Goal: Information Seeking & Learning: Learn about a topic

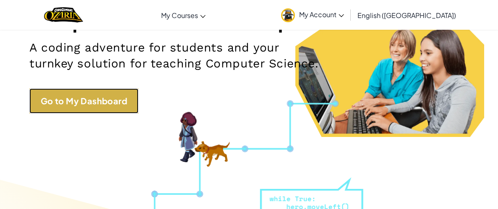
click at [123, 106] on link "Go to My Dashboard" at bounding box center [83, 100] width 109 height 25
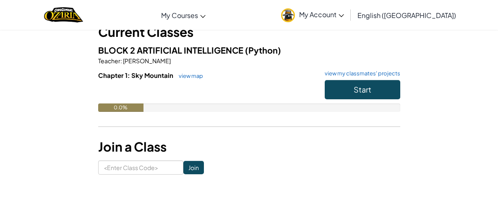
scroll to position [58, 0]
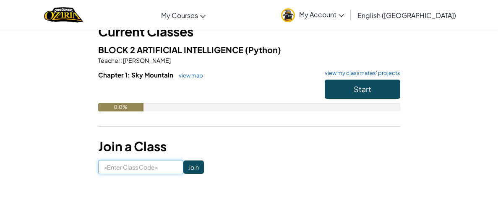
click at [134, 169] on input at bounding box center [140, 167] width 85 height 14
type input "LeafCitySky"
click input "Join" at bounding box center [193, 167] width 21 height 13
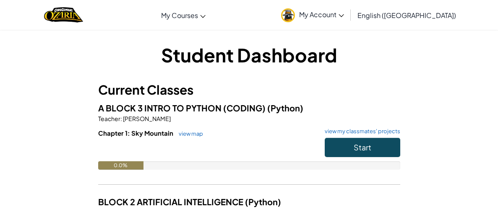
scroll to position [3, 0]
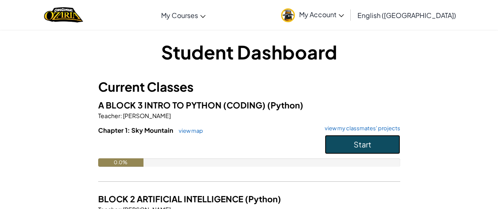
click at [359, 137] on button "Start" at bounding box center [361, 144] width 75 height 19
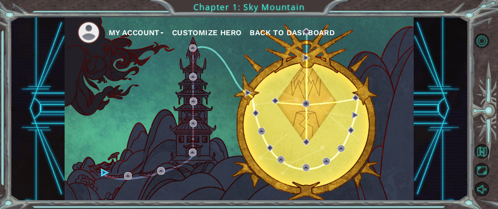
click at [213, 31] on button "Customize Hero" at bounding box center [207, 32] width 70 height 13
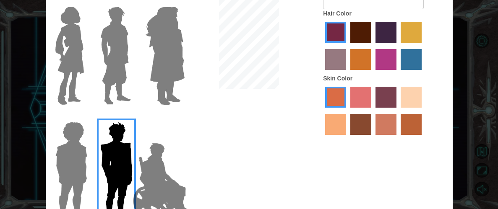
click at [372, 34] on div at bounding box center [384, 47] width 123 height 54
click at [368, 35] on label "maroon hair color" at bounding box center [360, 32] width 21 height 21
click at [347, 46] on input "maroon hair color" at bounding box center [347, 46] width 0 height 0
click at [337, 36] on label "paprika hair color" at bounding box center [335, 32] width 21 height 21
click at [322, 46] on input "paprika hair color" at bounding box center [322, 46] width 0 height 0
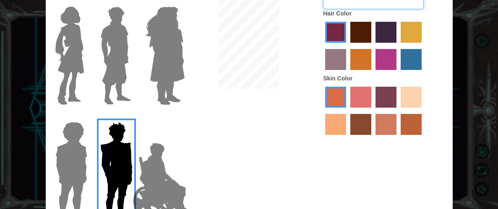
click at [367, 7] on input "Hero's Name" at bounding box center [373, 2] width 101 height 14
click at [497, 80] on div "Customize Your Hero Body Hero's Name Hair Color Skin Color Cancel Done" at bounding box center [249, 104] width 498 height 209
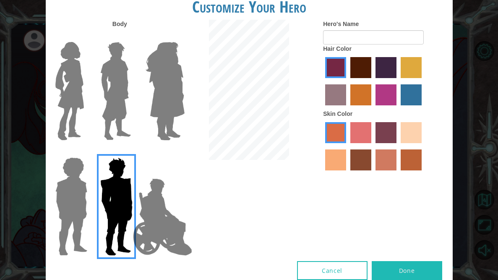
click at [147, 84] on img at bounding box center [165, 91] width 46 height 105
click at [175, 36] on input "Hero Amethyst" at bounding box center [175, 36] width 0 height 0
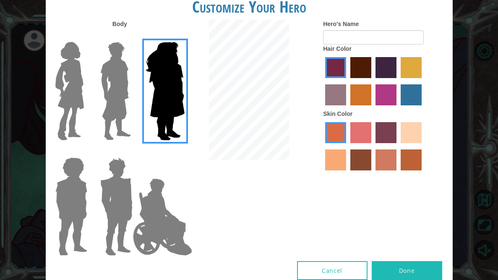
click at [176, 93] on img at bounding box center [165, 91] width 46 height 105
click at [175, 36] on input "Hero Amethyst" at bounding box center [175, 36] width 0 height 0
click at [113, 93] on img at bounding box center [115, 91] width 37 height 105
click at [130, 36] on input "Hero Lars" at bounding box center [130, 36] width 0 height 0
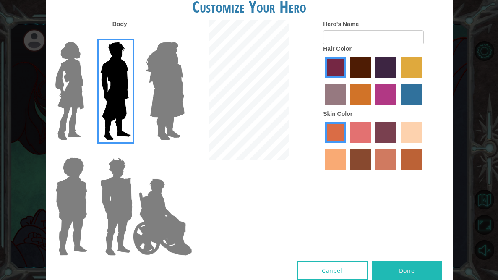
click at [56, 99] on img at bounding box center [69, 91] width 35 height 105
click at [84, 36] on input "Hero Connie" at bounding box center [84, 36] width 0 height 0
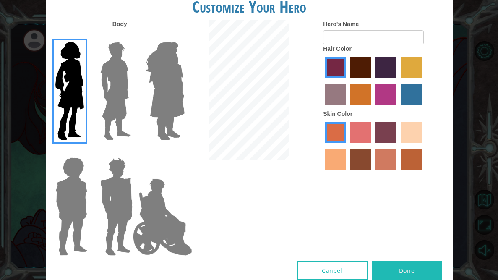
click at [165, 209] on img at bounding box center [163, 217] width 66 height 84
click at [175, 152] on input "Hero Jamie" at bounding box center [175, 152] width 0 height 0
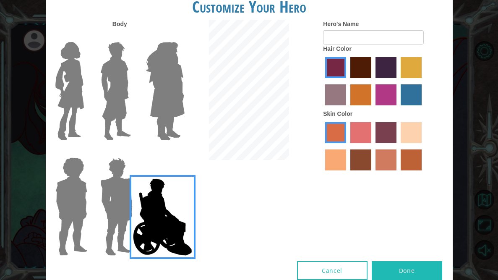
click at [364, 93] on label "gold drop hair color" at bounding box center [360, 94] width 21 height 21
click at [347, 108] on input "gold drop hair color" at bounding box center [347, 108] width 0 height 0
click at [345, 157] on label "tacao skin color" at bounding box center [335, 159] width 21 height 21
click at [423, 146] on input "tacao skin color" at bounding box center [423, 146] width 0 height 0
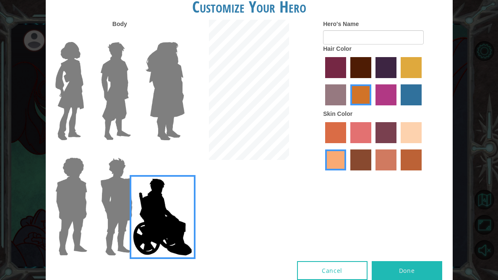
click at [62, 200] on img at bounding box center [71, 206] width 39 height 105
click at [84, 152] on input "Hero Steven" at bounding box center [84, 152] width 0 height 0
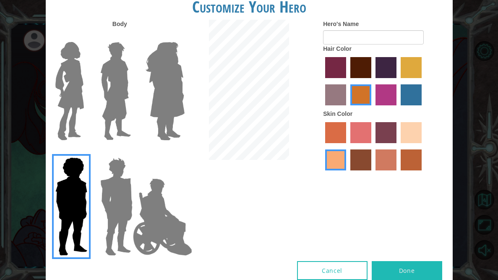
click at [399, 209] on button "Done" at bounding box center [406, 270] width 70 height 19
type input "Idiot"
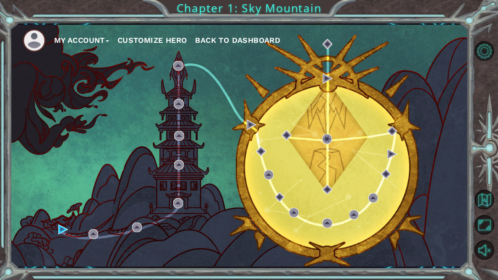
click at [94, 36] on button "My Account" at bounding box center [81, 40] width 55 height 13
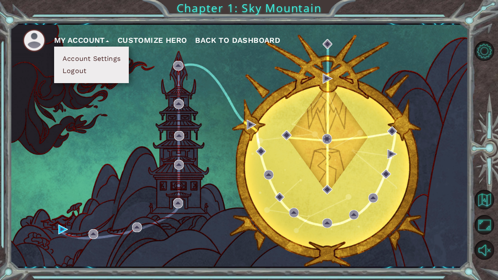
click at [160, 43] on button "Customize Hero" at bounding box center [152, 40] width 70 height 13
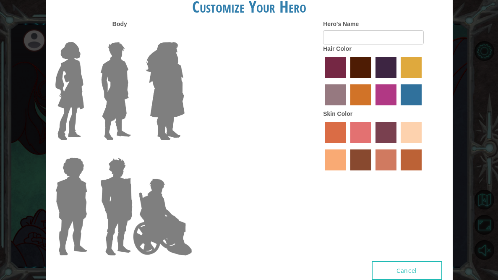
type input "Idiot"
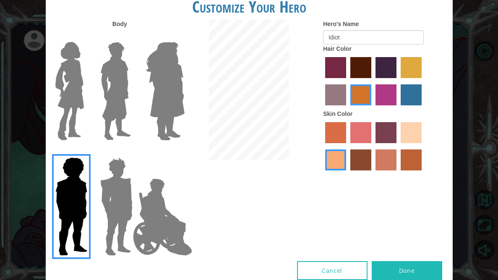
click at [163, 193] on img at bounding box center [163, 217] width 66 height 84
click at [175, 152] on input "Hero Jamie" at bounding box center [175, 152] width 0 height 0
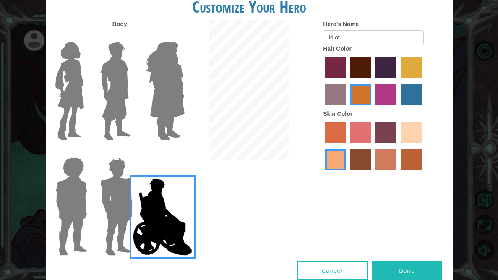
click at [132, 184] on img at bounding box center [163, 217] width 66 height 84
click at [175, 152] on input "Hero Jamie" at bounding box center [175, 152] width 0 height 0
click at [60, 175] on img at bounding box center [71, 206] width 39 height 105
click at [84, 152] on input "Hero Steven" at bounding box center [84, 152] width 0 height 0
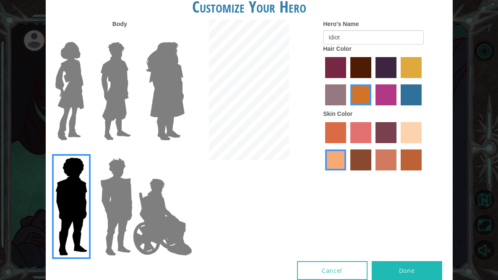
click at [342, 96] on label "bazaar hair color" at bounding box center [335, 94] width 21 height 21
click at [423, 81] on input "bazaar hair color" at bounding box center [423, 81] width 0 height 0
click at [366, 130] on label "froly skin color" at bounding box center [360, 132] width 21 height 21
click at [347, 146] on input "froly skin color" at bounding box center [347, 146] width 0 height 0
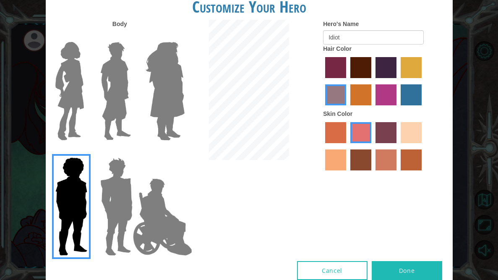
click at [388, 134] on label "tosca skin color" at bounding box center [385, 132] width 21 height 21
click at [372, 146] on input "tosca skin color" at bounding box center [372, 146] width 0 height 0
click at [407, 136] on label "sandy beach skin color" at bounding box center [410, 132] width 21 height 21
click at [397, 146] on input "sandy beach skin color" at bounding box center [397, 146] width 0 height 0
click at [333, 163] on label "tacao skin color" at bounding box center [335, 159] width 21 height 21
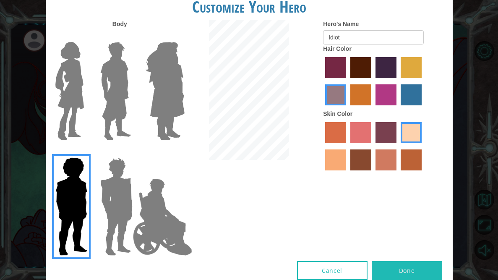
click at [423, 146] on input "tacao skin color" at bounding box center [423, 146] width 0 height 0
click at [332, 78] on div at bounding box center [384, 82] width 123 height 54
click at [334, 73] on label "paprika hair color" at bounding box center [335, 67] width 21 height 21
click at [322, 81] on input "paprika hair color" at bounding box center [322, 81] width 0 height 0
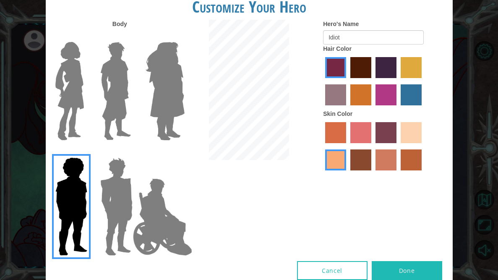
click at [347, 92] on div at bounding box center [384, 82] width 123 height 54
click at [342, 94] on label "bazaar hair color" at bounding box center [335, 94] width 21 height 21
click at [423, 81] on input "bazaar hair color" at bounding box center [423, 81] width 0 height 0
click at [395, 90] on label "medium red violet hair color" at bounding box center [385, 94] width 21 height 21
click at [372, 108] on input "medium red violet hair color" at bounding box center [372, 108] width 0 height 0
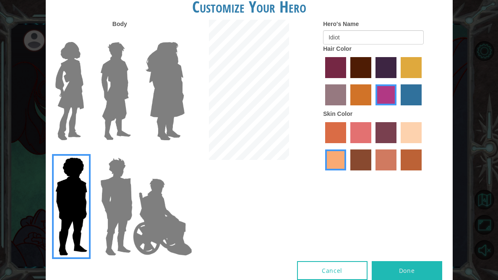
click at [411, 77] on label "tulip tree hair color" at bounding box center [410, 67] width 21 height 21
click at [397, 81] on input "tulip tree hair color" at bounding box center [397, 81] width 0 height 0
click at [392, 88] on label "medium red violet hair color" at bounding box center [385, 94] width 21 height 21
click at [372, 108] on input "medium red violet hair color" at bounding box center [372, 108] width 0 height 0
click at [97, 209] on img at bounding box center [116, 206] width 39 height 105
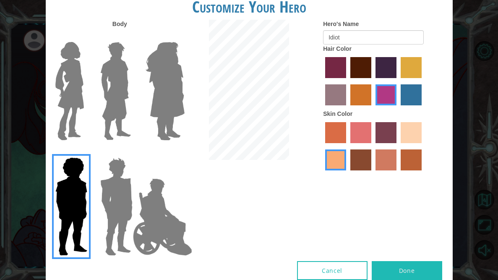
click at [130, 152] on input "Hero Garnet" at bounding box center [130, 152] width 0 height 0
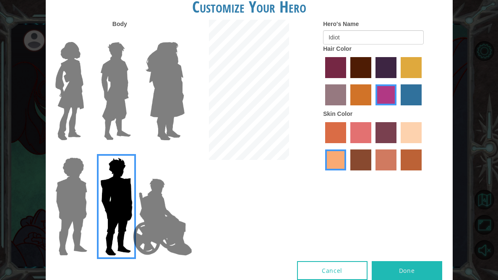
click at [78, 208] on img at bounding box center [71, 206] width 39 height 105
click at [84, 152] on input "Hero Steven" at bounding box center [84, 152] width 0 height 0
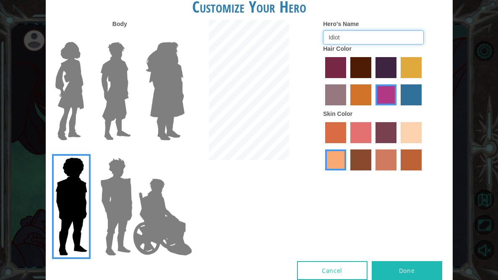
click at [347, 34] on input "Idiot" at bounding box center [373, 37] width 101 height 14
click at [429, 209] on button "Done" at bounding box center [406, 270] width 70 height 19
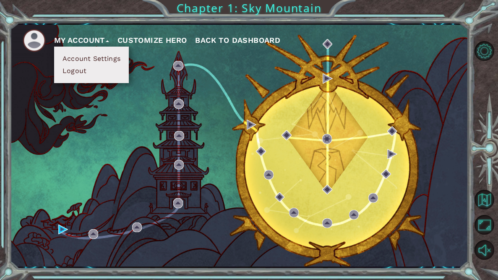
click at [164, 40] on button "Customize Hero" at bounding box center [152, 40] width 70 height 13
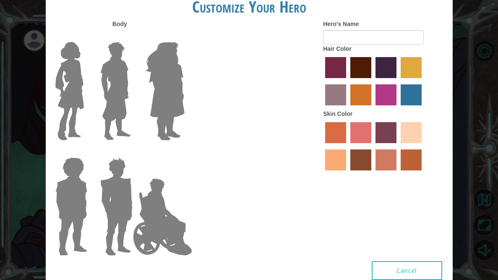
type input "Idiot"
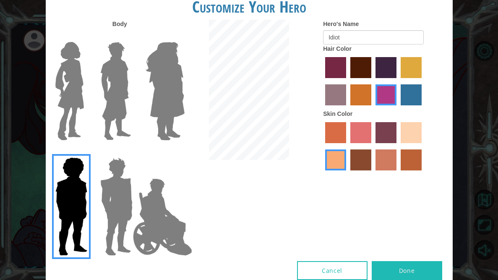
click at [426, 209] on button "Done" at bounding box center [406, 270] width 70 height 19
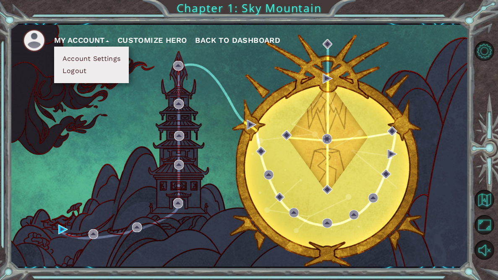
click at [84, 41] on button "My Account" at bounding box center [81, 40] width 55 height 13
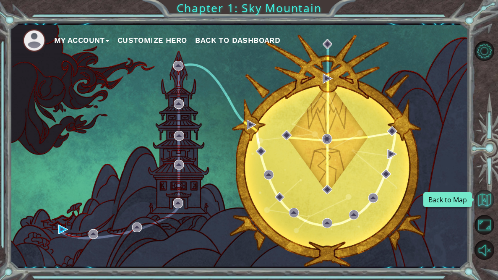
click at [488, 201] on button "Back to Map" at bounding box center [484, 199] width 20 height 20
click at [485, 198] on button "Back to Map" at bounding box center [484, 199] width 20 height 20
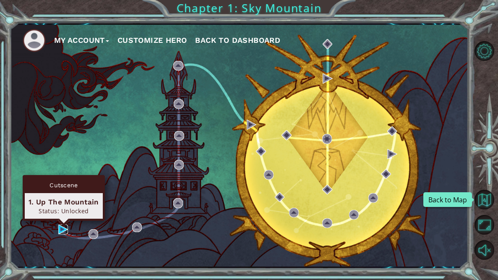
click at [65, 209] on img at bounding box center [63, 229] width 10 height 10
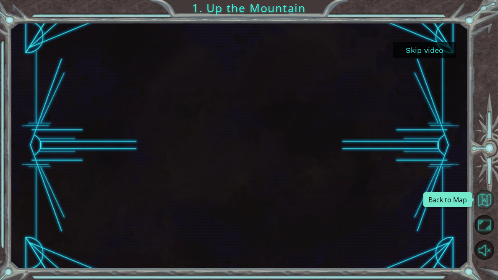
click at [487, 201] on button "Back to Map" at bounding box center [484, 199] width 20 height 20
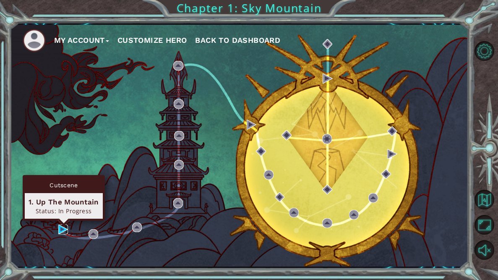
click at [66, 209] on img at bounding box center [63, 229] width 10 height 10
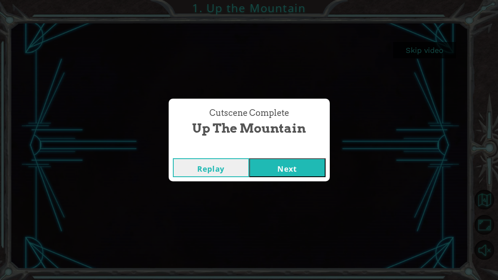
click at [301, 171] on button "Next" at bounding box center [287, 167] width 76 height 19
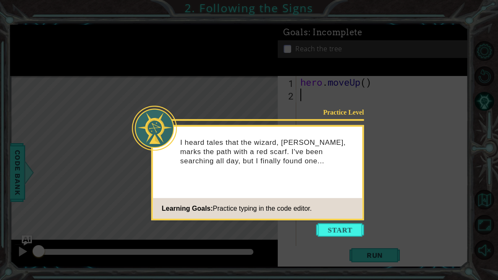
click at [358, 209] on icon at bounding box center [249, 140] width 498 height 280
click at [351, 209] on button "Start" at bounding box center [340, 229] width 48 height 13
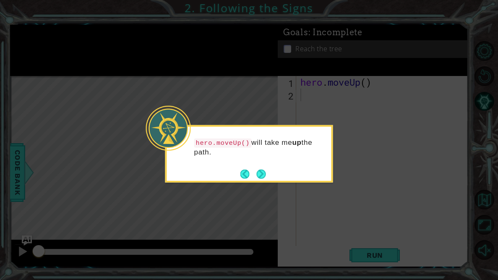
click at [266, 170] on div "hero.moveUp() will take me up the path." at bounding box center [249, 151] width 164 height 43
click at [265, 173] on button "Next" at bounding box center [260, 173] width 11 height 11
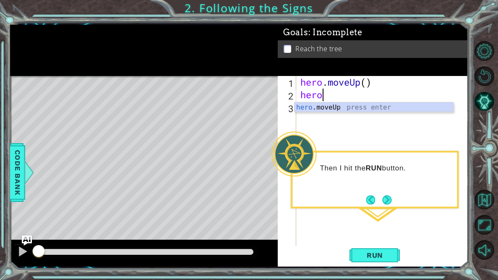
scroll to position [0, 0]
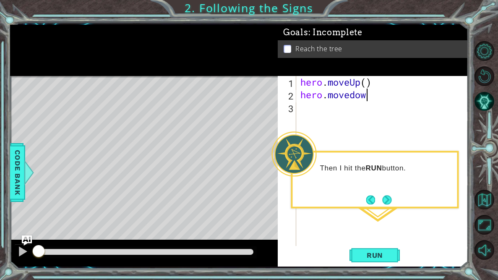
type textarea "hero.movedown"
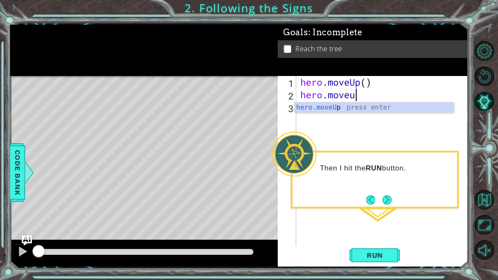
type textarea "hero.moveup"
click at [335, 106] on div "hero.moveUp press enter" at bounding box center [373, 117] width 158 height 30
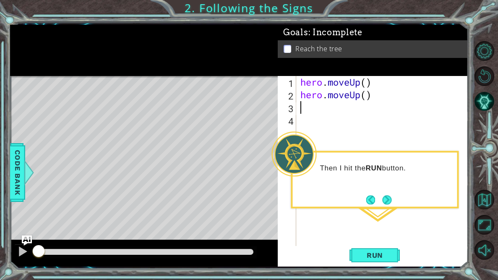
scroll to position [0, 0]
click at [386, 209] on span "Run" at bounding box center [374, 255] width 33 height 8
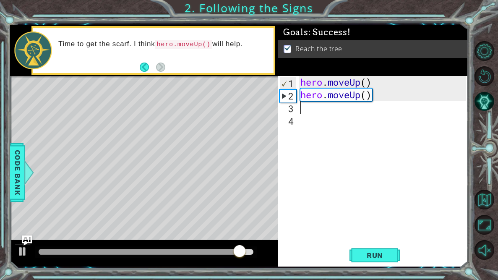
type textarea "H"
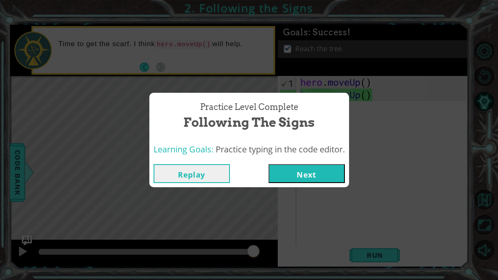
click at [317, 170] on button "Next" at bounding box center [306, 173] width 76 height 19
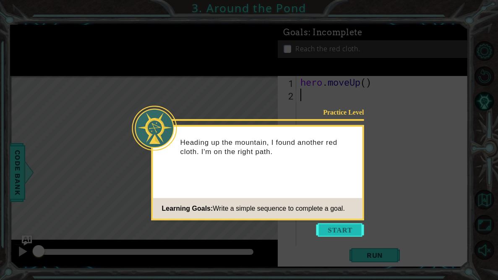
click at [342, 209] on button "Start" at bounding box center [340, 229] width 48 height 13
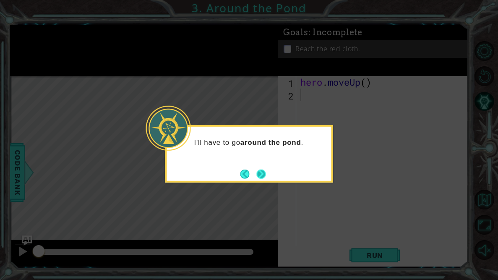
click at [263, 173] on button "Next" at bounding box center [261, 174] width 10 height 10
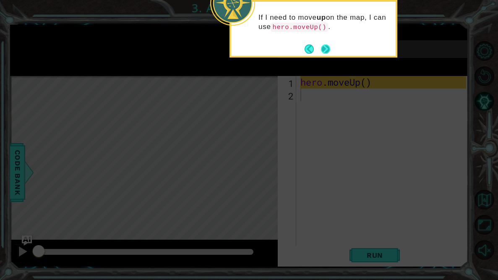
click at [329, 47] on button "Next" at bounding box center [325, 49] width 10 height 10
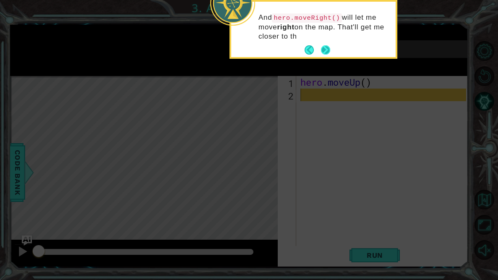
click at [329, 48] on button "Next" at bounding box center [325, 50] width 10 height 10
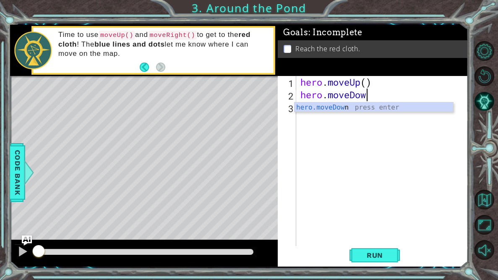
scroll to position [0, 3]
click at [367, 209] on div "1 ההההההההההההההההההההההההההההההההההההההההההההההההההההההההההההההההההההההההההההה…" at bounding box center [239, 145] width 458 height 246
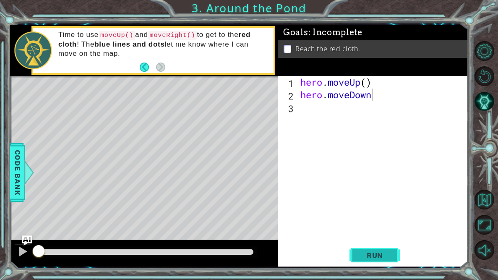
click at [370, 209] on button "Run" at bounding box center [374, 255] width 50 height 19
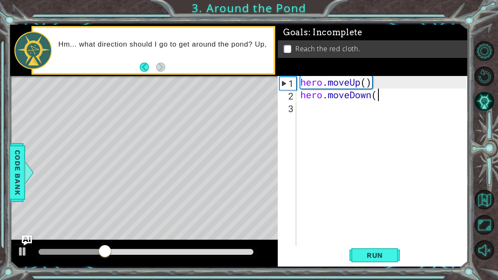
scroll to position [0, 3]
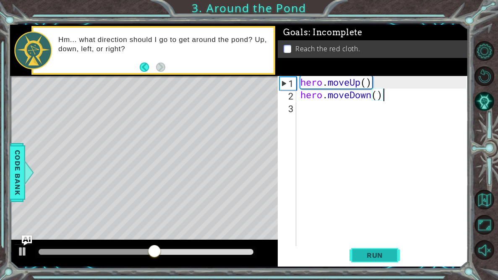
click at [382, 209] on span "Run" at bounding box center [374, 255] width 33 height 8
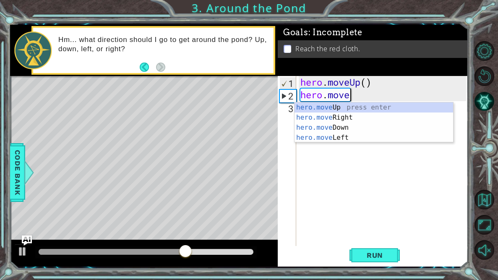
scroll to position [0, 2]
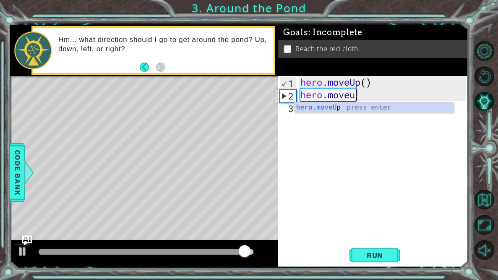
type textarea "hero.moveup"
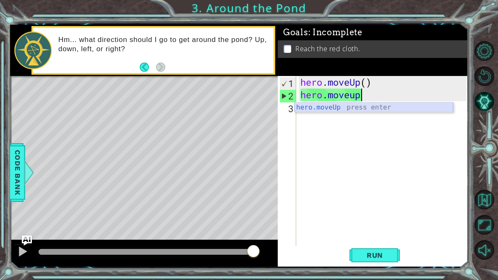
click at [315, 103] on div "hero.moveUp press enter" at bounding box center [373, 117] width 158 height 30
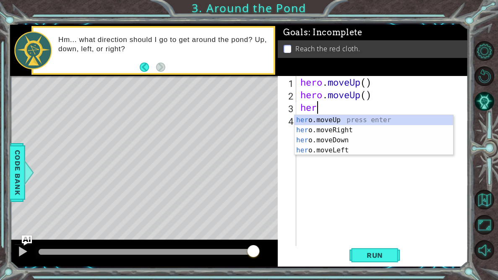
scroll to position [0, 0]
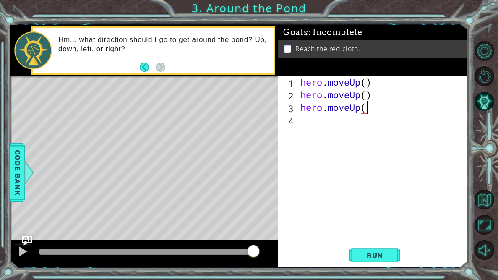
type textarea "hero.moveUp()"
click at [337, 122] on div "hero . moveUp ( ) hero . moveUp ( ) hero . moveUp ( )" at bounding box center [383, 176] width 171 height 201
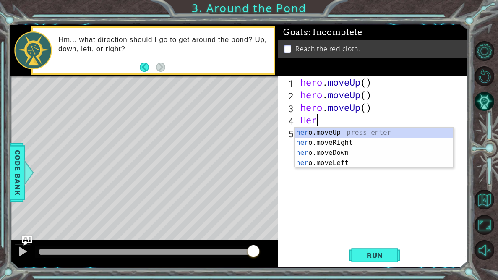
type textarea "Hero"
click at [335, 145] on div "hero .moveUp press enter hero .moveRight press enter hero .moveDown press enter…" at bounding box center [373, 157] width 158 height 60
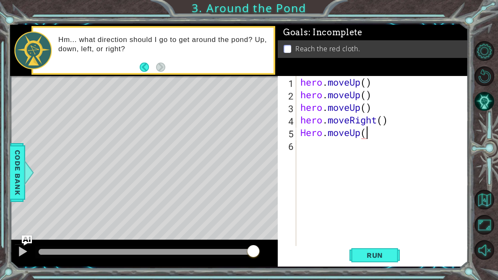
scroll to position [0, 3]
click at [306, 135] on div "hero . moveUp ( ) hero . moveUp ( ) hero . moveUp ( ) hero . moveRight ( ) Hero…" at bounding box center [383, 176] width 171 height 201
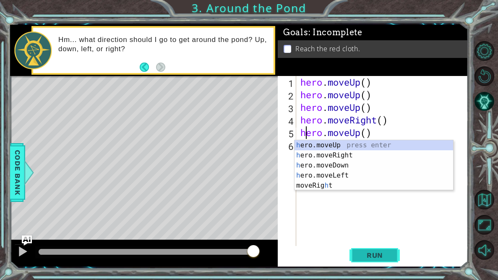
type textarea "hero.moveUp()"
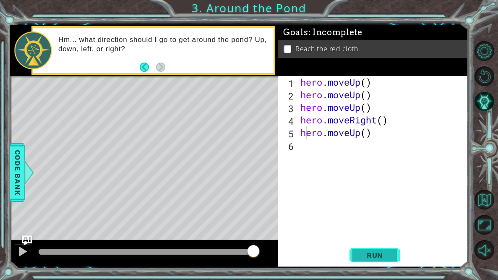
click at [392, 209] on button "Run" at bounding box center [374, 255] width 50 height 19
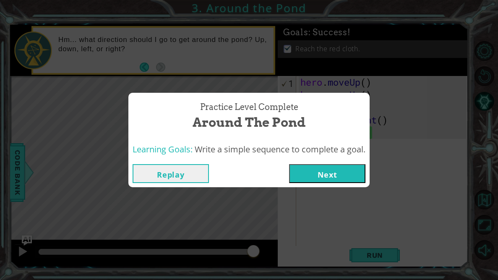
click at [337, 175] on button "Next" at bounding box center [327, 173] width 76 height 19
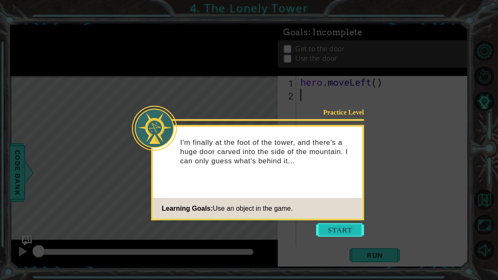
click at [350, 209] on button "Start" at bounding box center [340, 229] width 48 height 13
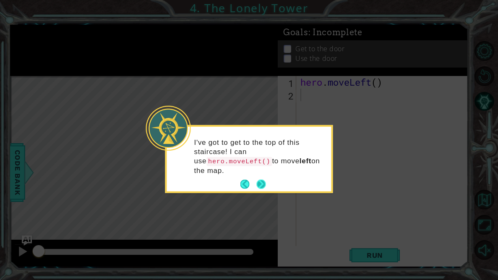
click at [264, 184] on button "Next" at bounding box center [261, 184] width 12 height 12
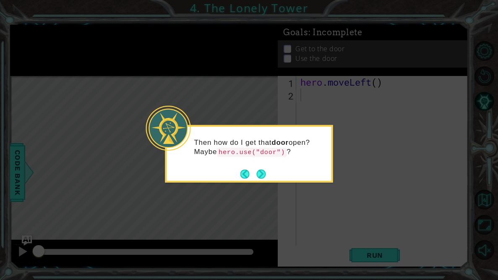
click at [267, 175] on div "Then how do I get that door open? Maybe hero.use("door") ?" at bounding box center [249, 153] width 168 height 57
click at [264, 174] on button "Next" at bounding box center [260, 173] width 9 height 9
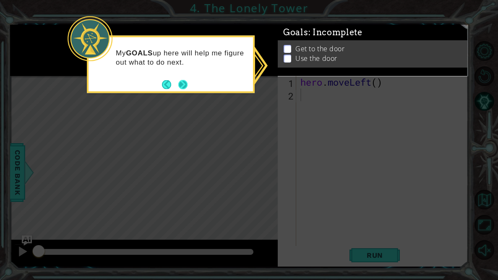
click at [185, 86] on button "Next" at bounding box center [182, 84] width 13 height 13
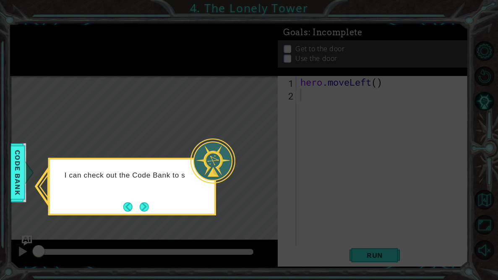
click at [170, 195] on div "I can check out the Code Bank to s" at bounding box center [132, 178] width 164 height 33
click at [148, 206] on button "Next" at bounding box center [144, 207] width 16 height 16
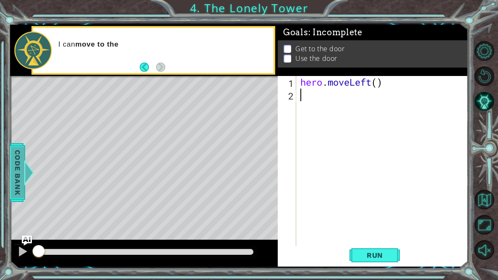
click at [22, 156] on span "Code Bank" at bounding box center [17, 172] width 13 height 51
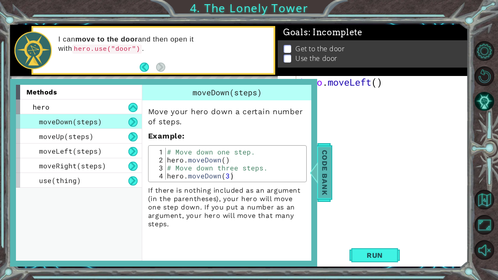
click at [323, 164] on span "Code Bank" at bounding box center [315, 172] width 13 height 51
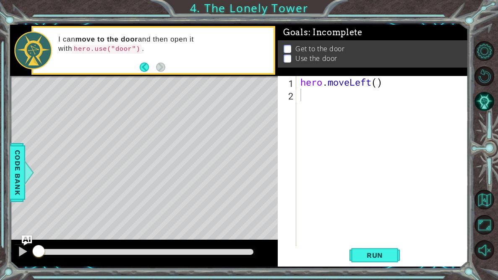
click at [312, 101] on div "hero . moveLeft ( )" at bounding box center [383, 176] width 171 height 201
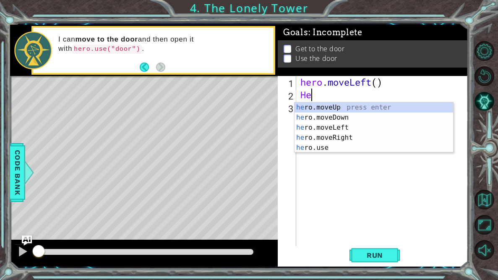
type textarea "Her"
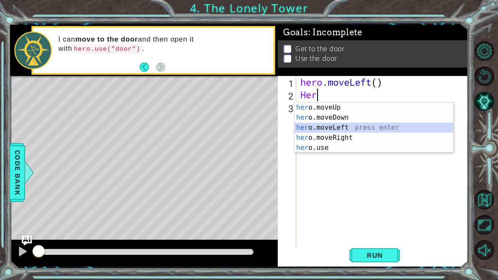
click at [318, 127] on div "her o.moveUp press enter her o.moveDown press enter her o.moveLeft press enter …" at bounding box center [373, 137] width 158 height 70
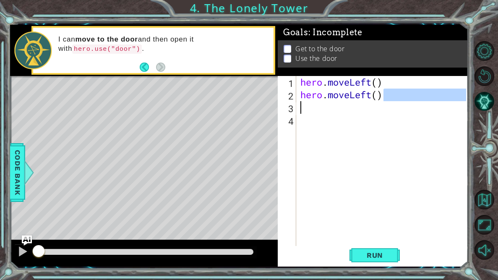
drag, startPoint x: 384, startPoint y: 98, endPoint x: 296, endPoint y: 104, distance: 88.7
click at [296, 104] on div "1 2 3 4 hero . moveLeft ( ) hero . moveLeft ( ) ההההההההההההההההההההההההההההההה…" at bounding box center [371, 164] width 188 height 176
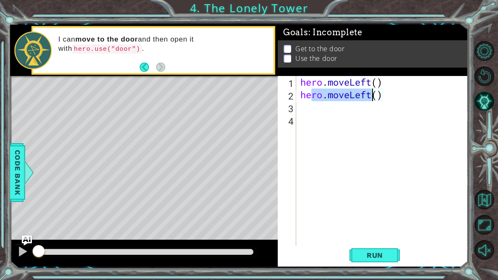
drag, startPoint x: 311, startPoint y: 96, endPoint x: 371, endPoint y: 97, distance: 60.4
click at [371, 97] on div "hero . moveLeft ( ) hero . moveLeft ( )" at bounding box center [383, 176] width 171 height 201
type textarea "hero.moveLeft()"
click at [371, 97] on div "hero . moveLeft ( ) hero . moveLeft ( )" at bounding box center [381, 164] width 167 height 176
drag, startPoint x: 393, startPoint y: 96, endPoint x: 301, endPoint y: 101, distance: 92.7
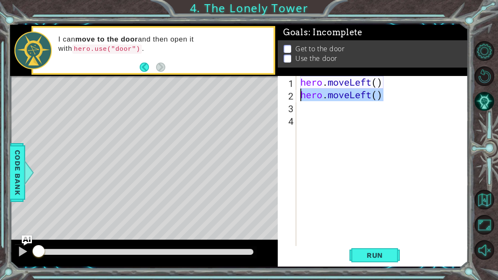
click at [301, 101] on div "hero . moveLeft ( ) hero . moveLeft ( )" at bounding box center [383, 176] width 171 height 201
click at [306, 113] on div "hero . moveLeft ( ) hero . moveLeft ( )" at bounding box center [383, 176] width 171 height 201
paste textarea "hero.moveLeft()"
type textarea "hero.moveLeft()"
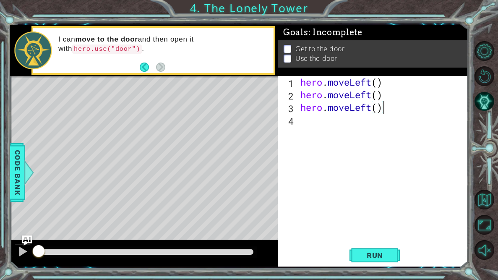
click at [310, 121] on div "hero . moveLeft ( ) hero . moveLeft ( ) hero . moveLeft ( )" at bounding box center [383, 176] width 171 height 201
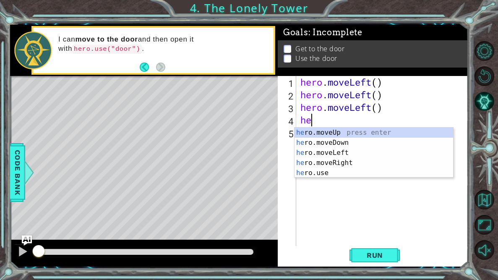
type textarea "hero"
click at [338, 132] on div "hero .moveUp press enter hero .moveDown press enter hero .moveLeft press enter …" at bounding box center [373, 162] width 158 height 70
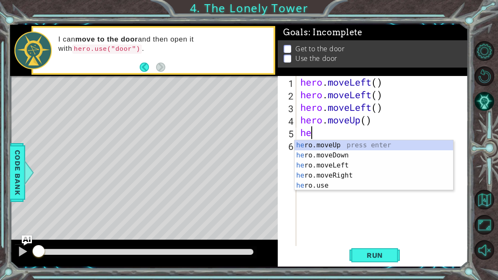
type textarea "her"
click at [372, 145] on div "her o.moveUp press enter her o.moveDown press enter her o.moveLeft press enter …" at bounding box center [373, 175] width 158 height 70
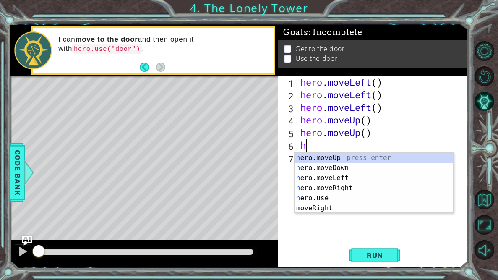
type textarea "he"
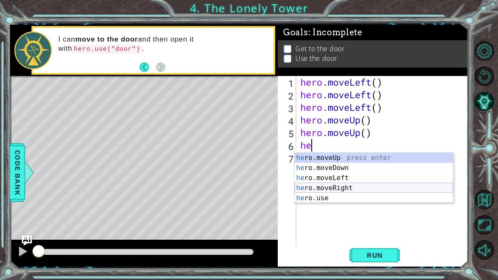
click at [380, 191] on div "he ro.moveUp press enter he ro.moveDown press enter he ro.moveLeft press enter …" at bounding box center [373, 188] width 158 height 70
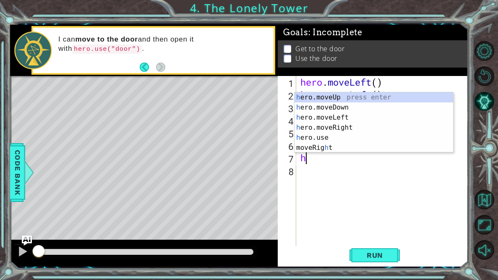
type textarea "he"
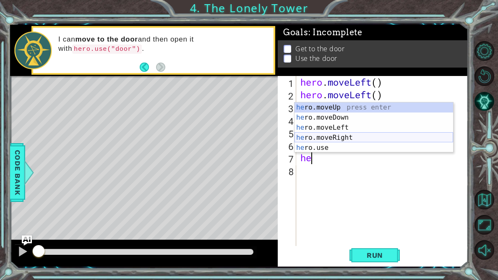
click at [345, 138] on div "he ro.moveUp press enter he ro.moveDown press enter he ro.moveLeft press enter …" at bounding box center [373, 137] width 158 height 70
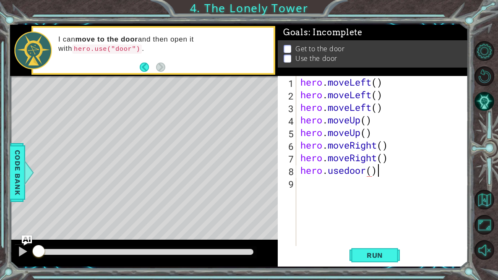
scroll to position [0, 3]
click at [386, 209] on span "Run" at bounding box center [374, 255] width 33 height 8
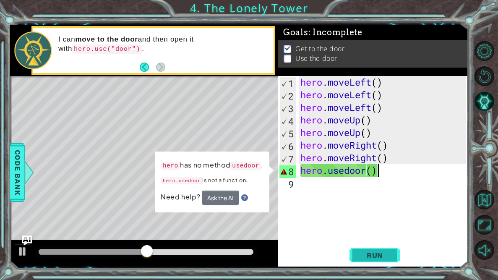
click at [371, 209] on button "Run" at bounding box center [374, 255] width 50 height 19
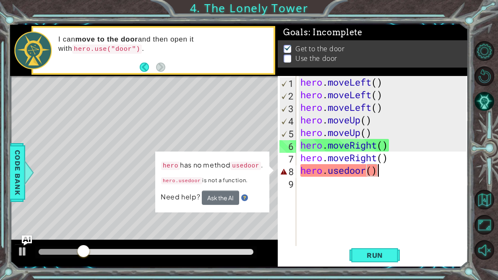
click at [332, 175] on div "hero . moveLeft ( ) hero . moveLeft ( ) hero . moveLeft ( ) hero . moveUp ( ) h…" at bounding box center [383, 176] width 171 height 201
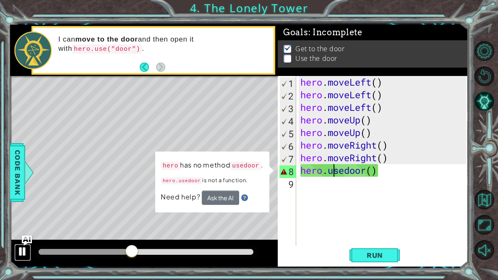
click at [21, 209] on div at bounding box center [22, 251] width 11 height 11
click at [357, 173] on div "hero . moveLeft ( ) hero . moveLeft ( ) hero . moveLeft ( ) hero . moveUp ( ) h…" at bounding box center [383, 176] width 171 height 201
click at [343, 173] on div "hero . moveLeft ( ) hero . moveLeft ( ) hero . moveLeft ( ) hero . moveUp ( ) h…" at bounding box center [383, 176] width 171 height 201
click at [367, 174] on div "hero . moveLeft ( ) hero . moveLeft ( ) hero . moveLeft ( ) hero . moveUp ( ) h…" at bounding box center [383, 176] width 171 height 201
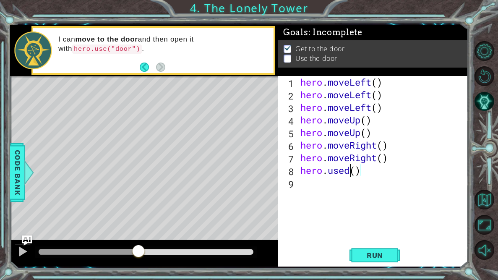
scroll to position [0, 2]
click at [373, 209] on span "Run" at bounding box center [374, 255] width 33 height 8
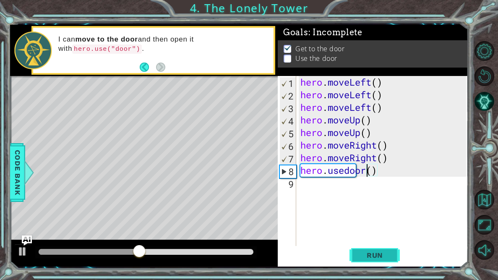
scroll to position [0, 0]
click at [377, 209] on button "Run" at bounding box center [374, 255] width 50 height 19
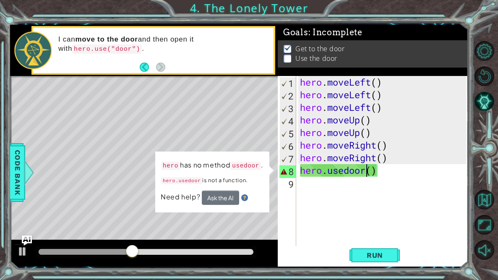
click at [365, 172] on div "hero . moveLeft ( ) hero . moveLeft ( ) hero . moveLeft ( ) hero . moveUp ( ) h…" at bounding box center [384, 176] width 172 height 201
click at [377, 176] on div "hero . moveLeft ( ) hero . moveLeft ( ) hero . moveLeft ( ) hero . moveUp ( ) h…" at bounding box center [384, 176] width 172 height 201
click at [230, 196] on button "Ask the AI" at bounding box center [220, 197] width 37 height 14
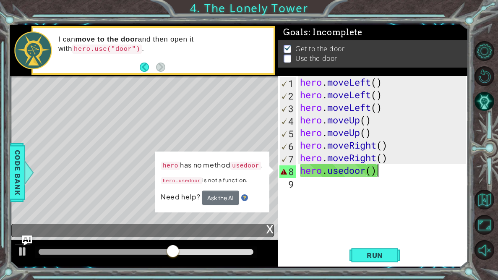
click at [272, 209] on div "x" at bounding box center [270, 228] width 8 height 8
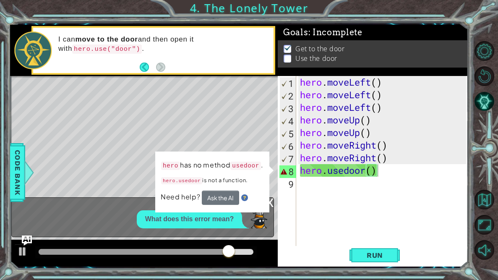
click at [273, 202] on div "x" at bounding box center [270, 201] width 8 height 8
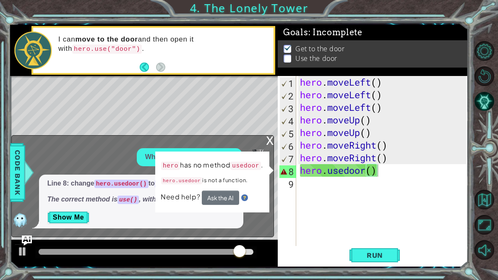
click at [402, 165] on div "hero . moveLeft ( ) hero . moveLeft ( ) hero . moveLeft ( ) hero . moveUp ( ) h…" at bounding box center [384, 176] width 172 height 201
click at [364, 174] on div "hero . moveLeft ( ) hero . moveLeft ( ) hero . moveLeft ( ) hero . moveUp ( ) h…" at bounding box center [384, 176] width 172 height 201
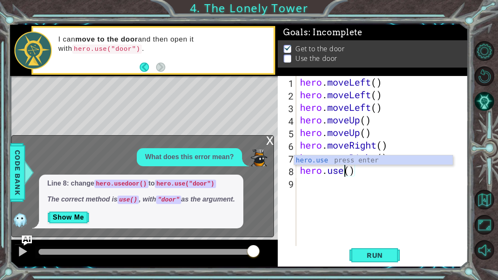
click at [370, 174] on div "hero . moveLeft ( ) hero . moveLeft ( ) hero . moveLeft ( ) hero . moveUp ( ) h…" at bounding box center [384, 176] width 172 height 201
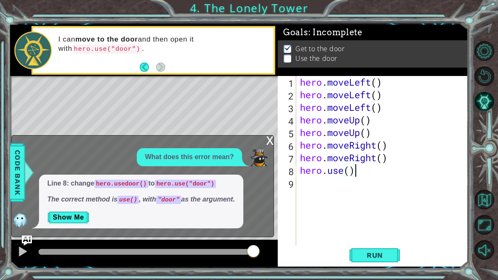
click at [370, 174] on div "hero . moveLeft ( ) hero . moveLeft ( ) hero . moveLeft ( ) hero . moveUp ( ) h…" at bounding box center [384, 176] width 172 height 201
click at [382, 209] on button "Run" at bounding box center [374, 255] width 50 height 19
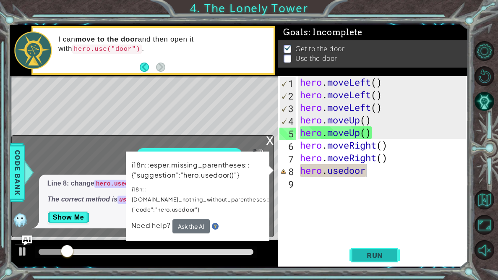
click at [383, 209] on span "Run" at bounding box center [374, 255] width 33 height 8
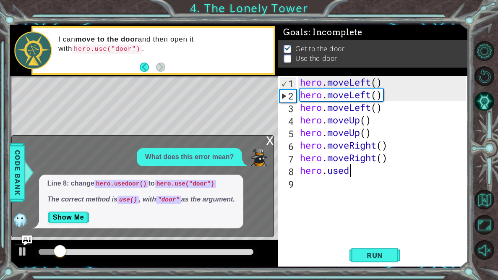
scroll to position [0, 2]
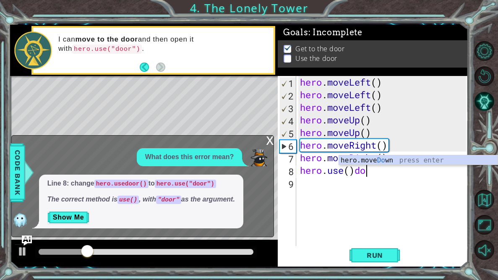
type textarea "hero.use()door"
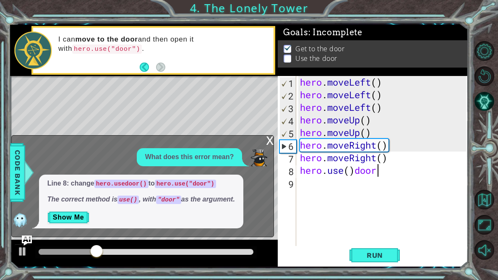
scroll to position [0, 0]
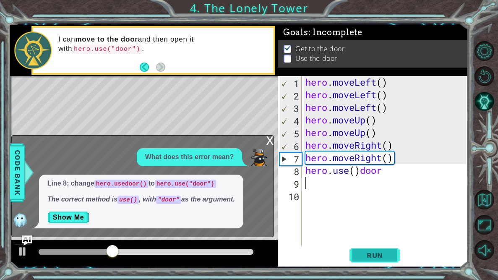
click at [381, 209] on button "Run" at bounding box center [374, 255] width 50 height 19
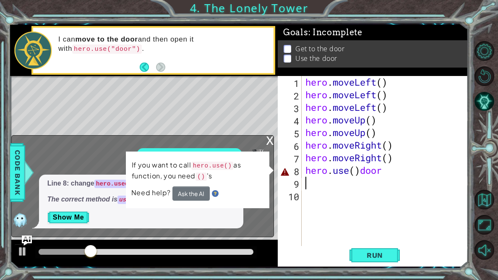
click at [389, 174] on div "hero . moveLeft ( ) hero . moveLeft ( ) hero . moveLeft ( ) hero . moveUp ( ) h…" at bounding box center [386, 176] width 166 height 201
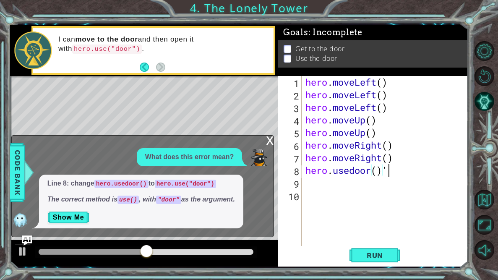
scroll to position [0, 3]
click at [370, 209] on span "Run" at bounding box center [374, 255] width 33 height 8
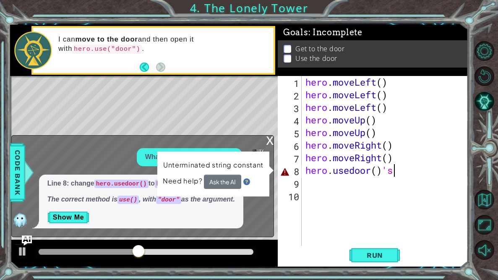
click at [245, 133] on div "Level Map" at bounding box center [203, 199] width 387 height 247
click at [421, 173] on div "hero . moveLeft ( ) hero . moveLeft ( ) hero . moveLeft ( ) hero . moveUp ( ) h…" at bounding box center [386, 176] width 166 height 201
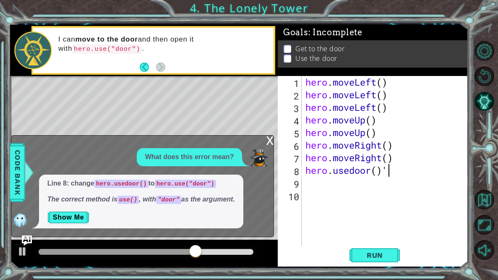
scroll to position [0, 3]
click at [406, 172] on div "hero . moveLeft ( ) hero . moveLeft ( ) hero . moveLeft ( ) hero . moveUp ( ) h…" at bounding box center [386, 176] width 166 height 201
click at [360, 171] on div "hero . moveLeft ( ) hero . moveLeft ( ) hero . moveLeft ( ) hero . moveUp ( ) h…" at bounding box center [386, 176] width 166 height 201
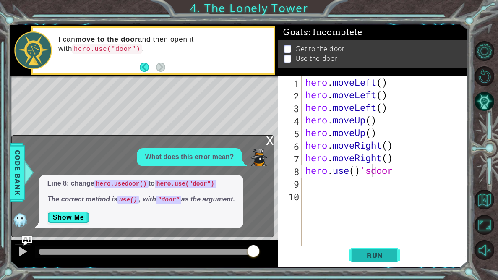
click at [379, 209] on span "Run" at bounding box center [374, 255] width 33 height 8
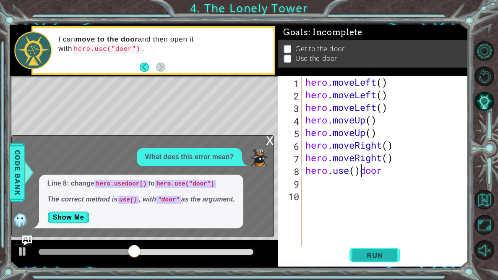
click at [375, 209] on span "Run" at bounding box center [374, 255] width 33 height 8
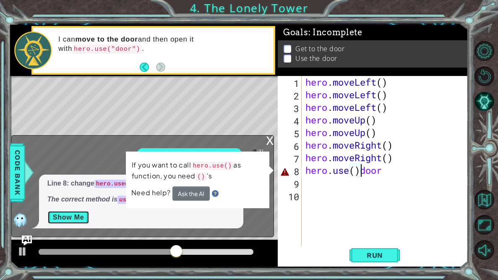
click at [83, 209] on button "Show Me" at bounding box center [68, 216] width 42 height 13
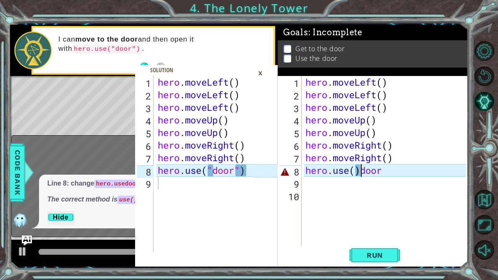
click at [265, 72] on div "×" at bounding box center [260, 73] width 13 height 14
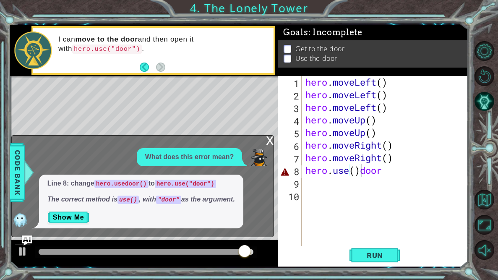
click at [358, 171] on div "hero . moveLeft ( ) hero . moveLeft ( ) hero . moveLeft ( ) hero . moveUp ( ) h…" at bounding box center [386, 176] width 166 height 201
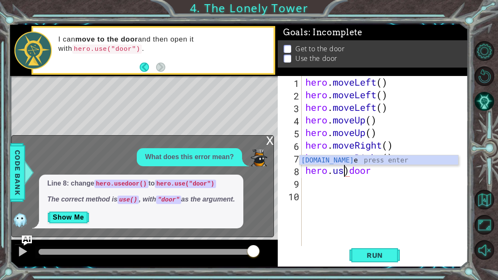
scroll to position [0, 2]
click at [354, 173] on div "hero . moveLeft ( ) hero . moveLeft ( ) hero . moveLeft ( ) hero . moveUp ( ) h…" at bounding box center [386, 176] width 166 height 201
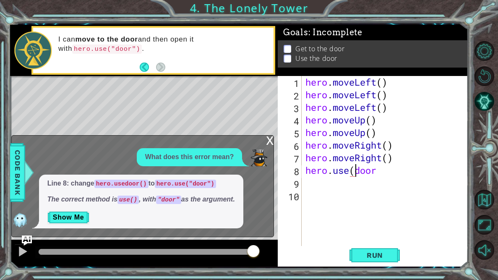
click at [377, 174] on div "hero . moveLeft ( ) hero . moveLeft ( ) hero . moveLeft ( ) hero . moveUp ( ) h…" at bounding box center [386, 176] width 166 height 201
click at [378, 209] on span "Run" at bounding box center [374, 255] width 33 height 8
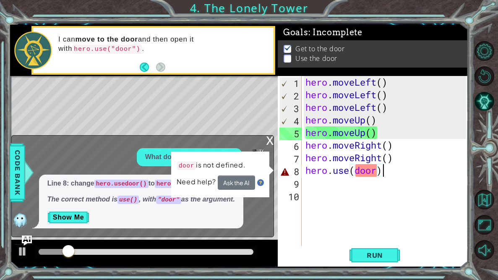
click at [377, 170] on div "hero . moveLeft ( ) hero . moveLeft ( ) hero . moveLeft ( ) hero . moveUp ( ) h…" at bounding box center [386, 176] width 166 height 201
click at [381, 170] on div "hero . moveLeft ( ) hero . moveLeft ( ) hero . moveLeft ( ) hero . moveUp ( ) h…" at bounding box center [386, 176] width 166 height 201
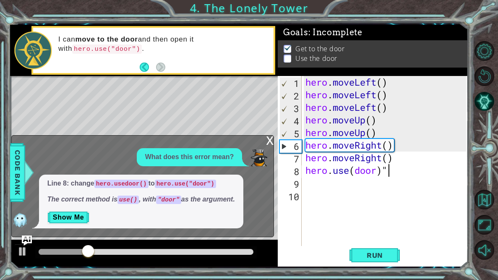
click at [350, 171] on div "hero . moveLeft ( ) hero . moveLeft ( ) hero . moveLeft ( ) hero . moveUp ( ) h…" at bounding box center [386, 176] width 166 height 201
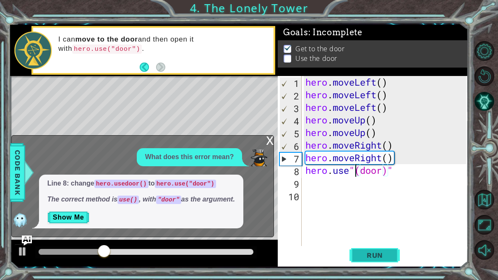
click at [383, 209] on span "Run" at bounding box center [374, 255] width 33 height 8
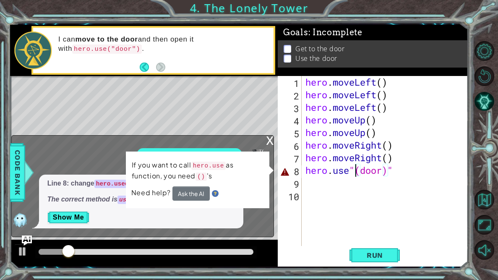
click at [423, 169] on div "hero . moveLeft ( ) hero . moveLeft ( ) hero . moveLeft ( ) hero . moveUp ( ) h…" at bounding box center [386, 176] width 166 height 201
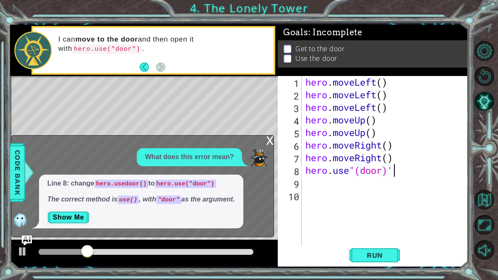
scroll to position [0, 3]
click at [354, 168] on div "hero . moveLeft ( ) hero . moveLeft ( ) hero . moveLeft ( ) hero . moveUp ( ) h…" at bounding box center [386, 176] width 166 height 201
click at [391, 209] on button "Run" at bounding box center [374, 255] width 50 height 19
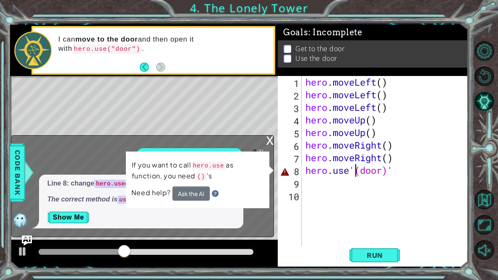
click at [412, 169] on div "hero . moveLeft ( ) hero . moveLeft ( ) hero . moveLeft ( ) hero . moveUp ( ) h…" at bounding box center [386, 176] width 166 height 201
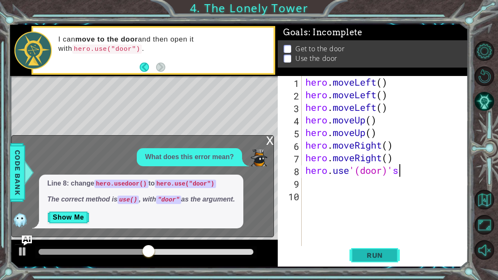
type textarea "hero.use'(door)'s"
click at [368, 209] on span "Run" at bounding box center [374, 255] width 33 height 8
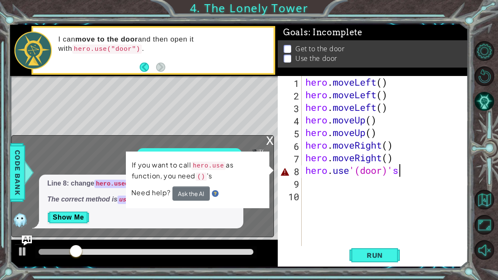
click at [420, 182] on div "hero . moveLeft ( ) hero . moveLeft ( ) hero . moveLeft ( ) hero . moveUp ( ) h…" at bounding box center [386, 176] width 166 height 201
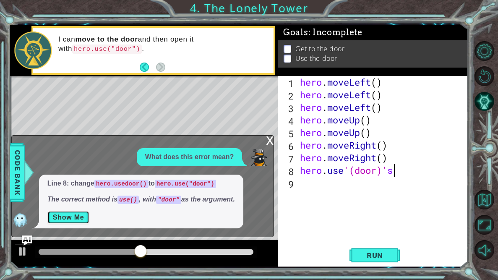
click at [63, 209] on button "Show Me" at bounding box center [68, 216] width 42 height 13
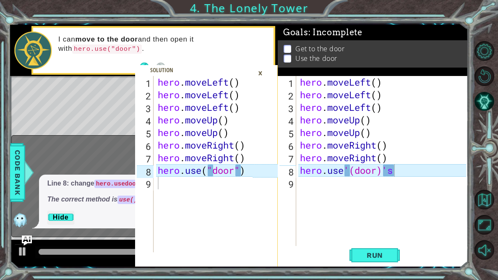
click at [264, 73] on div "×" at bounding box center [260, 73] width 13 height 14
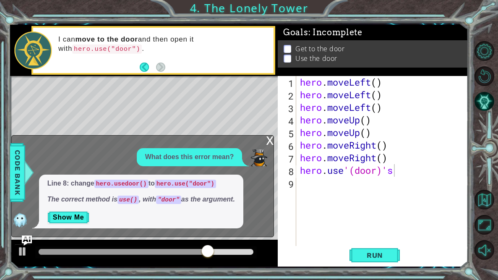
click at [403, 171] on div "hero . moveLeft ( ) hero . moveLeft ( ) hero . moveLeft ( ) hero . moveUp ( ) h…" at bounding box center [384, 176] width 172 height 201
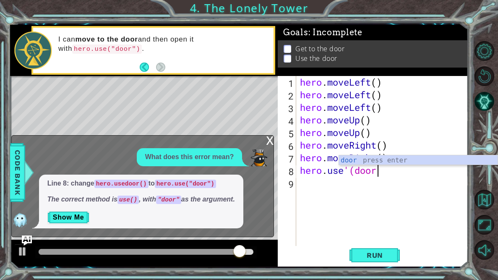
scroll to position [0, 3]
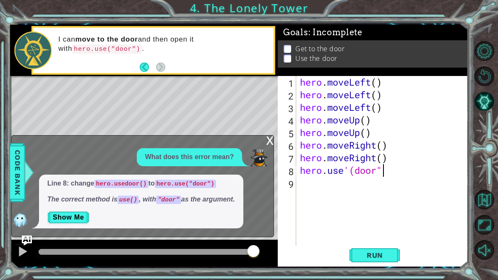
click at [353, 176] on div "hero . moveLeft ( ) hero . moveLeft ( ) hero . moveLeft ( ) hero . moveUp ( ) h…" at bounding box center [384, 176] width 172 height 201
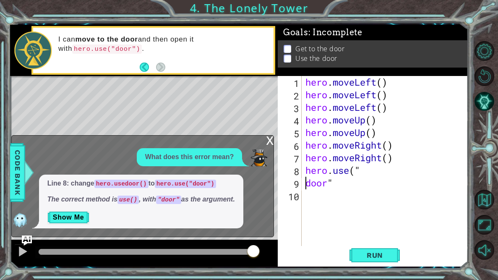
scroll to position [0, 1]
type textarea "hero.use("door""
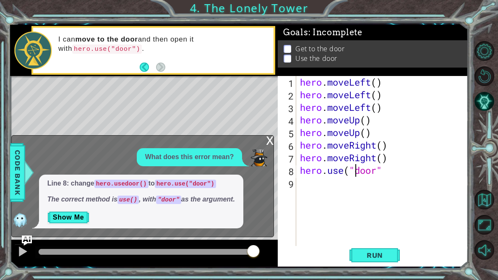
click at [390, 177] on div "hero . moveLeft ( ) hero . moveLeft ( ) hero . moveLeft ( ) hero . moveUp ( ) h…" at bounding box center [384, 176] width 172 height 201
click at [383, 173] on div "hero . moveLeft ( ) hero . moveLeft ( ) hero . moveLeft ( ) hero . moveUp ( ) h…" at bounding box center [384, 176] width 172 height 201
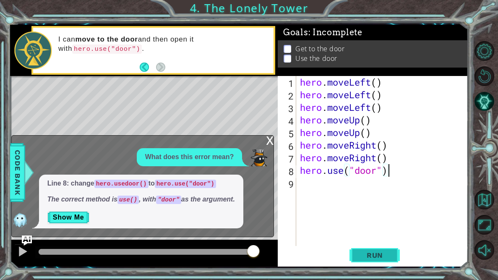
type textarea "hero.use("door")"
click at [386, 209] on span "Run" at bounding box center [374, 255] width 33 height 8
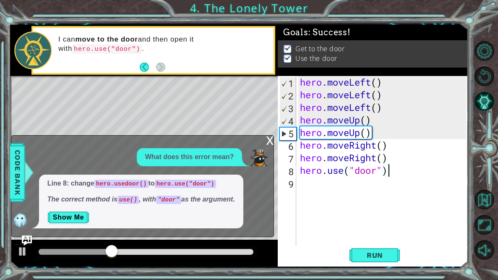
click at [272, 144] on div "x" at bounding box center [270, 139] width 8 height 8
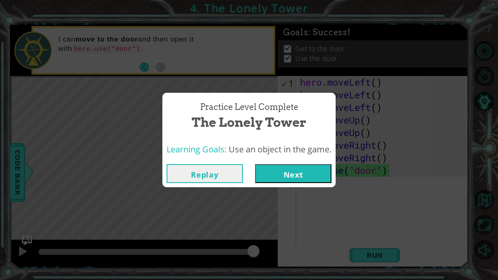
click at [316, 178] on button "Next" at bounding box center [293, 173] width 76 height 19
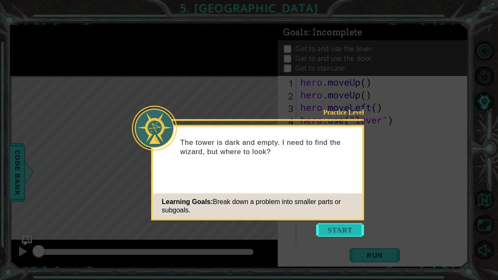
click at [333, 209] on button "Start" at bounding box center [340, 229] width 48 height 13
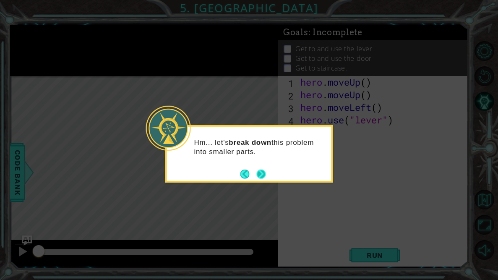
click at [264, 176] on button "Next" at bounding box center [261, 174] width 10 height 10
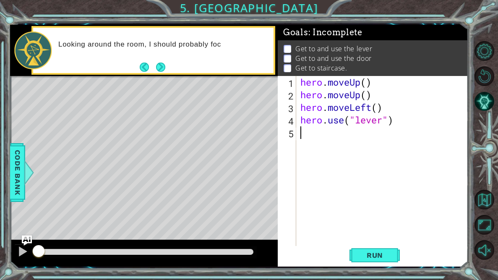
click at [156, 34] on div "Looking around the room, I should probably foc" at bounding box center [153, 50] width 240 height 45
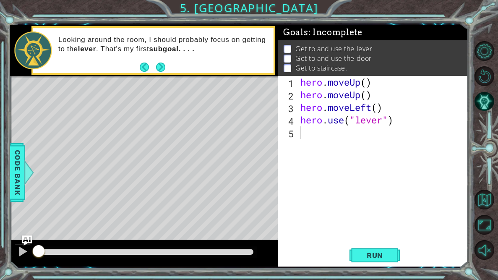
click at [163, 72] on button "Next" at bounding box center [161, 67] width 10 height 10
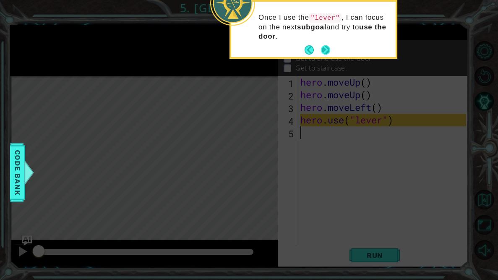
click at [325, 51] on button "Next" at bounding box center [326, 50] width 10 height 10
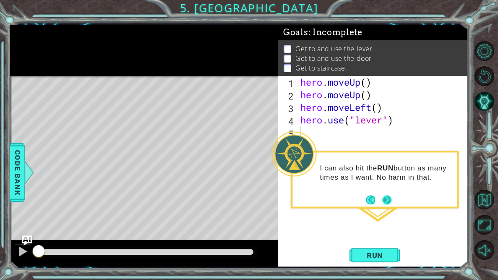
click at [387, 199] on button "Next" at bounding box center [387, 199] width 10 height 10
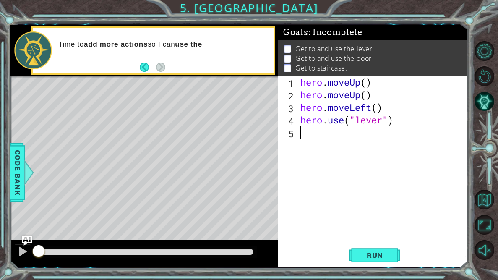
click at [202, 69] on div "Time to add more actions so I can use the" at bounding box center [153, 50] width 240 height 45
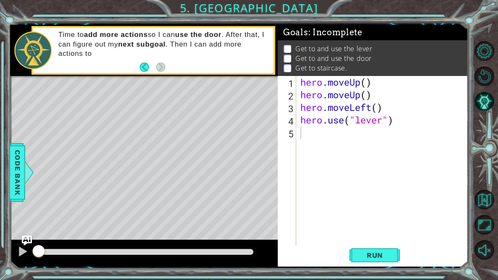
click at [163, 73] on footer at bounding box center [153, 67] width 26 height 13
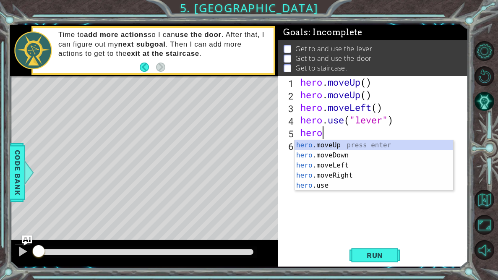
type textarea "hero."
click at [345, 176] on div "hero. moveUp press enter hero. moveDown press enter hero. moveLeft press enter …" at bounding box center [373, 175] width 158 height 70
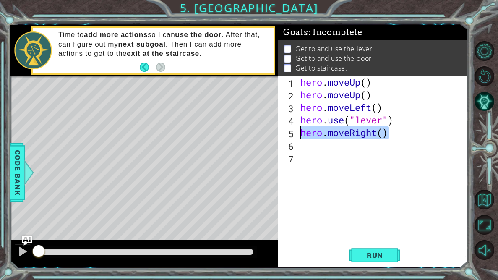
drag, startPoint x: 391, startPoint y: 135, endPoint x: 300, endPoint y: 136, distance: 90.6
click at [300, 136] on div "hero . moveUp ( ) hero . moveUp ( ) hero . moveLeft ( ) hero . use ( "lever" ) …" at bounding box center [383, 176] width 171 height 201
paste textarea "Lef"
type textarea "hero.moveRight()"
click at [347, 148] on div "hero . moveUp ( ) hero . moveUp ( ) hero . moveLeft ( ) hero . use ( "lever" ) …" at bounding box center [383, 176] width 171 height 201
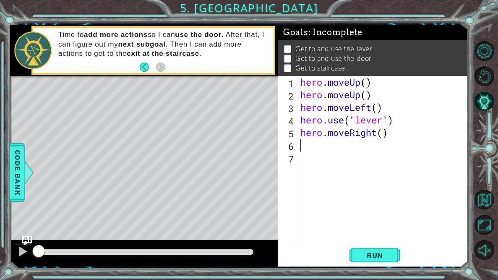
paste textarea "hero.moveRight()"
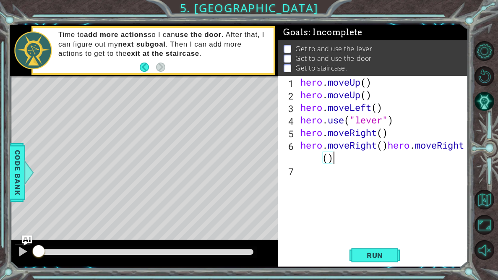
type textarea "hero.moveRight()"
click at [323, 168] on div "hero . moveUp ( ) hero . moveUp ( ) hero . moveLeft ( ) hero . use ( "lever" ) …" at bounding box center [383, 176] width 171 height 201
paste textarea "hero.moveRight()"
type textarea "hero.moveRight()"
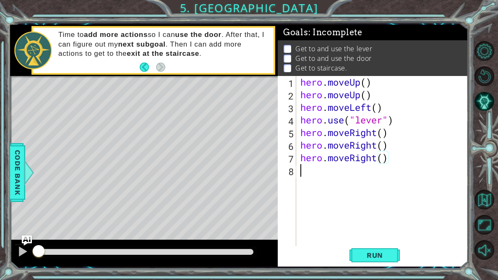
click at [322, 177] on div "hero . moveUp ( ) hero . moveUp ( ) hero . moveLeft ( ) hero . use ( "lever" ) …" at bounding box center [383, 176] width 171 height 201
paste textarea "hero.moveRight()"
type textarea "hero.moveRight()"
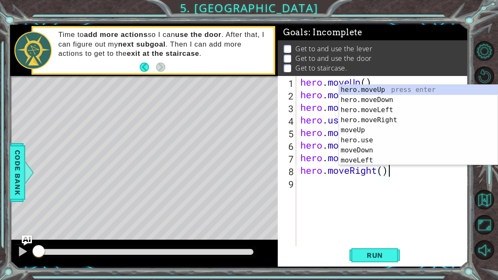
click at [347, 186] on div "hero . moveUp ( ) hero . moveUp ( ) hero . moveLeft ( ) hero . use ( "lever" ) …" at bounding box center [383, 176] width 171 height 201
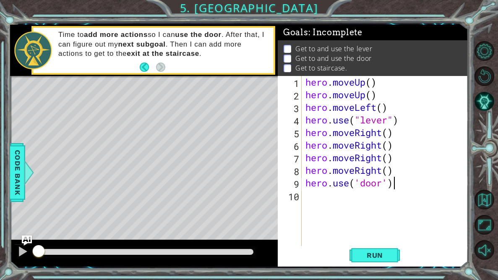
scroll to position [0, 3]
type textarea "hero.use('door')"
click at [382, 209] on span "Run" at bounding box center [374, 255] width 33 height 8
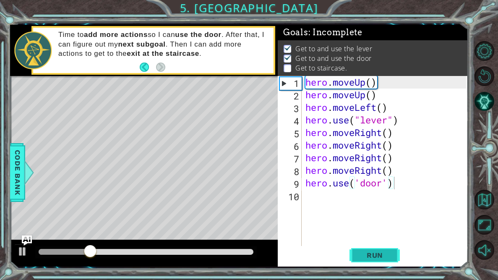
click at [383, 209] on span "Run" at bounding box center [374, 255] width 33 height 8
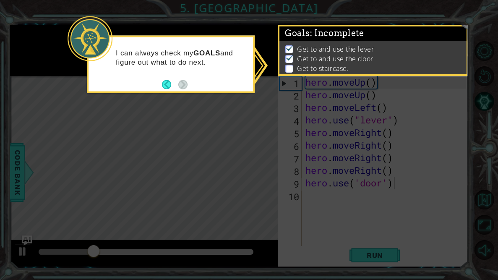
click at [262, 100] on icon at bounding box center [249, 140] width 498 height 280
click at [174, 84] on button "Back" at bounding box center [170, 84] width 16 height 9
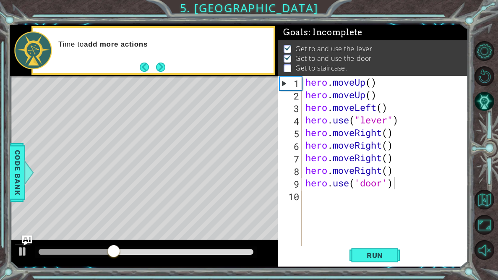
click at [171, 71] on div "Time to add more actions" at bounding box center [153, 50] width 240 height 45
click at [165, 68] on button "Next" at bounding box center [161, 67] width 10 height 10
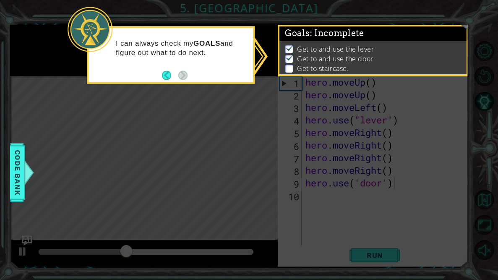
click at [238, 101] on icon at bounding box center [249, 140] width 498 height 280
click at [166, 76] on button "Back" at bounding box center [170, 74] width 16 height 9
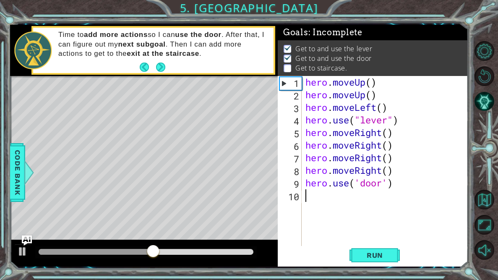
click at [362, 206] on div "hero . moveUp ( ) hero . moveUp ( ) hero . moveLeft ( ) hero . use ( "lever" ) …" at bounding box center [386, 176] width 166 height 201
click at [362, 205] on div "hero . moveUp ( ) hero . moveUp ( ) hero . moveLeft ( ) hero . use ( "lever" ) …" at bounding box center [386, 176] width 166 height 201
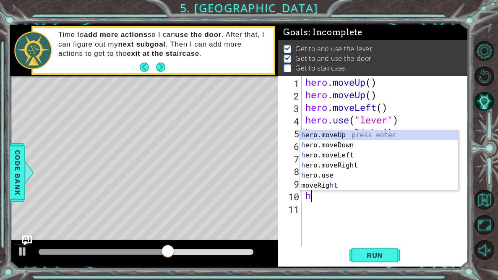
type textarea "he"
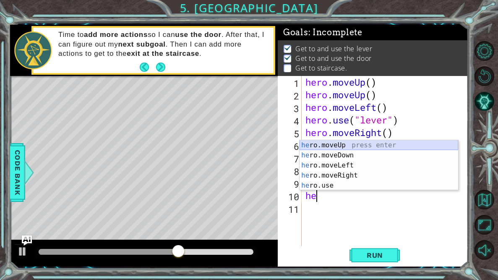
click at [323, 144] on div "he ro.moveUp press enter he ro.moveDown press enter he ro.moveLeft press enter …" at bounding box center [378, 175] width 158 height 70
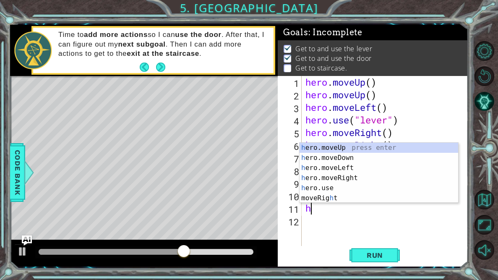
type textarea "he"
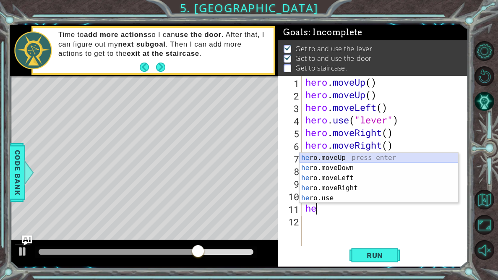
click at [338, 156] on div "he ro.moveUp press enter he ro.moveDown press enter he ro.moveLeft press enter …" at bounding box center [378, 188] width 158 height 70
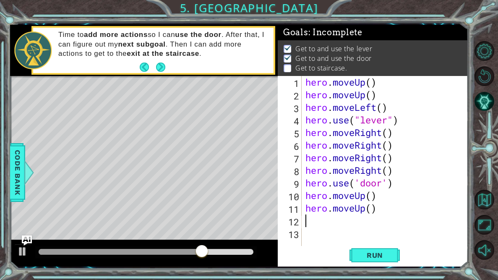
type textarea "h"
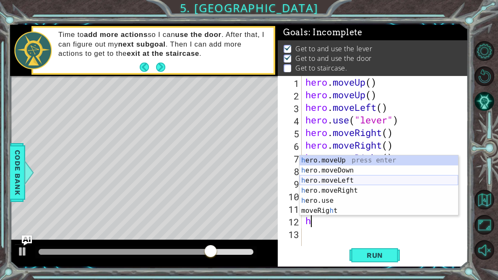
click at [352, 182] on div "h ero.moveUp press enter h ero.moveDown press enter h ero.moveLeft press enter …" at bounding box center [378, 195] width 158 height 80
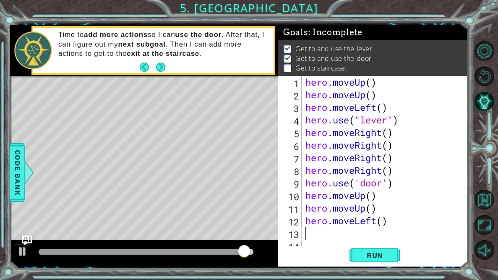
type textarea "h"
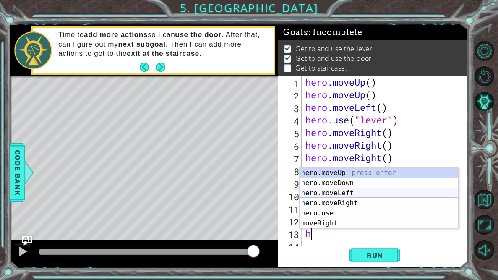
click at [360, 196] on div "h ero.moveUp press enter h ero.moveDown press enter h ero.moveLeft press enter …" at bounding box center [378, 208] width 158 height 80
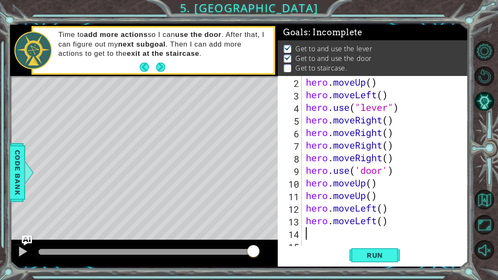
scroll to position [13, 0]
type textarea "h"
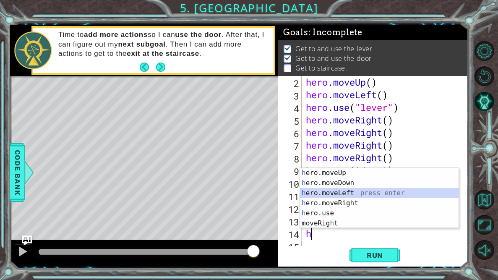
click at [353, 194] on div "h ero.moveUp press enter h ero.moveDown press enter h ero.moveLeft press enter …" at bounding box center [379, 208] width 158 height 80
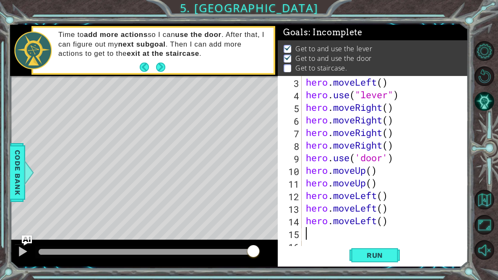
scroll to position [25, 0]
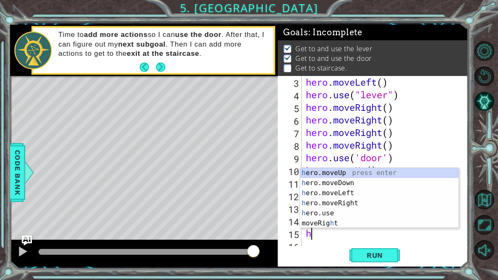
type textarea "he"
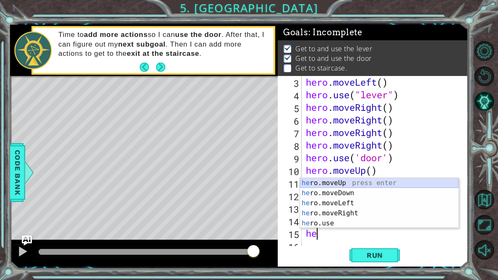
click at [343, 183] on div "he ro.moveUp press enter he ro.moveDown press enter he ro.moveLeft press enter …" at bounding box center [379, 213] width 158 height 70
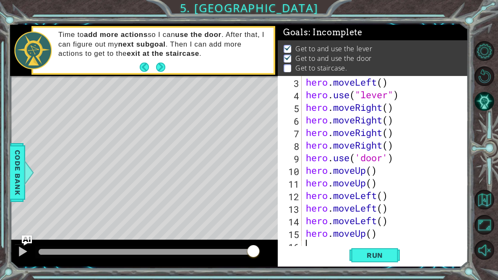
scroll to position [38, 0]
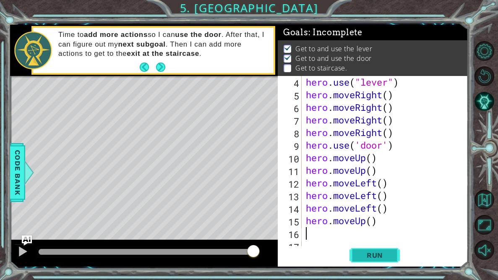
click at [381, 209] on span "Run" at bounding box center [374, 255] width 33 height 8
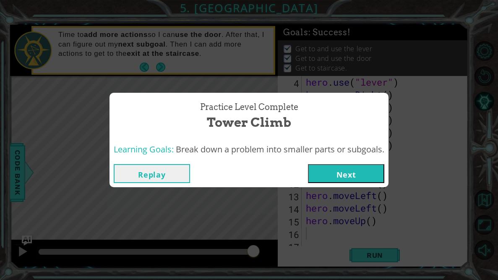
click at [362, 179] on button "Next" at bounding box center [346, 173] width 76 height 19
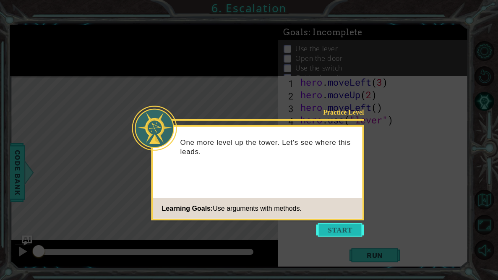
click at [329, 209] on button "Start" at bounding box center [340, 229] width 48 height 13
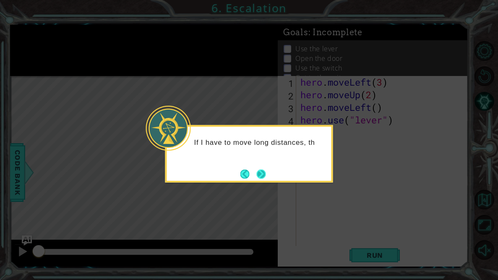
click at [259, 173] on button "Next" at bounding box center [261, 174] width 10 height 10
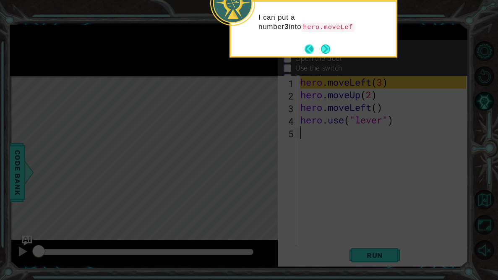
click at [311, 49] on button "Back" at bounding box center [312, 48] width 16 height 9
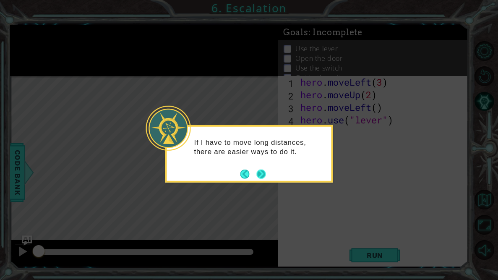
click at [266, 177] on button "Next" at bounding box center [261, 174] width 10 height 10
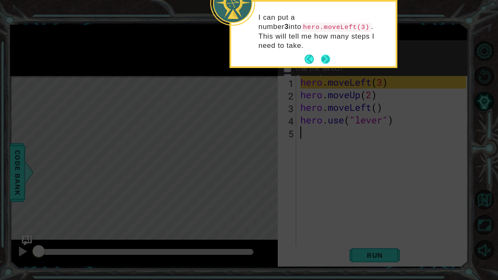
click at [324, 54] on button "Next" at bounding box center [326, 59] width 10 height 10
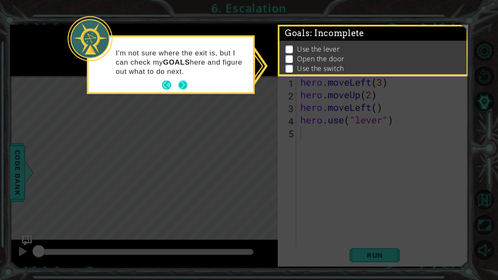
click at [185, 86] on button "Next" at bounding box center [182, 84] width 9 height 9
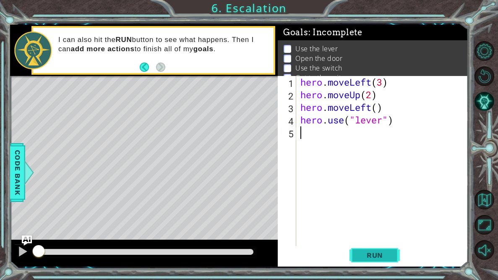
click at [368, 209] on span "Run" at bounding box center [374, 255] width 33 height 8
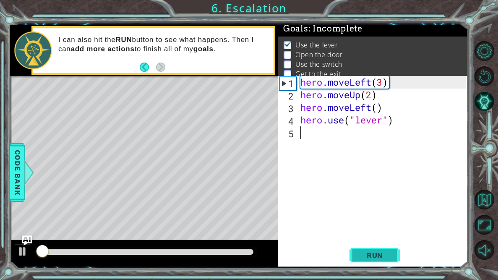
scroll to position [5, 0]
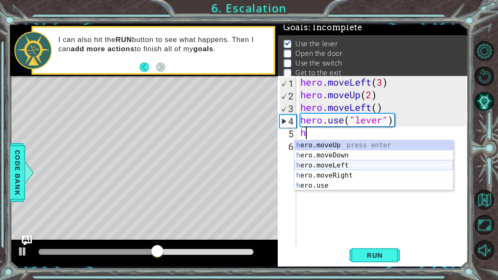
click at [340, 164] on div "h ero.moveUp press enter h ero.moveDown press enter h ero.moveLeft press enter …" at bounding box center [373, 175] width 158 height 70
type textarea "hero.moveLeft(1)"
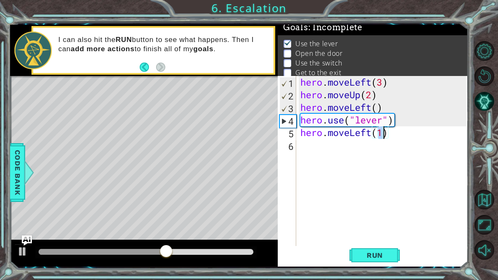
click at [340, 165] on div "hero . moveLeft ( 3 ) hero . moveUp ( 2 ) hero . moveLeft ( ) hero . use ( "lev…" at bounding box center [383, 176] width 171 height 201
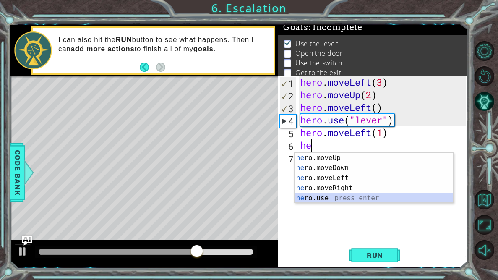
click at [333, 197] on div "he ro.moveUp press enter he ro.moveDown press enter he ro.moveLeft press enter …" at bounding box center [373, 188] width 158 height 70
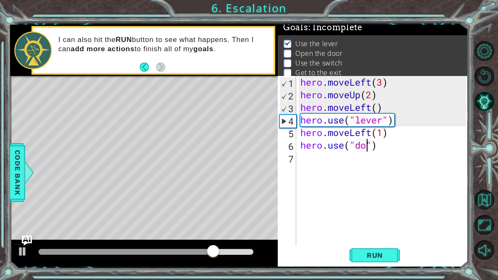
type textarea "hero.use("door")"
click at [324, 161] on div "hero . moveLeft ( 3 ) hero . moveUp ( 2 ) hero . moveLeft ( ) hero . use ( "lev…" at bounding box center [383, 176] width 171 height 201
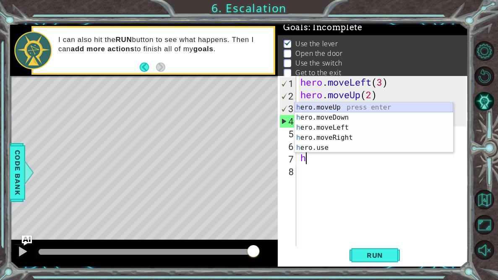
click at [360, 107] on div "h ero.moveUp press enter h ero.moveDown press enter h ero.moveLeft press enter …" at bounding box center [373, 137] width 158 height 70
type textarea "hero.moveUp(1)"
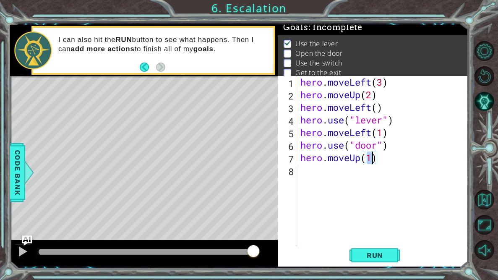
click at [316, 174] on div "hero . moveLeft ( 3 ) hero . moveUp ( 2 ) hero . moveLeft ( ) hero . use ( "lev…" at bounding box center [383, 176] width 171 height 201
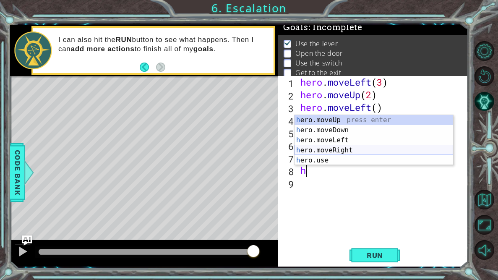
click at [311, 153] on div "h ero.moveUp press enter h ero.moveDown press enter h ero.moveLeft press enter …" at bounding box center [373, 150] width 158 height 70
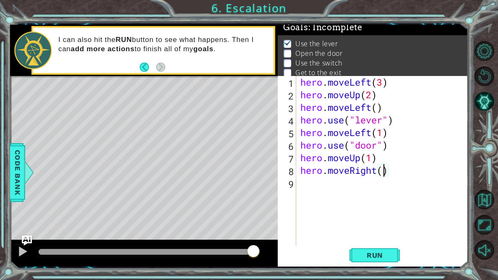
scroll to position [0, 4]
click at [385, 209] on span "Run" at bounding box center [374, 255] width 33 height 8
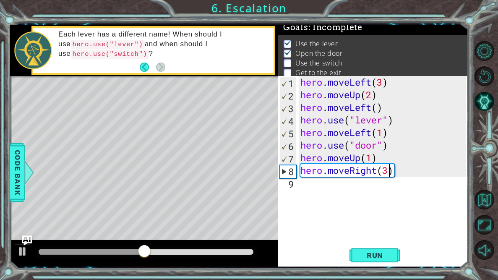
click at [377, 158] on div "hero . moveLeft ( 3 ) hero . moveUp ( 2 ) hero . moveLeft ( ) hero . use ( "lev…" at bounding box center [383, 176] width 171 height 201
type textarea "hero.moveUp(1)"
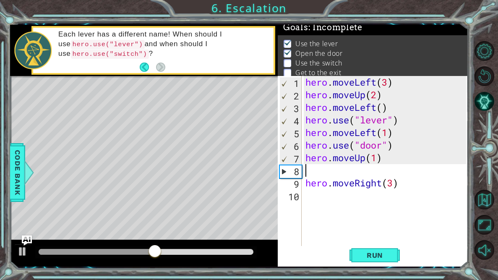
scroll to position [0, 0]
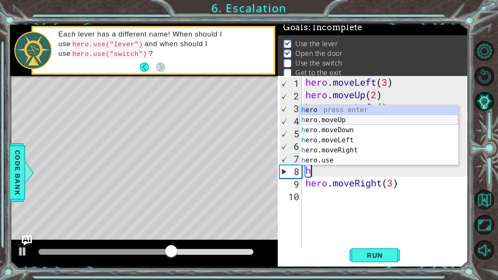
click at [344, 121] on div "h ero press enter h ero.moveUp press enter h ero.moveDown press enter h ero.mov…" at bounding box center [378, 145] width 158 height 80
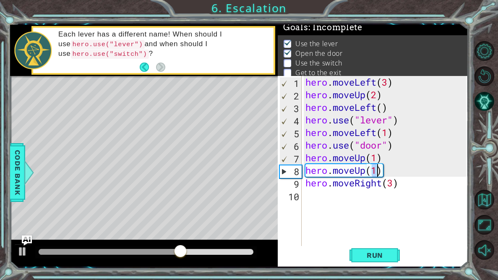
click at [398, 174] on div "hero . moveLeft ( 3 ) hero . moveUp ( 2 ) hero . moveLeft ( ) hero . use ( "lev…" at bounding box center [386, 176] width 166 height 201
click at [394, 185] on div "hero . moveLeft ( 3 ) hero . moveUp ( 2 ) hero . moveLeft ( ) hero . use ( "lev…" at bounding box center [386, 176] width 166 height 201
type textarea "hero.moveRight(2)"
click at [404, 187] on div "hero . moveLeft ( 3 ) hero . moveUp ( 2 ) hero . moveLeft ( ) hero . use ( "lev…" at bounding box center [386, 176] width 166 height 201
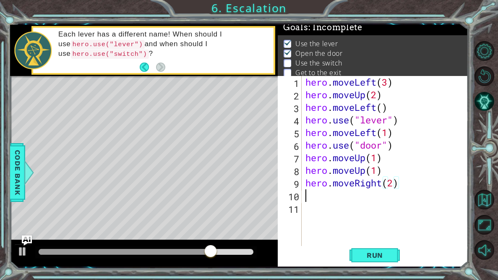
scroll to position [0, 0]
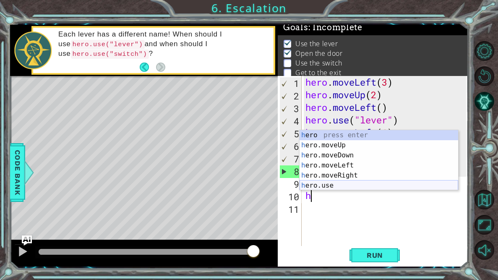
click at [352, 186] on div "h ero press enter h ero.moveUp press enter h ero.moveDown press enter h ero.mov…" at bounding box center [378, 170] width 158 height 80
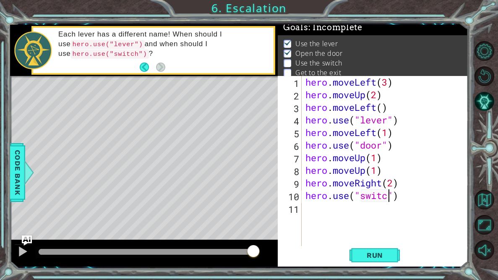
scroll to position [0, 4]
type textarea "hero.use("switch")"
click at [360, 209] on div "hero . moveLeft ( 3 ) hero . moveUp ( 2 ) hero . moveLeft ( ) hero . use ( "lev…" at bounding box center [386, 176] width 166 height 201
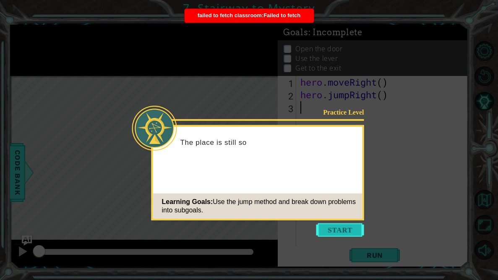
click at [349, 230] on button "Start" at bounding box center [340, 229] width 48 height 13
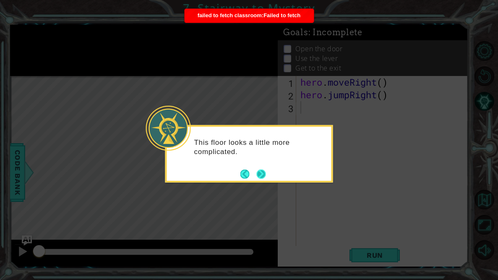
click at [262, 175] on button "Next" at bounding box center [261, 174] width 10 height 10
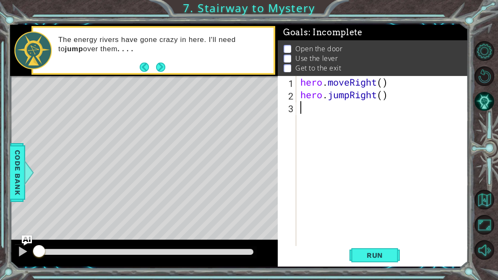
type textarea "h"
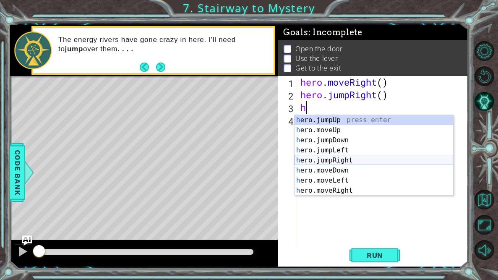
click at [363, 160] on div "h ero.jumpUp press enter h ero.moveUp press enter h ero.jumpDown press enter h …" at bounding box center [373, 165] width 158 height 101
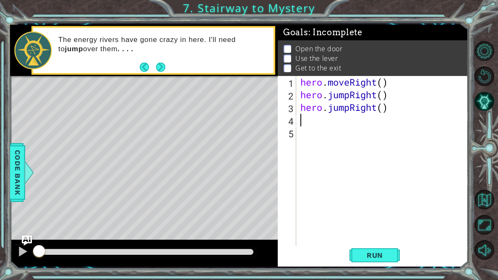
type textarea "2"
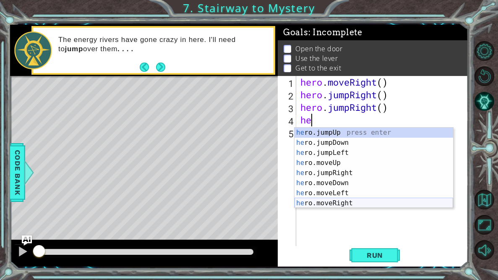
click at [353, 202] on div "he ro.jumpUp press enter he ro.jumpDown press enter he ro.jumpLeft press enter …" at bounding box center [373, 177] width 158 height 101
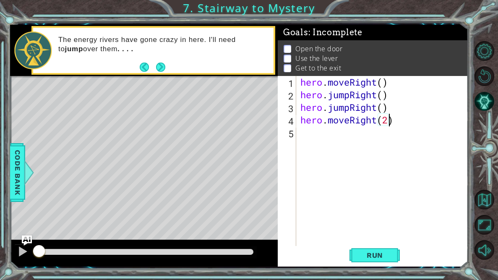
type textarea "hero.moveRight(2)"
click at [338, 133] on div "hero . moveRight ( ) hero . jumpRight ( ) hero . jumpRight ( ) hero . moveRight…" at bounding box center [383, 176] width 171 height 201
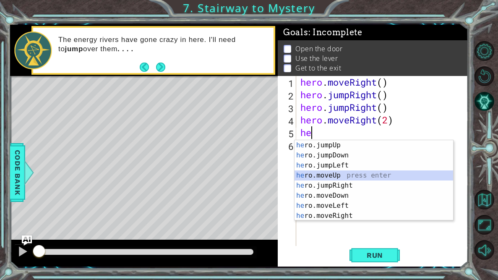
click at [350, 176] on div "he ro.jumpUp press enter he ro.jumpDown press enter he ro.jumpLeft press enter …" at bounding box center [373, 190] width 158 height 101
type textarea "hero.moveUp(1)"
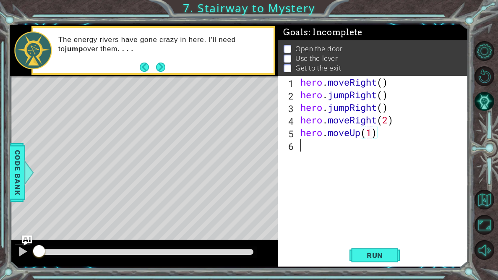
click at [362, 151] on div "hero . moveRight ( ) hero . jumpRight ( ) hero . jumpRight ( ) hero . moveRight…" at bounding box center [383, 176] width 171 height 201
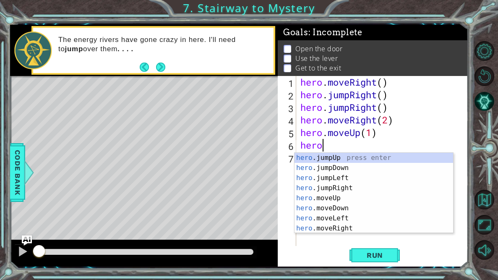
scroll to position [0, 0]
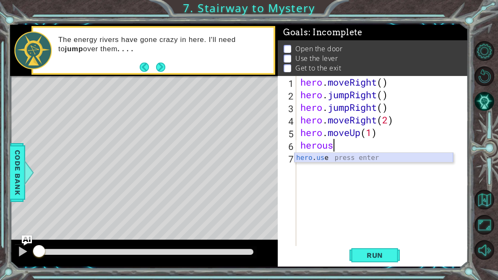
click at [346, 161] on div "hero . us e press enter" at bounding box center [373, 168] width 158 height 30
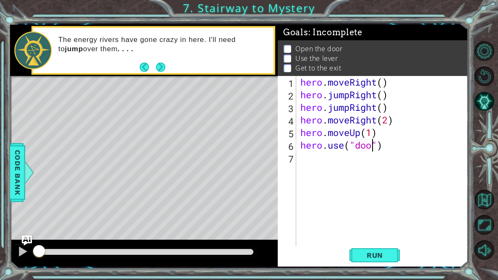
type textarea "hero.use("door")"
click at [321, 160] on div "hero . moveRight ( ) hero . jumpRight ( ) hero . jumpRight ( ) hero . moveRight…" at bounding box center [383, 176] width 171 height 201
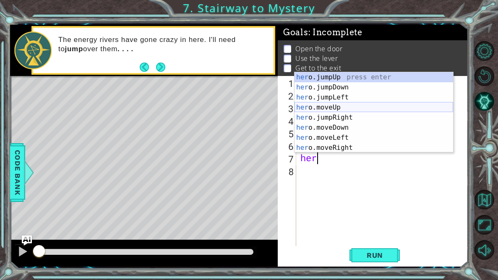
click at [356, 107] on div "her o.jumpUp press enter her o.jumpDown press enter her o.jumpLeft press enter …" at bounding box center [373, 122] width 158 height 101
type textarea "hero.moveUp(1)"
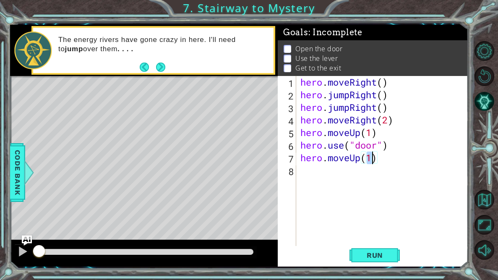
click at [372, 173] on div "hero . moveRight ( ) hero . jumpRight ( ) hero . jumpRight ( ) hero . moveRight…" at bounding box center [383, 176] width 171 height 201
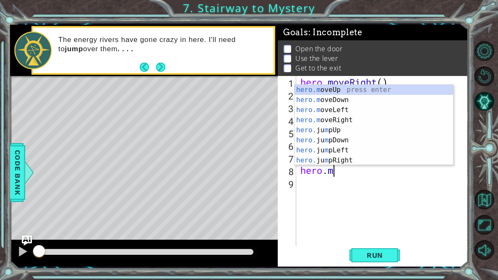
scroll to position [0, 1]
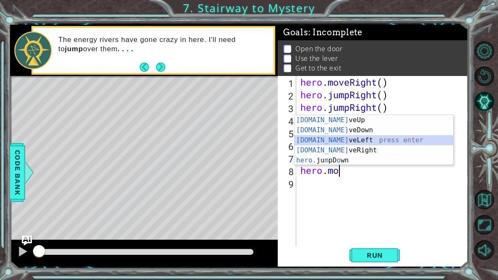
click at [385, 139] on div "hero.mo veUp press enter hero.mo veDown press enter hero.mo veLeft press enter …" at bounding box center [373, 150] width 158 height 70
type textarea "hero.moveLeft(1)"
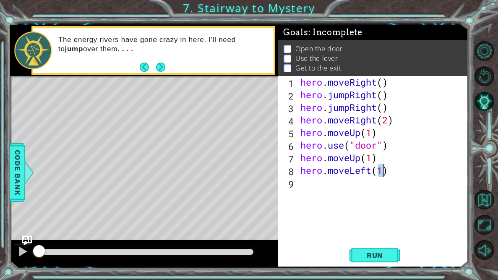
click at [374, 186] on div "hero . moveRight ( ) hero . jumpRight ( ) hero . jumpRight ( ) hero . moveRight…" at bounding box center [383, 176] width 171 height 201
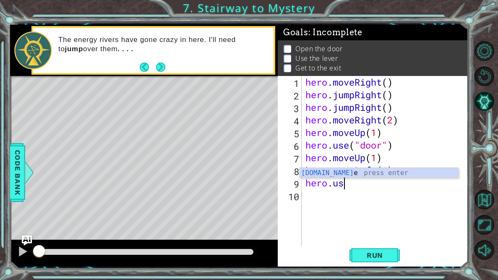
scroll to position [0, 1]
click at [359, 173] on div "hero.us e press enter" at bounding box center [378, 183] width 158 height 30
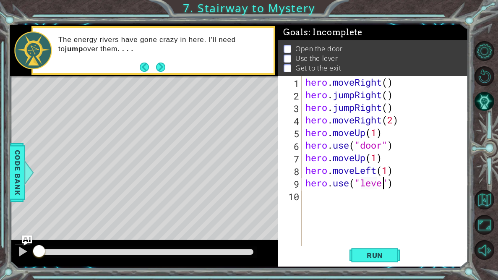
type textarea "hero.use("lever")"
click at [334, 198] on div "hero . moveRight ( ) hero . jumpRight ( ) hero . jumpRight ( ) hero . moveRight…" at bounding box center [386, 176] width 166 height 201
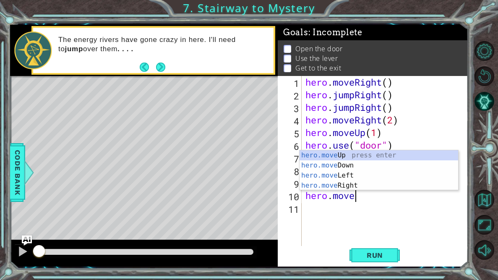
scroll to position [0, 2]
click at [368, 187] on div "hero.move Up press enter hero.move Down press enter hero.move Left press enter …" at bounding box center [378, 180] width 158 height 60
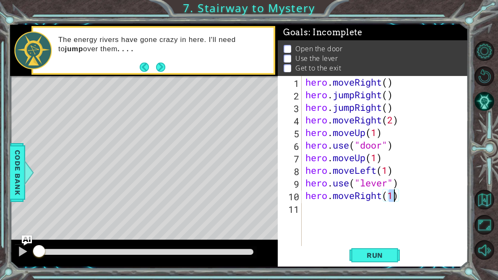
click at [381, 200] on div "hero . moveRight ( ) hero . jumpRight ( ) hero . jumpRight ( ) hero . moveRight…" at bounding box center [386, 176] width 166 height 201
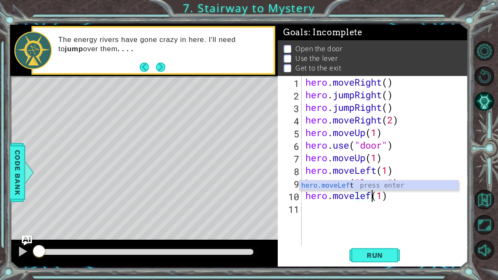
scroll to position [0, 3]
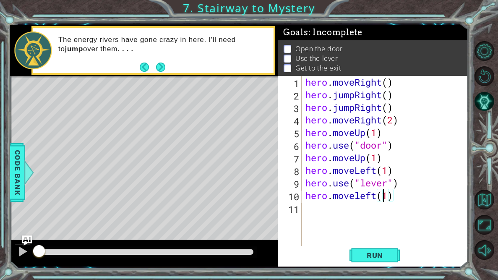
click at [385, 197] on div "hero . moveRight ( ) hero . jumpRight ( ) hero . jumpRight ( ) hero . moveRight…" at bounding box center [386, 176] width 166 height 201
click at [387, 199] on div "hero . moveRight ( ) hero . jumpRight ( ) hero . jumpRight ( ) hero . moveRight…" at bounding box center [386, 176] width 166 height 201
type textarea "hero.moveleft(2)"
click at [356, 213] on div "hero . moveRight ( ) hero . jumpRight ( ) hero . jumpRight ( ) hero . moveRight…" at bounding box center [386, 176] width 166 height 201
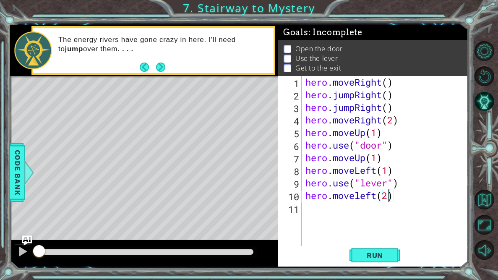
scroll to position [0, 0]
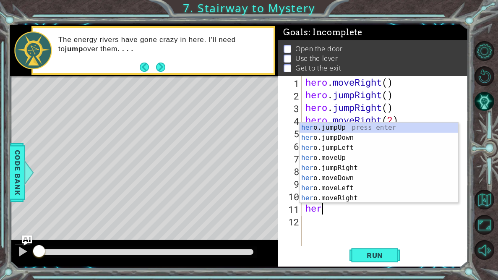
type textarea "hero"
click at [367, 128] on div "hero .jumpUp press enter hero .jumpDown press enter hero .jumpLeft press enter …" at bounding box center [378, 172] width 158 height 101
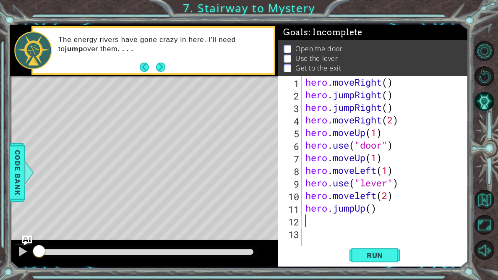
scroll to position [0, 0]
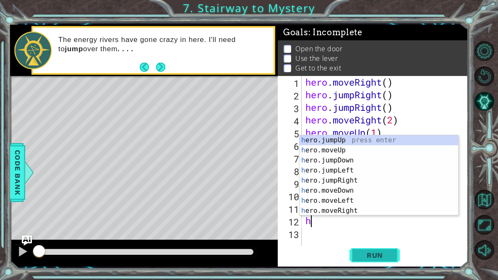
click at [365, 252] on span "Run" at bounding box center [374, 255] width 33 height 8
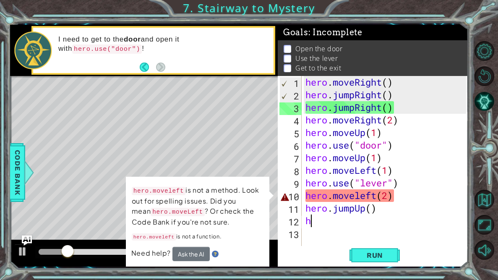
click at [103, 205] on div "Level Map" at bounding box center [203, 199] width 387 height 247
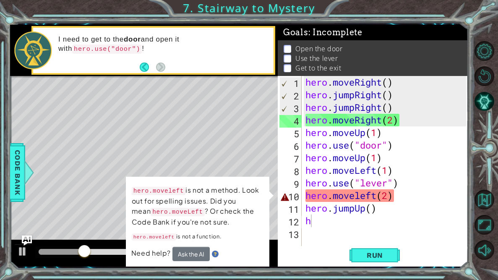
click at [254, 156] on div "Level Map" at bounding box center [203, 199] width 387 height 247
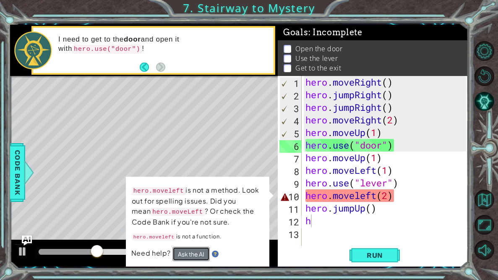
click at [192, 256] on button "Ask the AI" at bounding box center [190, 253] width 37 height 15
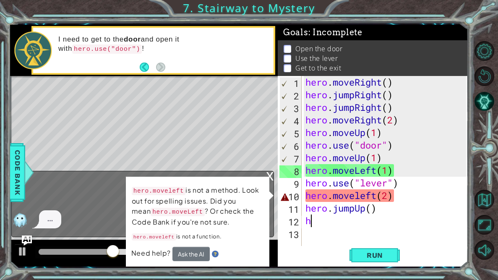
click at [213, 254] on img at bounding box center [215, 253] width 7 height 7
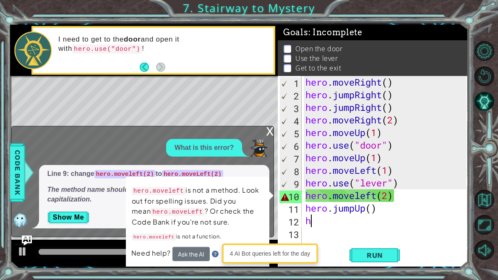
click at [138, 138] on div "x What is this error? Line 9: change hero.moveleft(2) to hero.moveLeft(2) The m…" at bounding box center [142, 181] width 263 height 111
click at [303, 252] on div "4 AI Bot queries left for the day" at bounding box center [270, 253] width 92 height 16
click at [295, 257] on div "4 AI Bot queries left for the day" at bounding box center [270, 253] width 92 height 16
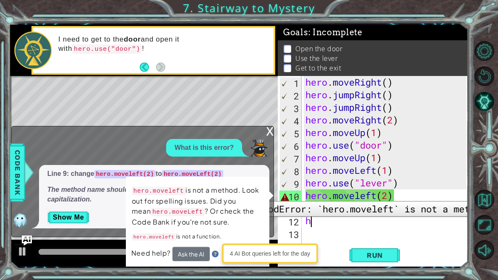
click at [294, 194] on div "10" at bounding box center [290, 196] width 22 height 13
click at [287, 195] on div "10" at bounding box center [290, 196] width 22 height 13
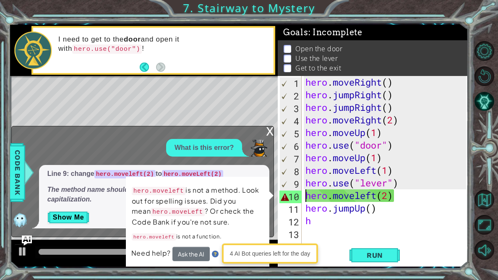
click at [271, 131] on div "x" at bounding box center [270, 130] width 8 height 8
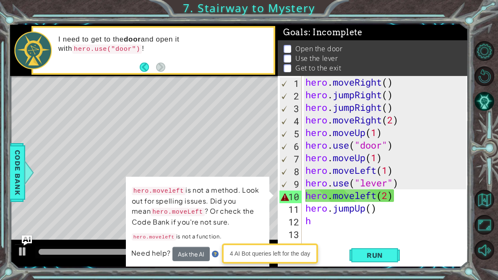
click at [218, 254] on div "Need help? Ask the AI" at bounding box center [197, 254] width 132 height 16
click at [398, 204] on div "hero . moveRight ( ) hero . jumpRight ( ) hero . jumpRight ( ) hero . moveRight…" at bounding box center [386, 176] width 166 height 201
click at [31, 255] on div at bounding box center [143, 252] width 267 height 27
click at [27, 253] on div at bounding box center [22, 251] width 11 height 11
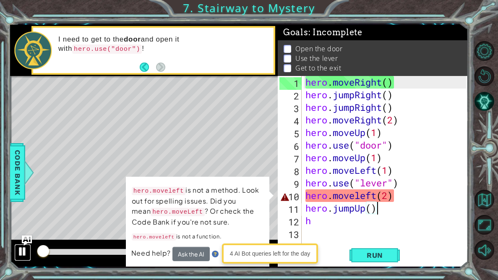
click at [27, 253] on div at bounding box center [22, 251] width 11 height 11
click at [360, 186] on div "hero . moveRight ( ) hero . jumpRight ( ) hero . jumpRight ( ) hero . moveRight…" at bounding box center [386, 176] width 166 height 201
click at [363, 193] on div "hero . moveRight ( ) hero . jumpRight ( ) hero . jumpRight ( ) hero . moveRight…" at bounding box center [386, 176] width 166 height 201
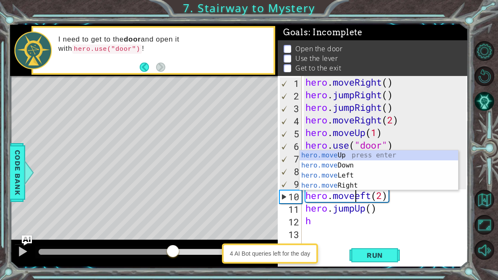
drag, startPoint x: 47, startPoint y: 254, endPoint x: 172, endPoint y: 252, distance: 125.8
click at [172, 252] on div at bounding box center [172, 251] width 15 height 15
drag, startPoint x: 172, startPoint y: 252, endPoint x: 208, endPoint y: 251, distance: 35.7
click at [208, 251] on div at bounding box center [207, 251] width 15 height 15
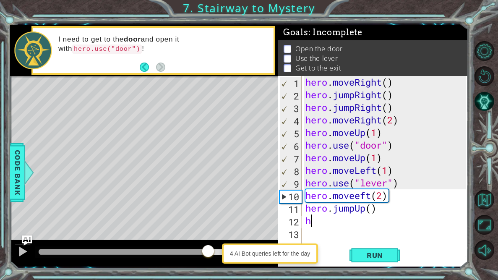
click at [410, 220] on div "hero . moveRight ( ) hero . jumpRight ( ) hero . jumpRight ( ) hero . moveRight…" at bounding box center [386, 176] width 166 height 201
click at [370, 199] on div "hero . moveRight ( ) hero . jumpRight ( ) hero . jumpRight ( ) hero . moveRight…" at bounding box center [386, 176] width 166 height 201
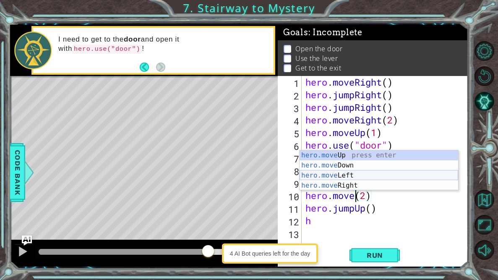
click at [363, 174] on div "hero.move Up press enter hero.move Down press enter hero.move Left press enter …" at bounding box center [378, 180] width 158 height 60
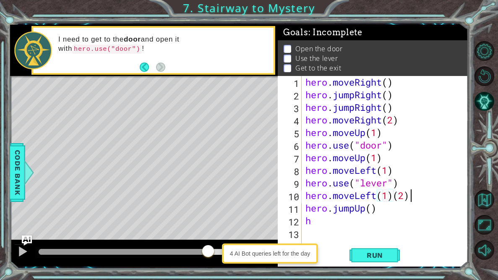
click at [408, 200] on div "hero . moveRight ( ) hero . jumpRight ( ) hero . jumpRight ( ) hero . moveRight…" at bounding box center [386, 176] width 166 height 201
click at [385, 251] on span "Run" at bounding box center [374, 255] width 33 height 8
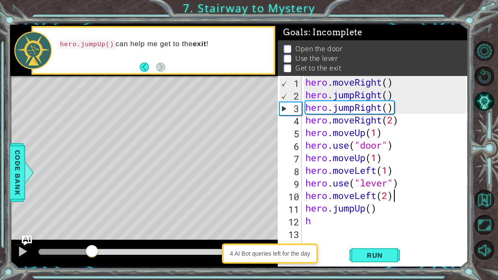
drag, startPoint x: 160, startPoint y: 252, endPoint x: 93, endPoint y: 264, distance: 68.2
click at [93, 264] on div at bounding box center [143, 252] width 267 height 27
click at [25, 252] on div at bounding box center [22, 251] width 11 height 11
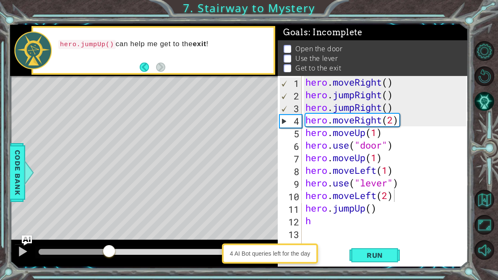
drag, startPoint x: 99, startPoint y: 256, endPoint x: 90, endPoint y: 256, distance: 8.8
click at [90, 256] on div at bounding box center [145, 252] width 221 height 12
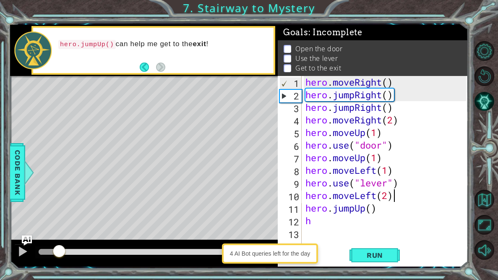
drag, startPoint x: 117, startPoint y: 254, endPoint x: 58, endPoint y: 257, distance: 59.2
click at [58, 254] on div at bounding box center [146, 252] width 215 height 6
click at [23, 251] on div at bounding box center [22, 251] width 11 height 11
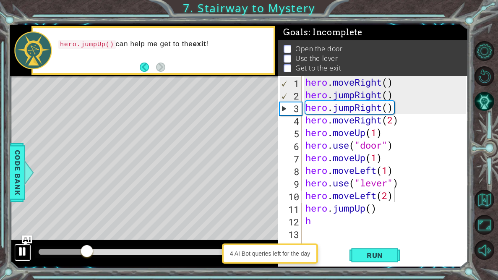
click at [23, 251] on div at bounding box center [22, 251] width 11 height 11
click at [26, 253] on div at bounding box center [22, 251] width 11 height 11
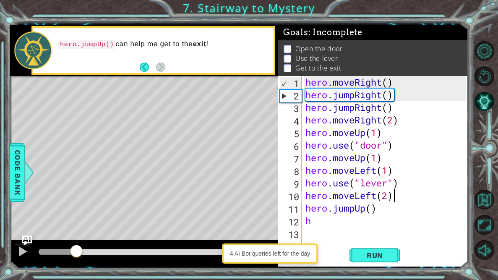
drag, startPoint x: 110, startPoint y: 250, endPoint x: 76, endPoint y: 251, distance: 33.5
click at [76, 251] on div at bounding box center [76, 251] width 15 height 15
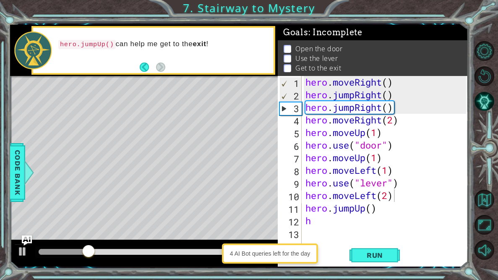
click at [33, 253] on div at bounding box center [143, 252] width 267 height 27
click at [23, 252] on div at bounding box center [22, 251] width 11 height 11
click at [396, 109] on div "hero . moveRight ( ) hero . jumpRight ( ) hero . jumpRight ( ) hero . moveRight…" at bounding box center [386, 176] width 166 height 201
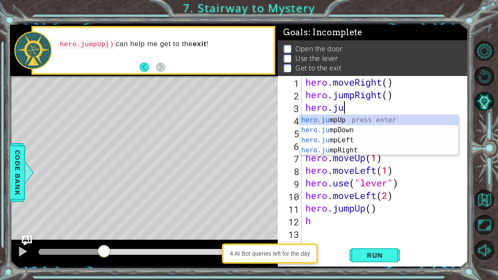
scroll to position [0, 1]
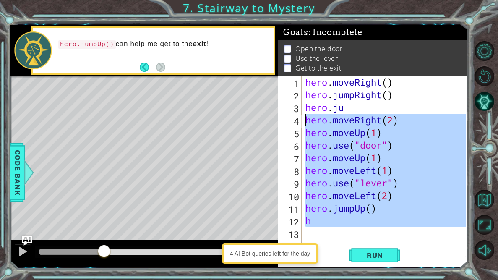
drag, startPoint x: 385, startPoint y: 235, endPoint x: 298, endPoint y: 119, distance: 144.9
click at [298, 119] on div "hero.ju 1 2 3 4 5 6 7 8 9 10 11 12 13 hero . moveRight ( ) hero . jumpRight ( )…" at bounding box center [371, 164] width 188 height 176
type textarea "hero.moveRight(2) hero.moveUp(1)"
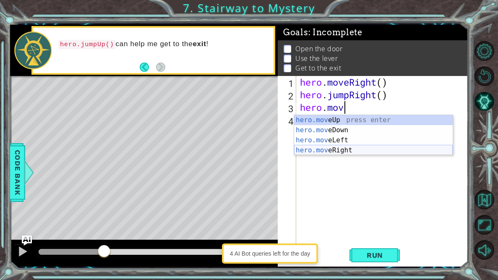
click at [342, 150] on div "hero.mov eUp press enter hero.mov eDown press enter hero.mov eLeft press enter …" at bounding box center [373, 145] width 158 height 60
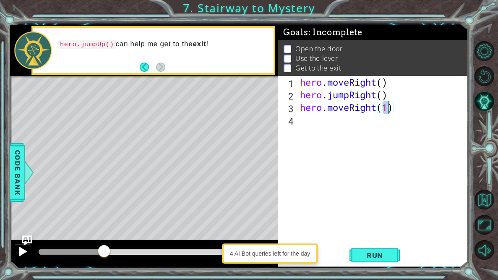
type textarea "hero.moveRight(1)"
click at [27, 249] on div at bounding box center [22, 251] width 11 height 11
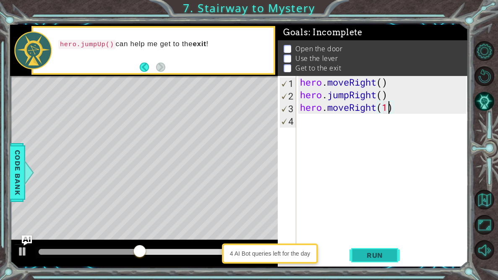
click at [397, 252] on button "Run" at bounding box center [374, 255] width 50 height 19
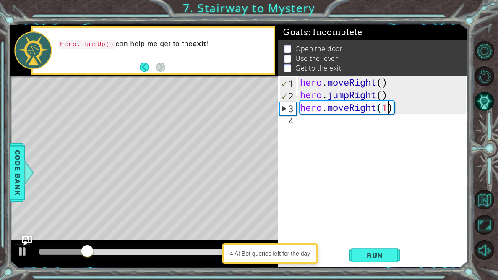
click at [309, 126] on div "hero . moveRight ( ) hero . jumpRight ( ) hero . moveRight ( 1 )" at bounding box center [384, 176] width 172 height 201
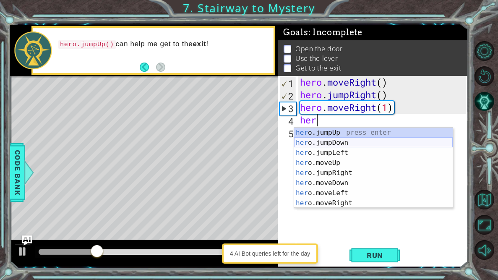
scroll to position [0, 0]
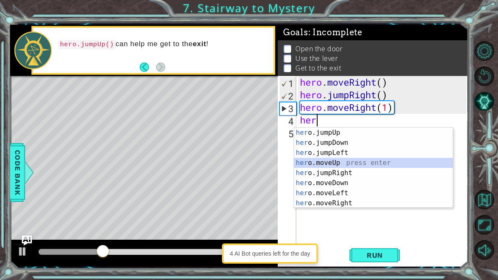
click at [341, 164] on div "her o.jumpUp press enter her o.jumpDown press enter her o.jumpLeft press enter …" at bounding box center [373, 177] width 158 height 101
type textarea "hero.moveUp(1)"
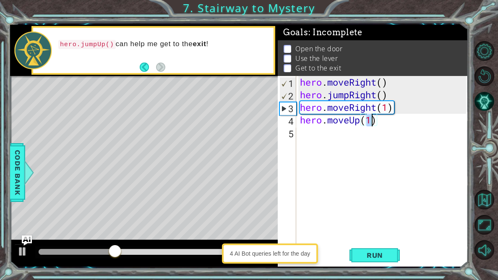
click at [342, 135] on div "hero . moveRight ( ) hero . jumpRight ( ) hero . moveRight ( 1 ) hero . moveUp …" at bounding box center [384, 176] width 172 height 201
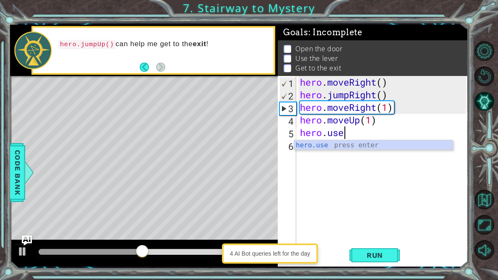
scroll to position [0, 1]
click at [373, 145] on div "hero.use press enter" at bounding box center [373, 155] width 158 height 30
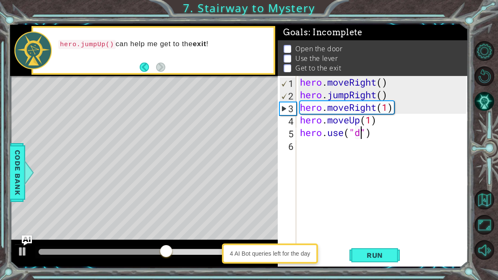
type textarea "hero.use("door")"
click at [384, 166] on div "hero . moveRight ( ) hero . jumpRight ( ) hero . moveRight ( 1 ) hero . moveUp …" at bounding box center [384, 176] width 172 height 201
click at [368, 158] on div "hero . moveRight ( ) hero . jumpRight ( ) hero . moveRight ( 1 ) hero . moveUp …" at bounding box center [384, 176] width 172 height 201
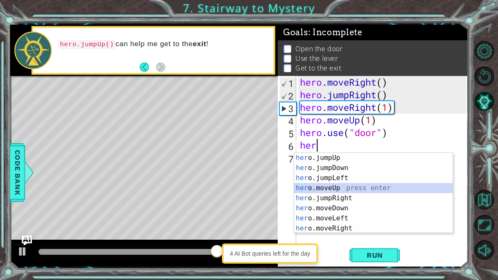
click at [360, 190] on div "her o.jumpUp press enter her o.jumpDown press enter her o.jumpLeft press enter …" at bounding box center [373, 203] width 158 height 101
type textarea "hero.moveUp(1)"
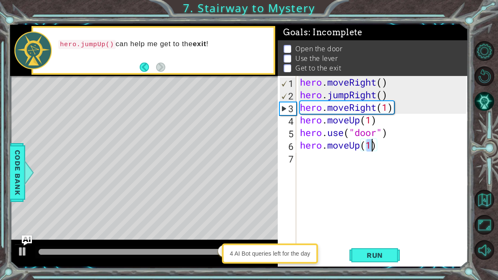
click at [356, 172] on div "hero . moveRight ( ) hero . jumpRight ( ) hero . moveRight ( 1 ) hero . moveUp …" at bounding box center [384, 176] width 172 height 201
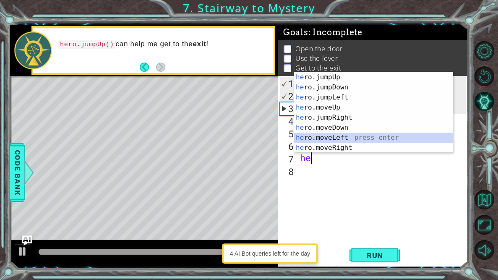
click at [351, 140] on div "he ro.jumpUp press enter he ro.jumpDown press enter he ro.jumpLeft press enter …" at bounding box center [373, 122] width 158 height 101
type textarea "hero.moveLeft(1)"
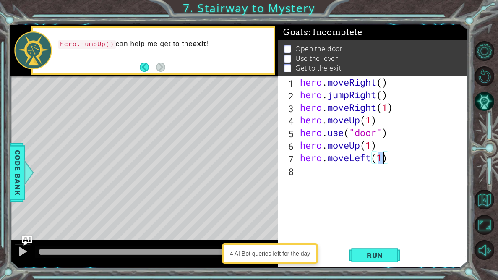
click at [320, 179] on div "hero . moveRight ( ) hero . jumpRight ( ) hero . moveRight ( 1 ) hero . moveUp …" at bounding box center [384, 176] width 172 height 201
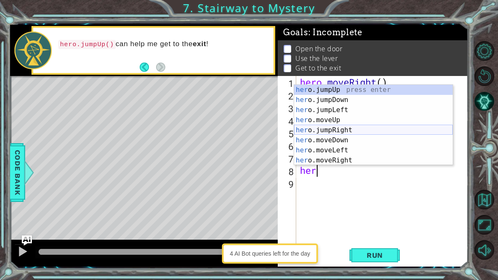
scroll to position [10, 0]
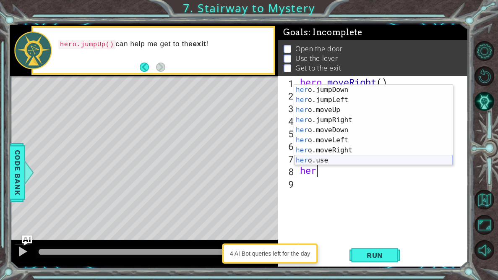
click at [355, 159] on div "her o.jumpDown press enter her o.jumpLeft press enter her o.moveUp press enter …" at bounding box center [373, 135] width 158 height 101
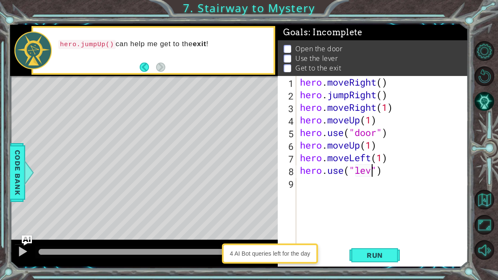
type textarea "hero.use("lever")"
click at [363, 187] on div "hero . moveRight ( ) hero . jumpRight ( ) hero . moveRight ( 1 ) hero . moveUp …" at bounding box center [384, 176] width 172 height 201
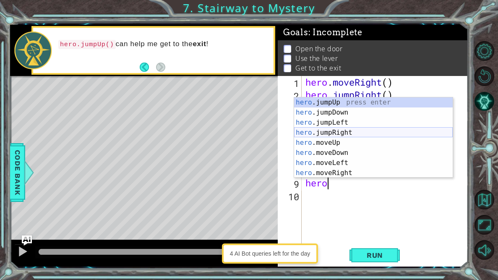
scroll to position [0, 0]
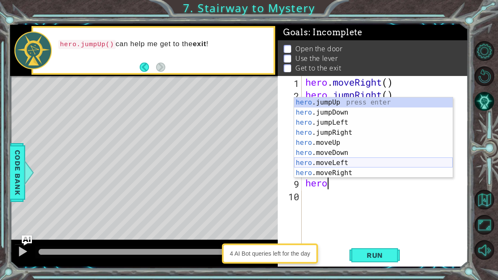
click at [364, 165] on div "hero .jumpUp press enter hero .jumpDown press enter hero .jumpLeft press enter …" at bounding box center [373, 147] width 158 height 101
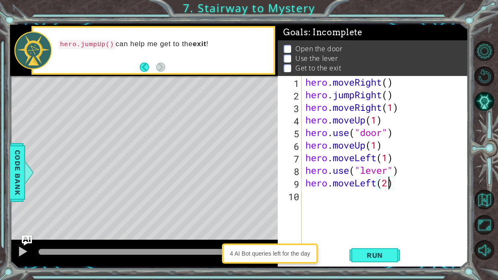
scroll to position [0, 3]
click at [382, 257] on span "Run" at bounding box center [374, 255] width 33 height 8
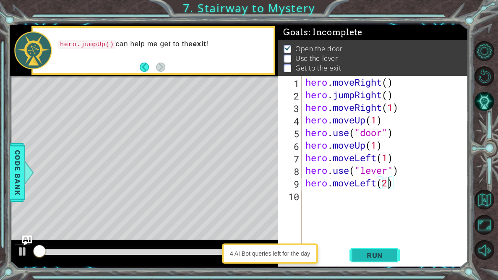
scroll to position [0, 0]
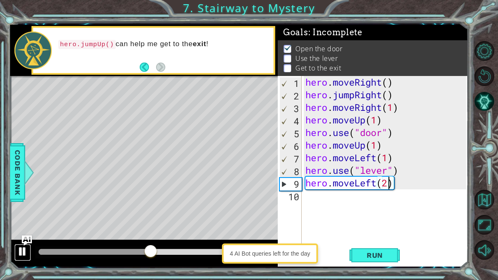
click at [26, 250] on div at bounding box center [22, 251] width 11 height 11
click at [383, 124] on div "hero . moveRight ( ) hero . jumpRight ( ) hero . moveRight ( 1 ) hero . moveUp …" at bounding box center [386, 176] width 166 height 201
click at [377, 147] on div "hero . moveRight ( ) hero . jumpRight ( ) hero . moveRight ( 1 ) hero . moveUp …" at bounding box center [386, 176] width 166 height 201
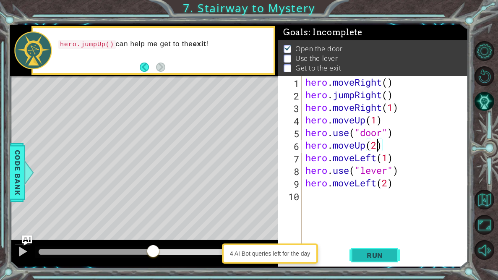
type textarea "hero.moveUp(2)"
click at [384, 257] on span "Run" at bounding box center [374, 255] width 33 height 8
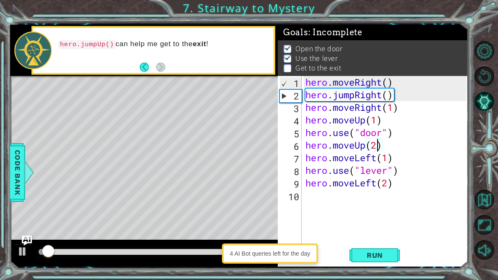
click at [324, 202] on div "hero . moveRight ( ) hero . jumpRight ( ) hero . moveRight ( 1 ) hero . moveUp …" at bounding box center [386, 176] width 166 height 201
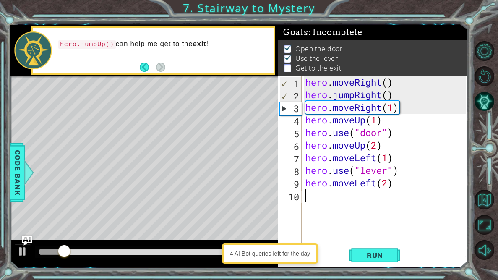
type textarea "he"
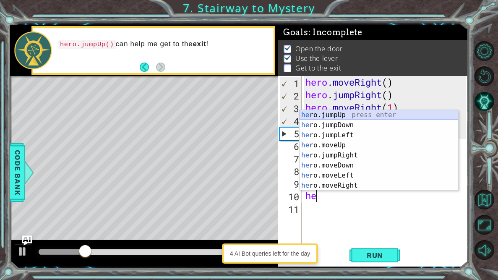
click at [341, 117] on div "he ro.jumpUp press enter he ro.jumpDown press enter he ro.jumpLeft press enter …" at bounding box center [378, 160] width 158 height 101
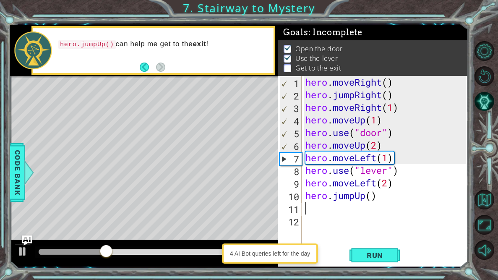
click at [367, 197] on div "hero . moveRight ( ) hero . jumpRight ( ) hero . moveRight ( 1 ) hero . moveUp …" at bounding box center [386, 176] width 166 height 201
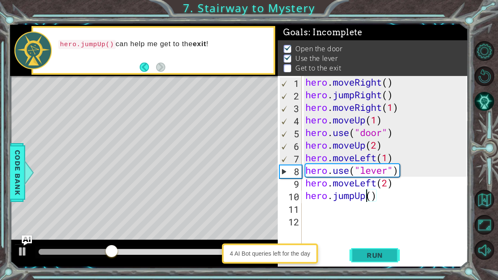
type textarea "hero.jumpUp()"
click at [371, 250] on button "Run" at bounding box center [374, 255] width 50 height 19
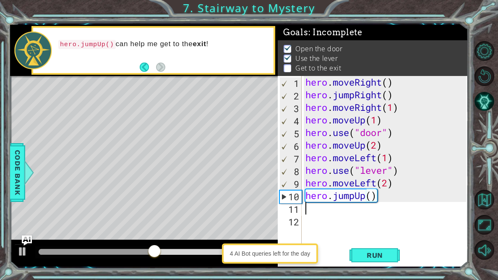
click at [318, 213] on div "hero . moveRight ( ) hero . jumpRight ( ) hero . moveRight ( 1 ) hero . moveUp …" at bounding box center [386, 176] width 166 height 201
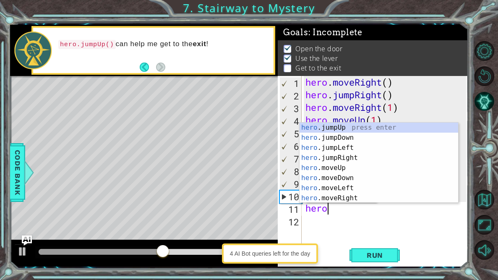
scroll to position [0, 0]
click at [382, 200] on div "hero .jumpUp press enter hero .jumpDown press enter hero .jumpLeft press enter …" at bounding box center [378, 172] width 158 height 101
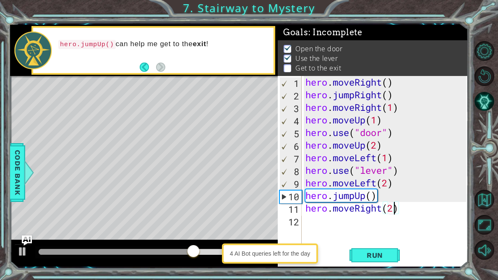
scroll to position [0, 4]
type textarea "hero.moveRight(2)"
click at [379, 255] on span "Run" at bounding box center [374, 255] width 33 height 8
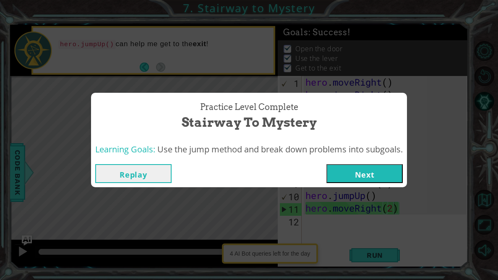
click at [358, 171] on button "Next" at bounding box center [364, 173] width 76 height 19
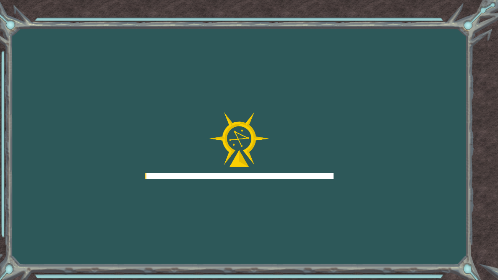
click at [358, 171] on div "Goals Error loading from server. Try refreshing the page. You'll need to join a…" at bounding box center [249, 140] width 498 height 280
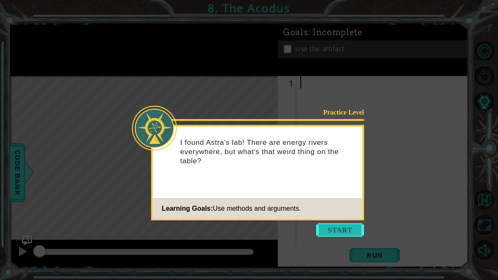
click at [348, 224] on button "Start" at bounding box center [340, 229] width 48 height 13
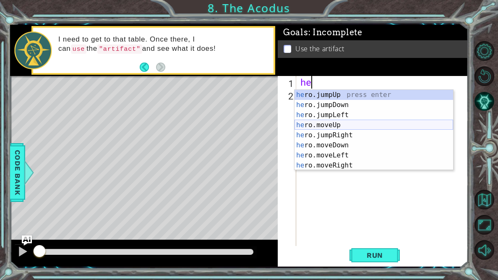
click at [360, 127] on div "he ro.jumpUp press enter he ro.jumpDown press enter he ro.jumpLeft press enter …" at bounding box center [373, 140] width 158 height 101
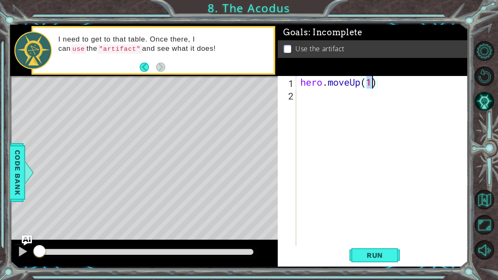
type textarea "hero.moveUp(2)"
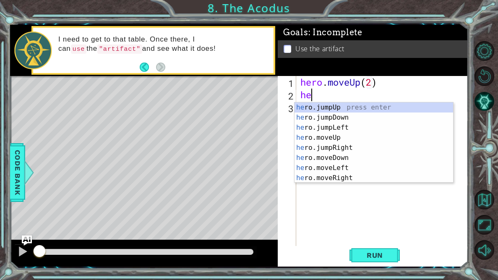
type textarea "her"
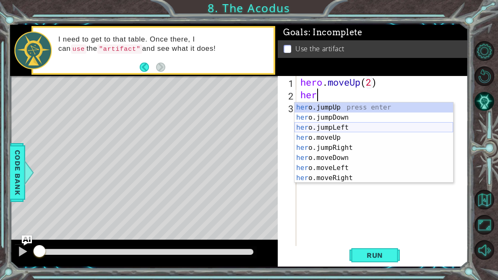
click at [376, 126] on div "her o.jumpUp press enter her o.jumpDown press enter her o.jumpLeft press enter …" at bounding box center [373, 152] width 158 height 101
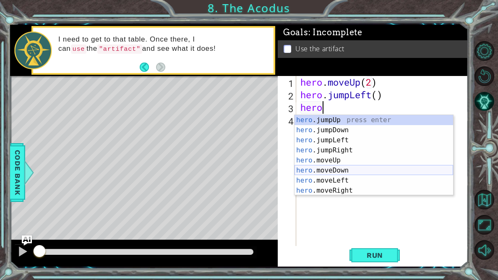
click at [345, 170] on div "hero .jumpUp press enter hero .jumpDown press enter hero .jumpLeft press enter …" at bounding box center [373, 165] width 158 height 101
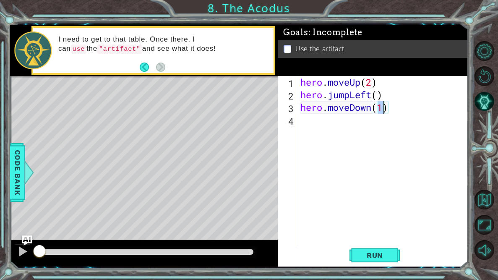
type textarea "hero.moveDown(2)"
click at [351, 128] on div "hero . moveUp ( 2 ) hero . jumpLeft ( ) hero . moveDown ( 2 )" at bounding box center [383, 176] width 171 height 201
type textarea "he"
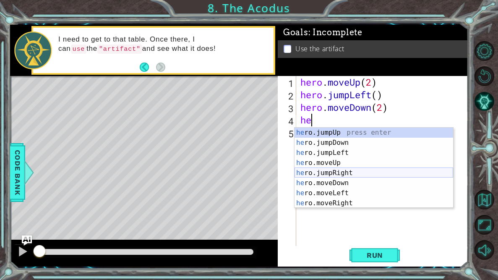
click at [359, 171] on div "he ro.jumpUp press enter he ro.jumpDown press enter he ro.jumpLeft press enter …" at bounding box center [373, 177] width 158 height 101
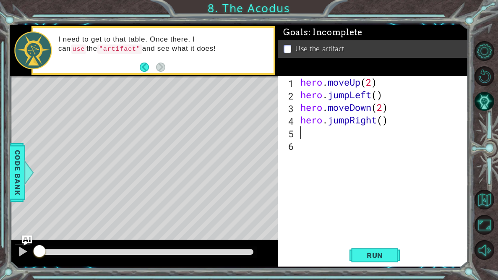
click at [383, 125] on div "hero . moveUp ( 2 ) hero . jumpLeft ( ) hero . moveDown ( 2 ) hero . jumpRight …" at bounding box center [383, 176] width 171 height 201
type textarea "hero.jumpRight(1)"
click at [360, 134] on div "hero . moveUp ( 2 ) hero . jumpLeft ( ) hero . moveDown ( 2 ) hero . jumpRight …" at bounding box center [383, 176] width 171 height 201
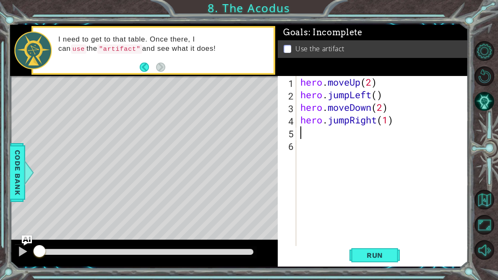
click at [387, 124] on div "hero . moveUp ( 2 ) hero . jumpLeft ( ) hero . moveDown ( 2 ) hero . jumpRight …" at bounding box center [383, 176] width 171 height 201
type textarea "hero.jumpRight(2)"
click at [372, 127] on div "hero . moveUp ( 2 ) hero . jumpLeft ( ) hero . moveDown ( 2 ) hero . jumpRight …" at bounding box center [383, 176] width 171 height 201
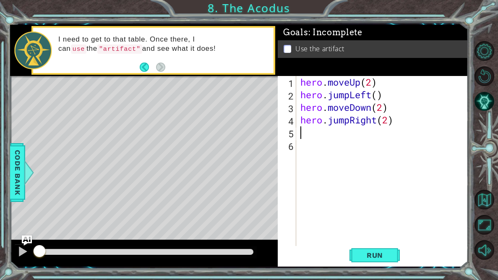
click at [389, 121] on div "hero . moveUp ( 2 ) hero . jumpLeft ( ) hero . moveDown ( 2 ) hero . jumpRight …" at bounding box center [383, 176] width 171 height 201
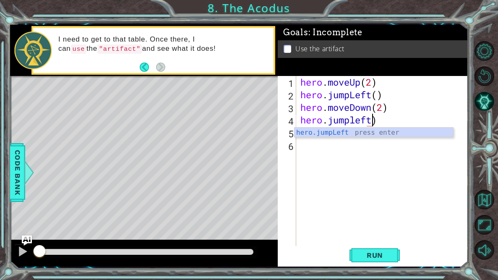
scroll to position [0, 3]
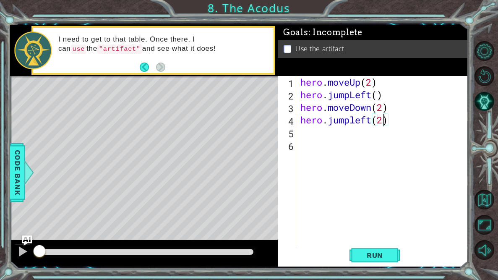
type textarea "hero.jumpleft(1)"
click at [330, 135] on div "hero . moveUp ( 2 ) hero . jumpLeft ( ) hero . moveDown ( 2 ) hero . jumpleft (…" at bounding box center [383, 176] width 171 height 201
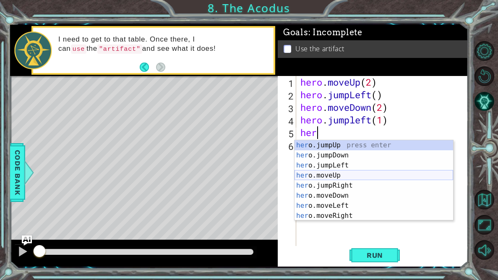
click at [364, 175] on div "her o.jumpUp press enter her o.jumpDown press enter her o.jumpLeft press enter …" at bounding box center [373, 190] width 158 height 101
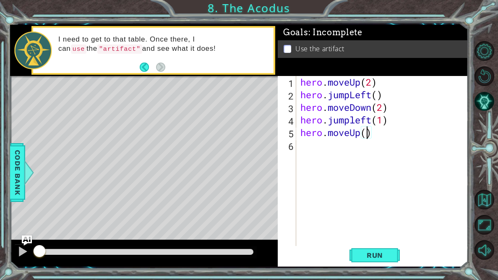
type textarea "hero.moveUp(2)"
click at [332, 144] on div "hero . moveUp ( 2 ) hero . jumpLeft ( ) hero . moveDown ( 2 ) hero . jumpleft (…" at bounding box center [383, 176] width 171 height 201
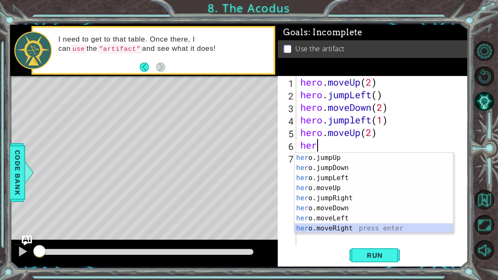
click at [363, 226] on div "her o.jumpUp press enter her o.jumpDown press enter her o.jumpLeft press enter …" at bounding box center [373, 203] width 158 height 101
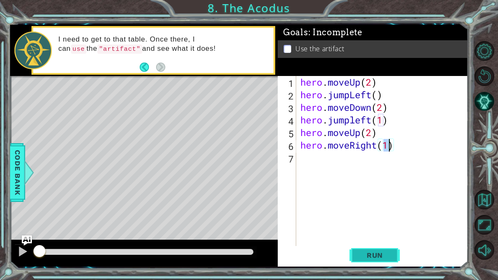
click at [379, 254] on span "Run" at bounding box center [374, 255] width 33 height 8
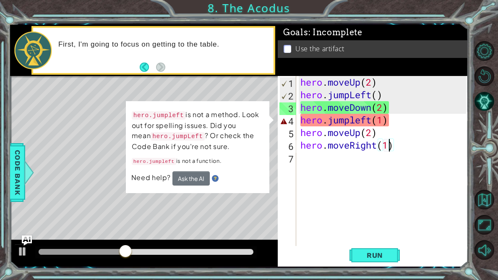
click at [331, 119] on div "hero . moveUp ( 2 ) hero . jumpLeft ( ) hero . moveDown ( 2 ) hero . jumpleft (…" at bounding box center [383, 176] width 171 height 201
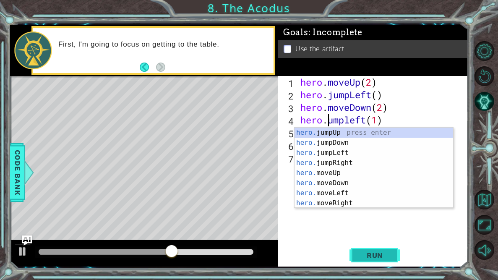
click at [377, 257] on span "Run" at bounding box center [374, 255] width 33 height 8
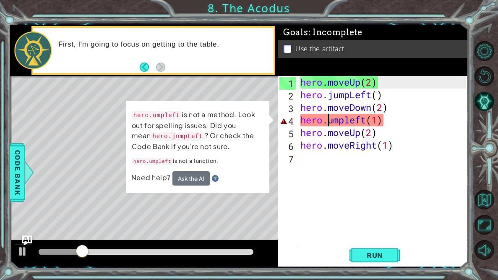
scroll to position [0, 1]
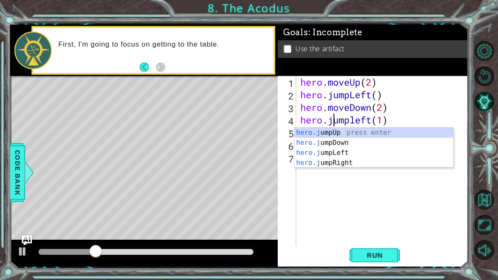
click at [385, 120] on div "hero . moveUp ( 2 ) hero . jumpLeft ( ) hero . moveDown ( 2 ) hero . jumpleft (…" at bounding box center [383, 176] width 171 height 201
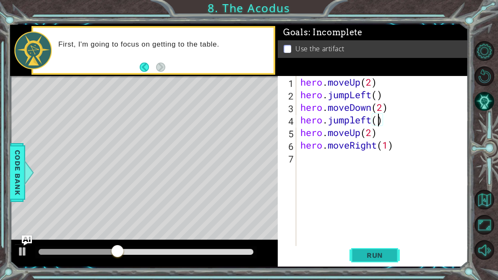
click at [372, 257] on span "Run" at bounding box center [374, 255] width 33 height 8
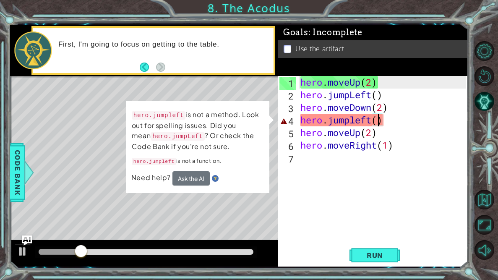
click at [203, 185] on div "hero.jumpleft is not a method. Look out for spelling issues. Did you mean hero.…" at bounding box center [197, 147] width 145 height 94
drag, startPoint x: 389, startPoint y: 127, endPoint x: 309, endPoint y: 130, distance: 80.6
click at [309, 130] on div "hero . moveUp ( 2 ) hero . jumpLeft ( ) hero . moveDown ( 2 ) hero . jumpleft (…" at bounding box center [383, 176] width 171 height 201
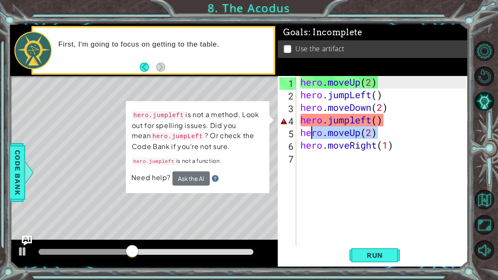
click at [403, 117] on div "hero . moveUp ( 2 ) hero . jumpLeft ( ) hero . moveDown ( 2 ) hero . jumpleft (…" at bounding box center [383, 176] width 171 height 201
type textarea "hero.jumpleft()"
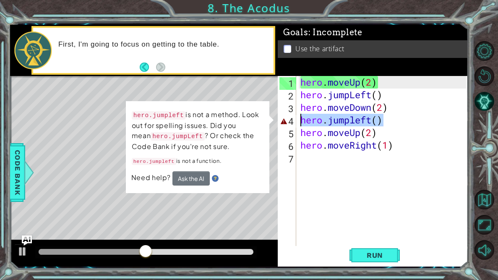
drag, startPoint x: 403, startPoint y: 117, endPoint x: 288, endPoint y: 123, distance: 114.6
click at [288, 123] on div "hero.jumpleft() 1 2 3 4 5 6 7 hero . moveUp ( 2 ) hero . jumpLeft ( ) hero . mo…" at bounding box center [371, 164] width 188 height 176
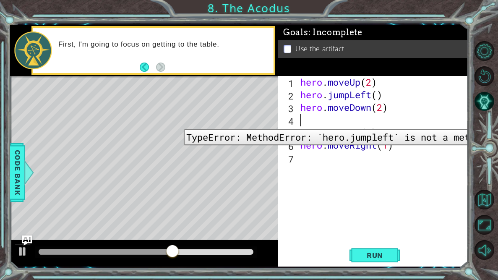
scroll to position [0, 0]
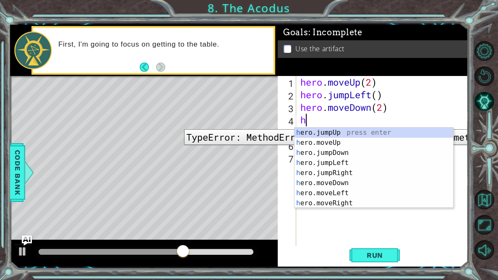
type textarea "he"
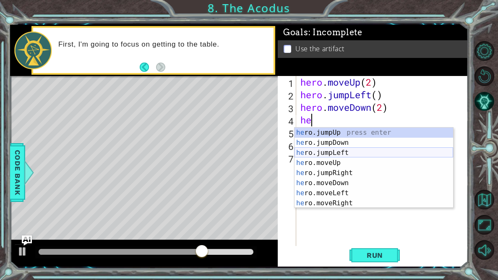
click at [345, 153] on div "he ro.jumpUp press enter he ro.jumpDown press enter he ro.jumpLeft press enter …" at bounding box center [373, 177] width 158 height 101
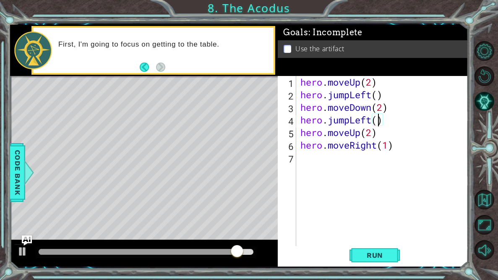
click at [376, 122] on div "hero . moveUp ( 2 ) hero . jumpLeft ( ) hero . moveDown ( 2 ) hero . jumpLeft (…" at bounding box center [383, 176] width 171 height 201
click at [387, 249] on button "Run" at bounding box center [374, 255] width 50 height 19
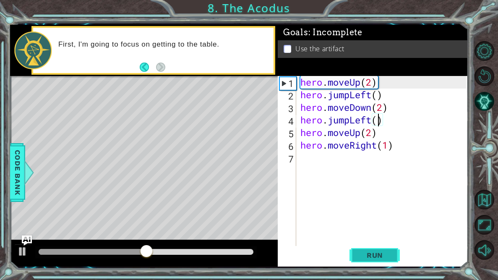
click at [391, 254] on button "Run" at bounding box center [374, 255] width 50 height 19
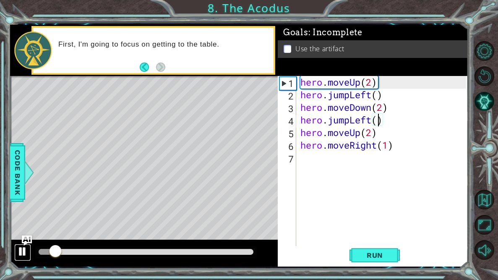
click at [21, 257] on button at bounding box center [22, 252] width 17 height 17
click at [389, 85] on div "hero . moveUp ( 2 ) hero . jumpLeft ( ) hero . moveDown ( 2 ) hero . jumpLeft (…" at bounding box center [383, 176] width 171 height 201
type textarea "hero.moveUp(2)"
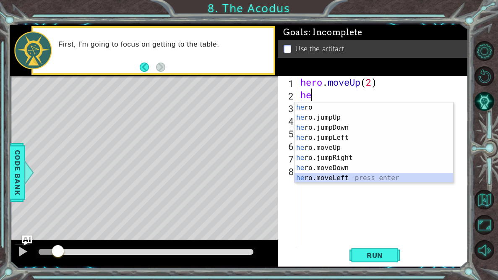
click at [360, 176] on div "he ro press enter he ro.jumpUp press enter he ro.jumpDown press enter he ro.jum…" at bounding box center [373, 152] width 158 height 101
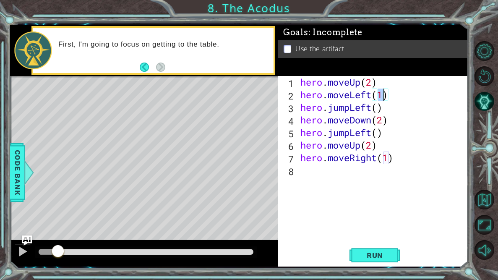
click at [397, 101] on div "hero . moveUp ( 2 ) hero . moveLeft ( 1 ) hero . jumpLeft ( ) hero . moveDown (…" at bounding box center [383, 176] width 171 height 201
drag, startPoint x: 391, startPoint y: 108, endPoint x: 291, endPoint y: 109, distance: 99.3
click at [291, 109] on div "hero.moveLeft(1) 1 2 3 4 5 6 7 8 hero . moveUp ( 2 ) hero . moveLeft ( 1 ) hero…" at bounding box center [371, 164] width 188 height 176
type textarea "hero.jumpLeft()"
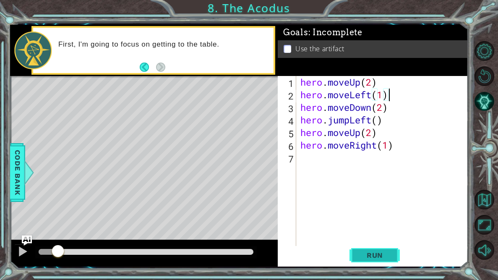
type textarea "hero.moveLeft(1)"
click at [380, 258] on span "Run" at bounding box center [374, 255] width 33 height 8
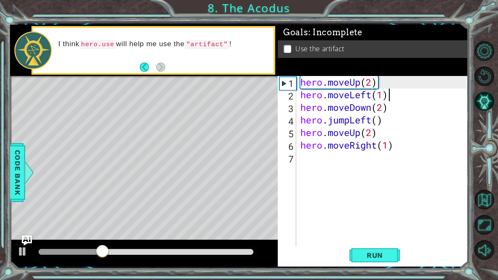
click at [389, 169] on div "hero . moveUp ( 2 ) hero . moveLeft ( 1 ) hero . moveDown ( 2 ) hero . jumpLeft…" at bounding box center [383, 176] width 171 height 201
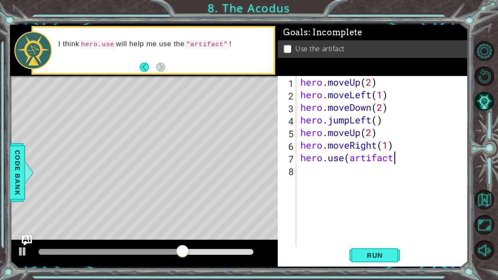
scroll to position [0, 4]
click at [349, 161] on div "hero . moveUp ( 2 ) hero . moveLeft ( 1 ) hero . moveDown ( 2 ) hero . jumpLeft…" at bounding box center [383, 176] width 171 height 201
click at [412, 163] on div "hero . moveUp ( 2 ) hero . moveLeft ( 1 ) hero . moveDown ( 2 ) hero . jumpLeft…" at bounding box center [383, 176] width 171 height 201
type textarea "hero.use("artifact")"
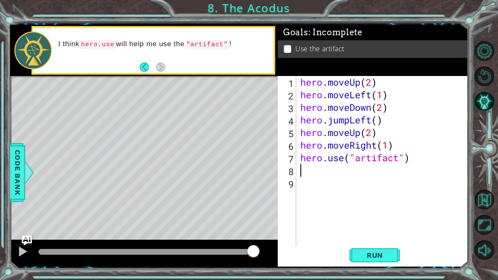
scroll to position [0, 0]
type textarea "hero.use("artifact""
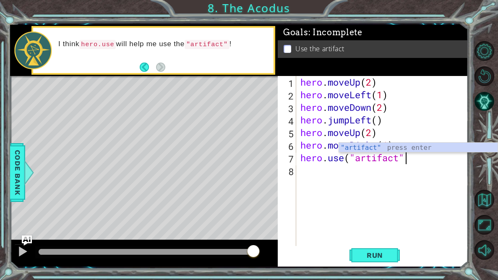
click at [347, 174] on div "hero . moveUp ( 2 ) hero . moveLeft ( 1 ) hero . moveDown ( 2 ) hero . jumpLeft…" at bounding box center [383, 176] width 171 height 201
type textarea "hero.use("artifact")"
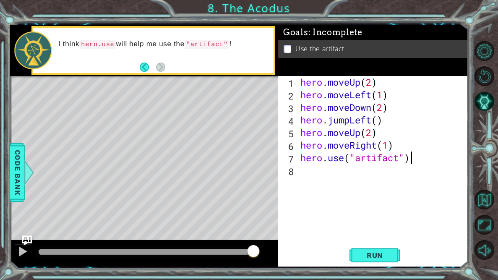
scroll to position [0, 5]
click at [315, 179] on div "hero . moveUp ( 2 ) hero . moveLeft ( 1 ) hero . moveDown ( 2 ) hero . jumpLeft…" at bounding box center [383, 176] width 171 height 201
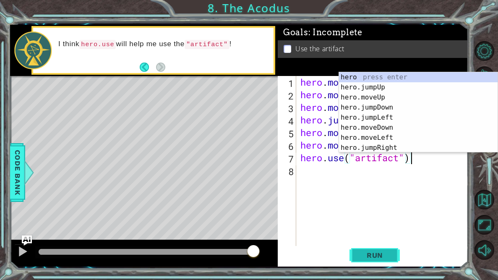
click at [381, 255] on span "Run" at bounding box center [374, 255] width 33 height 8
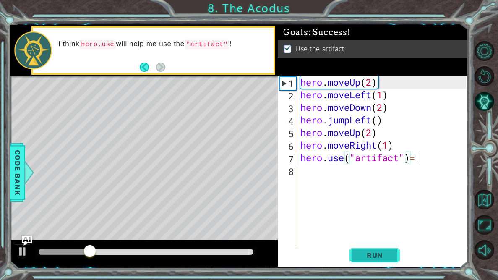
scroll to position [0, 5]
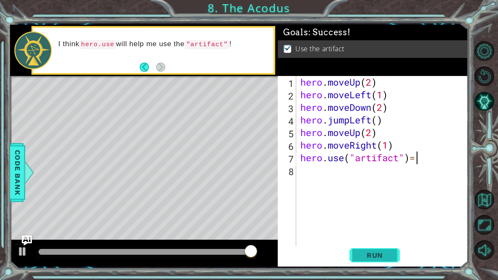
type textarea "hero.use("artifact")="
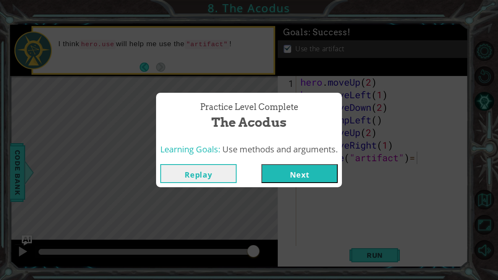
click at [309, 174] on button "Next" at bounding box center [299, 173] width 76 height 19
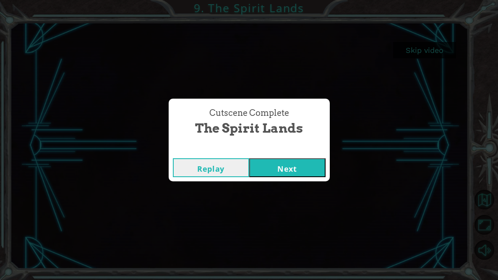
click at [294, 174] on button "Next" at bounding box center [287, 167] width 76 height 19
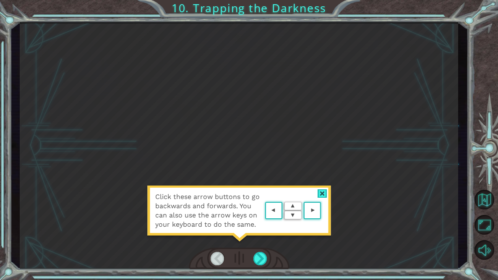
click at [324, 194] on div at bounding box center [322, 193] width 10 height 9
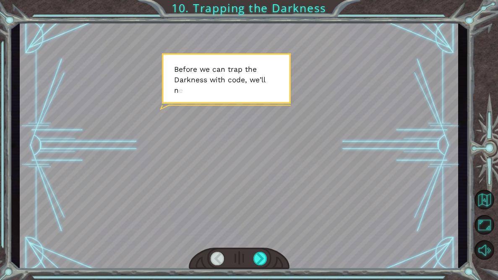
click at [324, 194] on div at bounding box center [239, 145] width 438 height 246
click at [267, 261] on div at bounding box center [239, 258] width 101 height 22
click at [261, 259] on div at bounding box center [260, 258] width 14 height 13
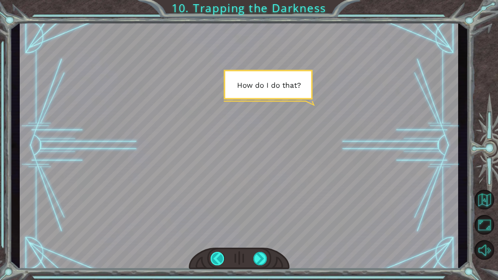
click at [222, 262] on div at bounding box center [217, 258] width 14 height 13
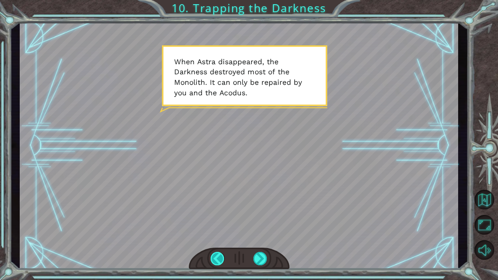
click at [222, 262] on div at bounding box center [217, 258] width 14 height 13
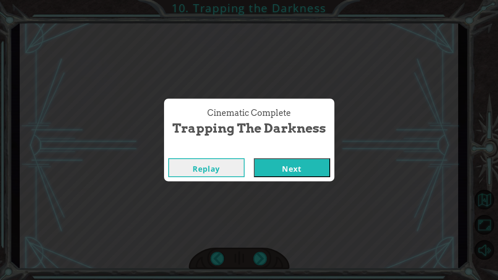
click at [277, 169] on button "Next" at bounding box center [292, 167] width 76 height 19
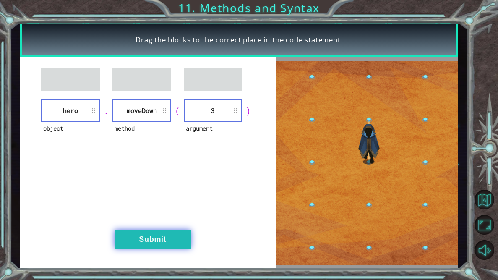
click at [174, 236] on button "Submit" at bounding box center [152, 238] width 76 height 19
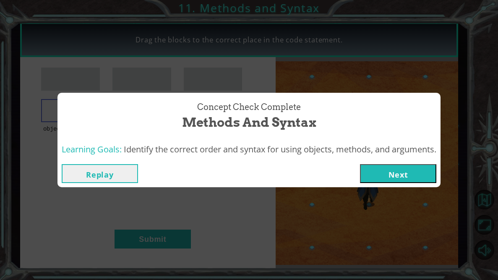
click at [413, 182] on button "Next" at bounding box center [398, 173] width 76 height 19
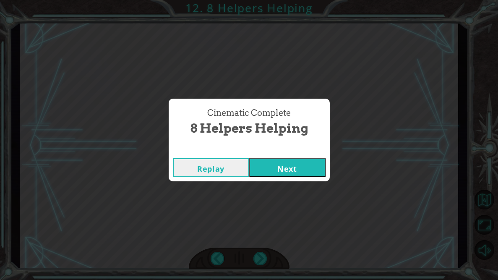
click at [304, 171] on button "Next" at bounding box center [287, 167] width 76 height 19
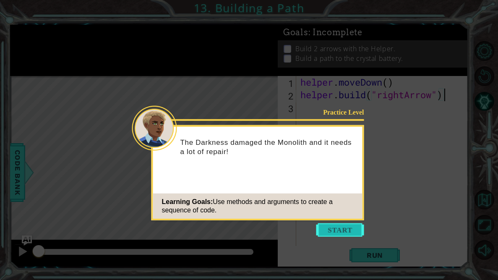
click at [343, 231] on button "Start" at bounding box center [340, 229] width 48 height 13
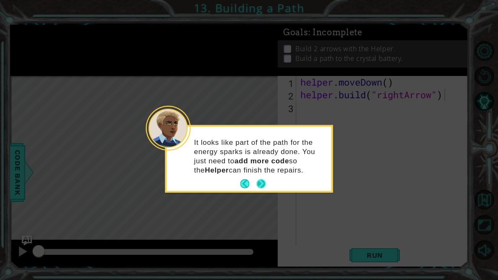
click at [267, 186] on button "Next" at bounding box center [261, 183] width 11 height 11
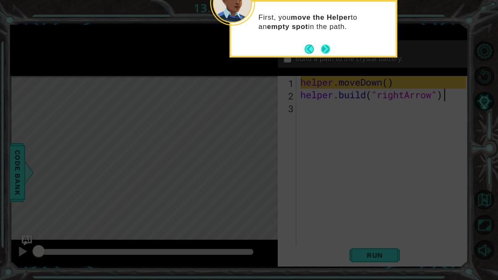
click at [329, 45] on button "Next" at bounding box center [326, 49] width 10 height 10
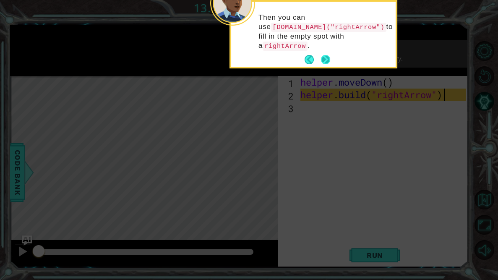
click at [329, 55] on button "Next" at bounding box center [325, 60] width 10 height 10
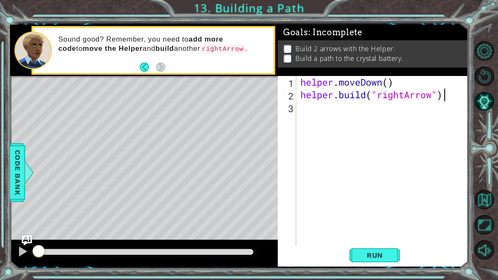
click at [262, 97] on div "Level Map" at bounding box center [203, 199] width 387 height 247
click at [324, 115] on div "helper . moveDown ( ) helper . build ( "rightArrow" )" at bounding box center [383, 176] width 171 height 201
click at [369, 259] on button "Run" at bounding box center [374, 255] width 50 height 19
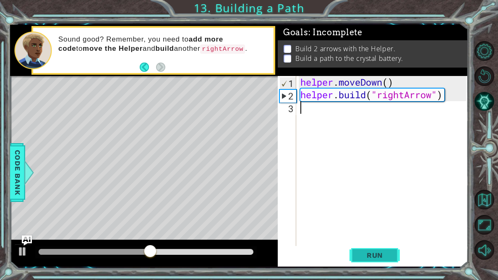
click at [369, 259] on button "Run" at bounding box center [374, 255] width 50 height 19
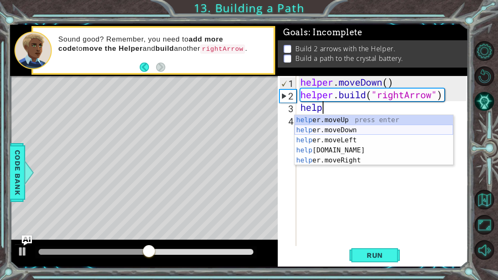
click at [367, 134] on div "help er.moveUp press enter help er.moveDown press enter help er.moveLeft press …" at bounding box center [373, 150] width 158 height 70
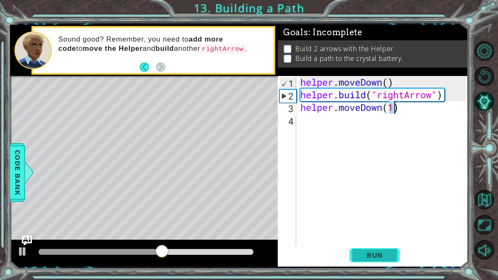
click at [373, 252] on span "Run" at bounding box center [374, 255] width 33 height 8
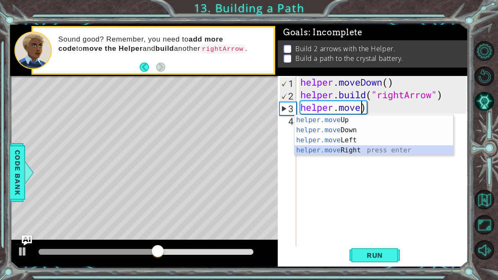
click at [367, 150] on div "helper.move Up press enter helper.move Down press enter helper.move Left press …" at bounding box center [373, 145] width 158 height 60
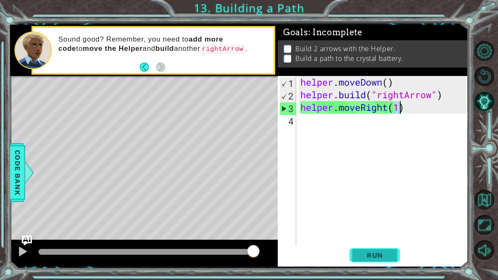
click at [371, 260] on button "Run" at bounding box center [374, 255] width 50 height 19
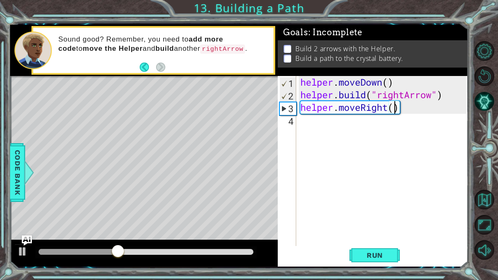
type textarea "helper.moveRight(3)"
click at [310, 119] on div "helper . moveDown ( ) helper . build ( "rightArrow" ) helper . moveRight ( 3 )" at bounding box center [383, 176] width 171 height 201
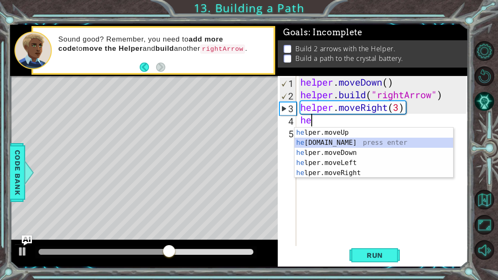
click at [331, 143] on div "he lper.moveUp press enter he lper.build press enter he lper.moveDown press ent…" at bounding box center [373, 162] width 158 height 70
type textarea "helper.build("rightArrow")"
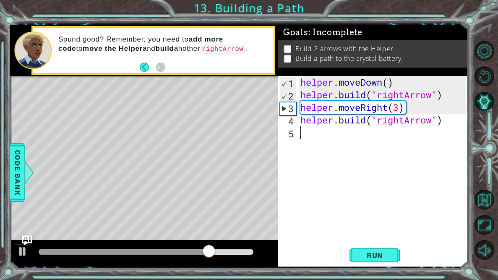
click at [363, 139] on div "helper . moveDown ( ) helper . build ( "rightArrow" ) helper . moveRight ( 3 ) …" at bounding box center [383, 176] width 171 height 201
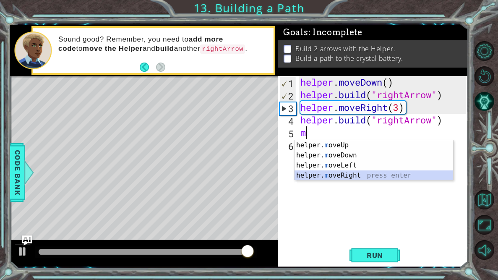
click at [378, 175] on div "helper. m oveUp press enter helper. m oveDown press enter helper. m oveLeft pre…" at bounding box center [373, 170] width 158 height 60
type textarea "helper.moveRight(1)"
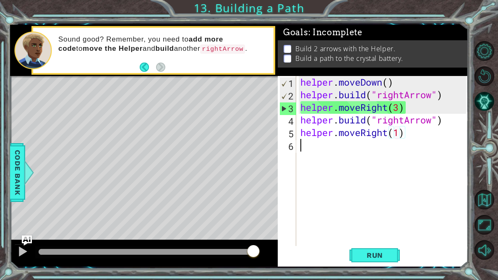
click at [389, 151] on div "helper . moveDown ( ) helper . build ( "rightArrow" ) helper . moveRight ( 3 ) …" at bounding box center [383, 176] width 171 height 201
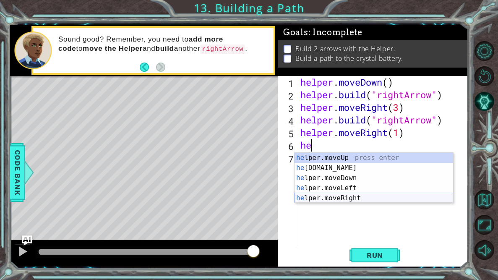
click at [367, 197] on div "he lper.moveUp press enter he lper.build press enter he lper.moveDown press ent…" at bounding box center [373, 188] width 158 height 70
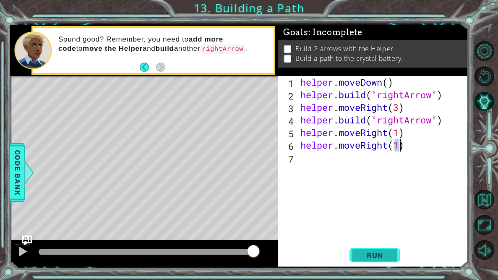
type textarea "helper.moveRight(1)"
click at [390, 250] on button "Run" at bounding box center [374, 255] width 50 height 19
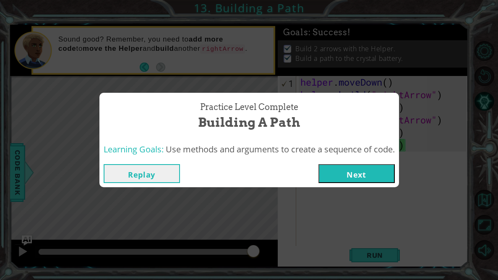
click at [382, 172] on button "Next" at bounding box center [356, 173] width 76 height 19
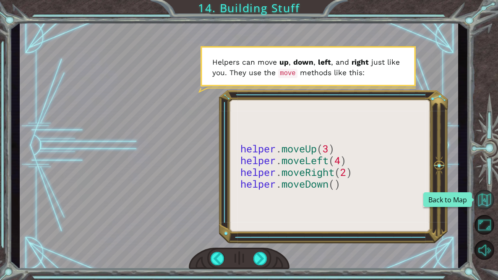
click at [486, 202] on button "Back to Map" at bounding box center [484, 199] width 20 height 20
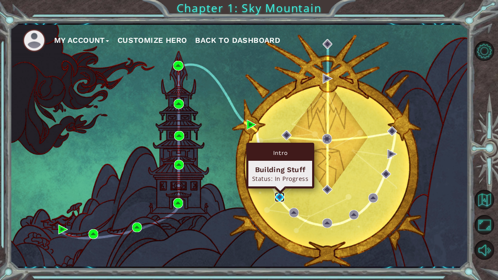
click at [279, 198] on img at bounding box center [280, 197] width 10 height 10
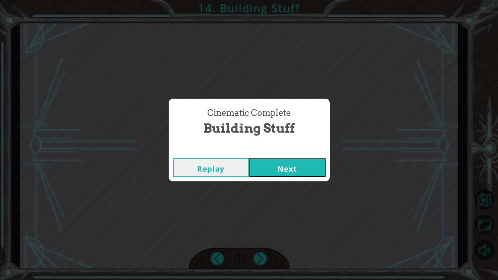
click at [272, 169] on button "Next" at bounding box center [287, 167] width 76 height 19
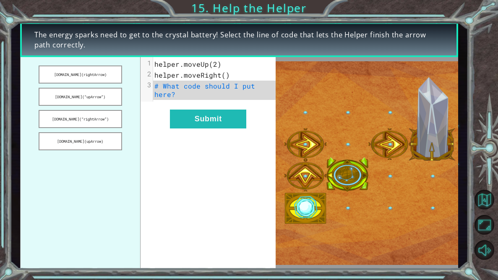
drag, startPoint x: 87, startPoint y: 119, endPoint x: 197, endPoint y: 92, distance: 113.0
click at [197, 92] on div "helper.build(rightArrow) helper.build(“upArrow”) helper.build(“rightArrow”) hel…" at bounding box center [148, 162] width 256 height 211
click at [106, 117] on button "helper.build(“rightArrow”)" at bounding box center [81, 119] width 84 height 18
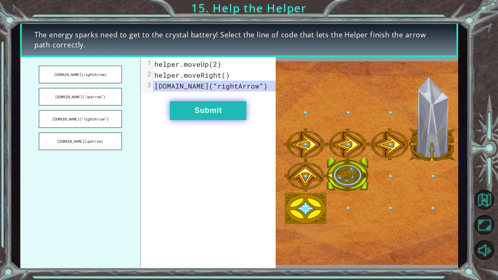
click at [211, 112] on button "Submit" at bounding box center [208, 110] width 76 height 19
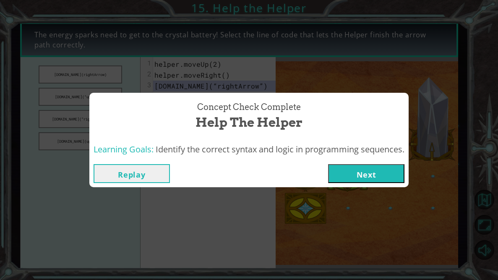
click at [388, 169] on button "Next" at bounding box center [366, 173] width 76 height 19
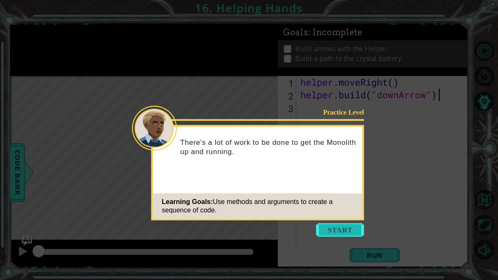
click at [356, 236] on button "Start" at bounding box center [340, 229] width 48 height 13
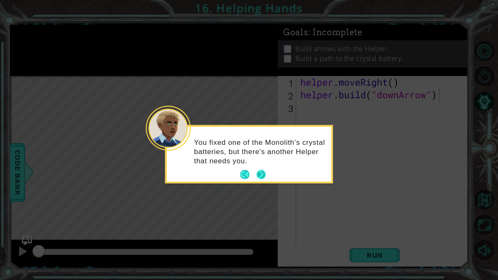
click at [260, 175] on button "Next" at bounding box center [260, 174] width 9 height 9
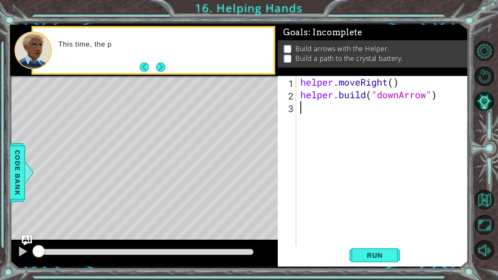
click at [333, 109] on div "helper . moveRight ( ) helper . build ( "downArrow" )" at bounding box center [383, 176] width 171 height 201
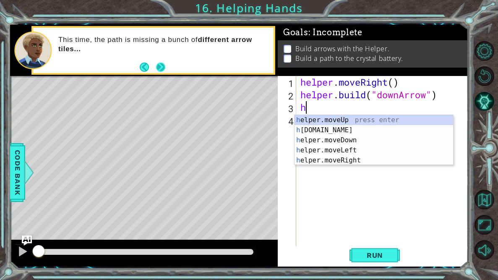
click at [165, 64] on div "This time, the path is missing a bunch of different arrow tiles..." at bounding box center [153, 50] width 240 height 45
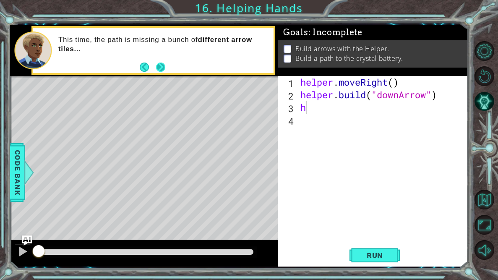
click at [163, 68] on button "Next" at bounding box center [161, 67] width 10 height 10
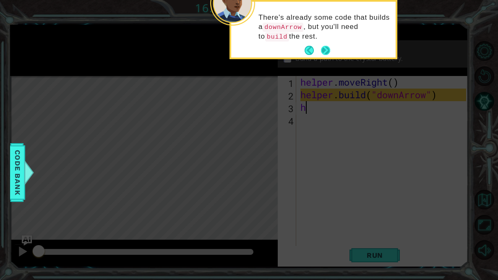
click at [328, 49] on button "Next" at bounding box center [326, 51] width 10 height 10
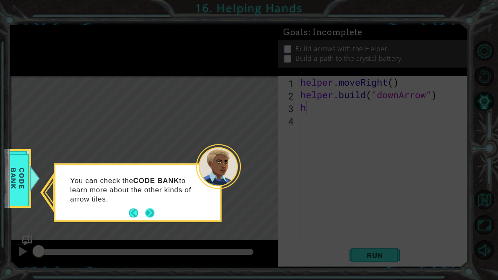
click at [155, 215] on button "Next" at bounding box center [150, 213] width 16 height 16
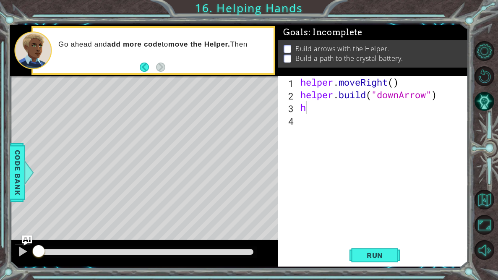
click at [0, 222] on div "1 ההההההההההההההההההההההההההההההההההההההההההההההההההההההההההההההההההההההההההההה…" at bounding box center [249, 140] width 498 height 280
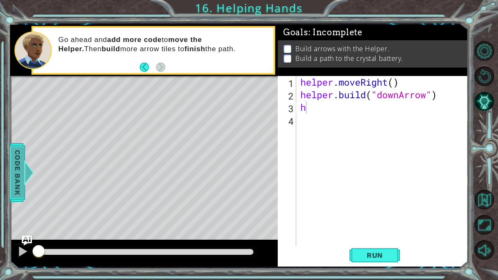
click at [23, 198] on div "Code Bank" at bounding box center [17, 172] width 15 height 59
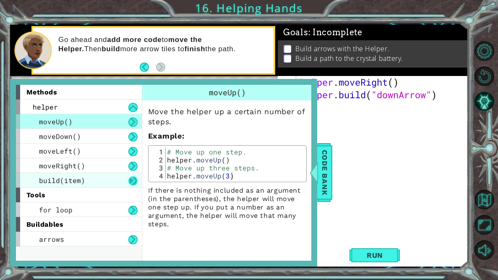
click at [132, 182] on button at bounding box center [132, 180] width 9 height 9
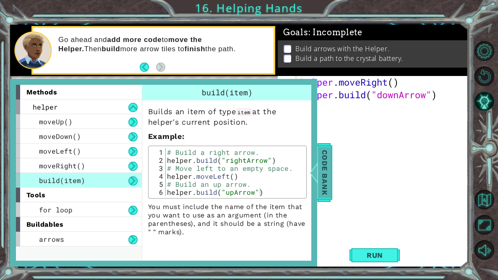
click at [323, 168] on span "Code Bank" at bounding box center [324, 172] width 13 height 51
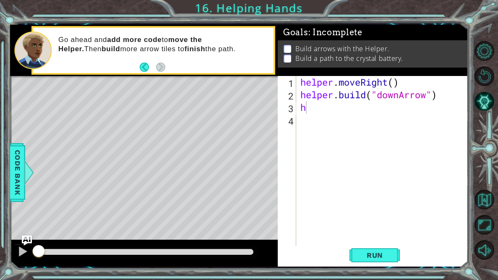
click at [310, 112] on div "helper . moveRight ( ) helper . build ( "downArrow" ) h" at bounding box center [383, 176] width 171 height 201
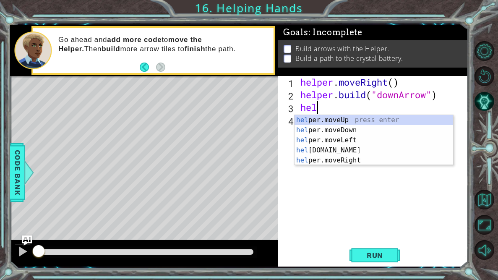
scroll to position [0, 0]
click at [332, 129] on div "helpe r.moveUp press enter helpe r.moveDown press enter helpe r.moveLeft press …" at bounding box center [373, 150] width 158 height 70
type textarea "helper.moveDown(1)"
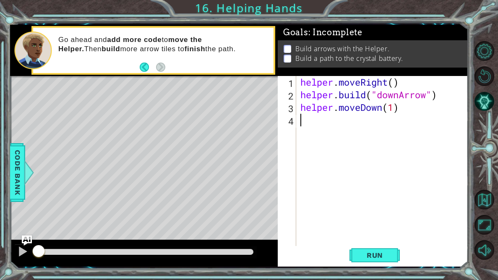
click at [336, 123] on div "helper . moveRight ( ) helper . build ( "downArrow" ) helper . moveDown ( 1 )" at bounding box center [383, 176] width 171 height 201
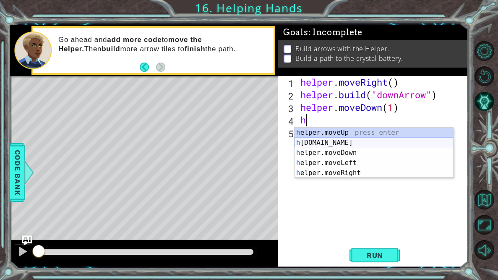
click at [352, 141] on div "h elper.moveUp press enter h elper.build press enter h elper.moveDown press ent…" at bounding box center [373, 162] width 158 height 70
type textarea "helper.build("rightArrow")"
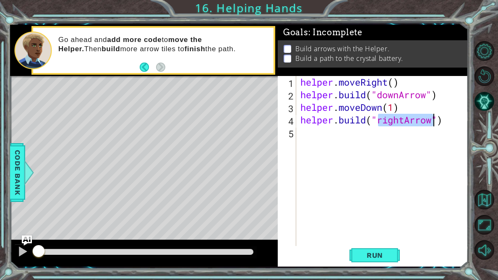
click at [352, 140] on div "helper . moveRight ( ) helper . build ( "downArrow" ) helper . moveDown ( 1 ) h…" at bounding box center [383, 176] width 171 height 201
click at [403, 121] on div "helper . moveRight ( ) helper . build ( "downArrow" ) helper . moveDown ( 1 ) h…" at bounding box center [383, 176] width 171 height 201
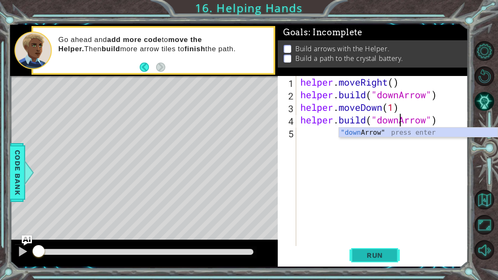
click at [389, 255] on span "Run" at bounding box center [374, 255] width 33 height 8
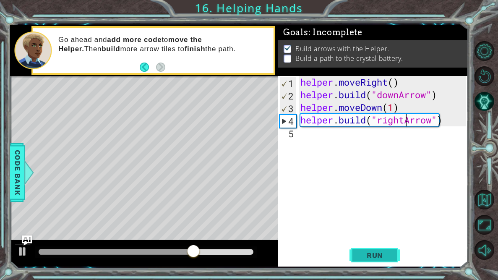
type textarea "helper.build("rightArrow")"
click at [375, 254] on span "Run" at bounding box center [374, 255] width 33 height 8
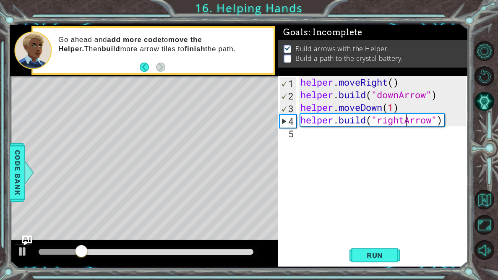
click at [445, 131] on div "helper . moveRight ( ) helper . build ( "downArrow" ) helper . moveDown ( 1 ) h…" at bounding box center [383, 176] width 171 height 201
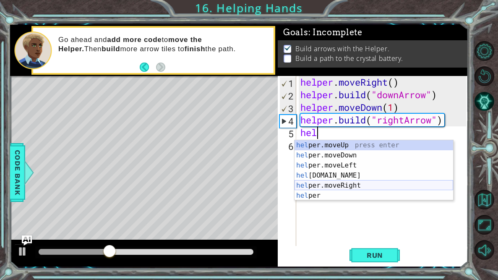
click at [359, 185] on div "hel per.moveUp press enter hel per.moveDown press enter hel per.moveLeft press …" at bounding box center [373, 180] width 158 height 80
type textarea "helper.moveRight(1)"
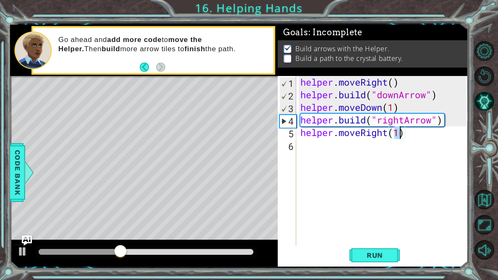
click at [394, 156] on div "helper . moveRight ( ) helper . build ( "downArrow" ) helper . moveDown ( 1 ) h…" at bounding box center [383, 176] width 171 height 201
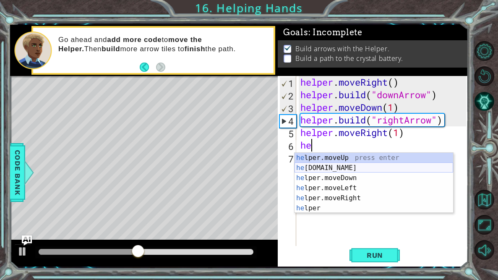
click at [368, 170] on div "he lper.moveUp press enter he lper.build press enter he lper.moveDown press ent…" at bounding box center [373, 193] width 158 height 80
type textarea "helper.build("rightArrow")"
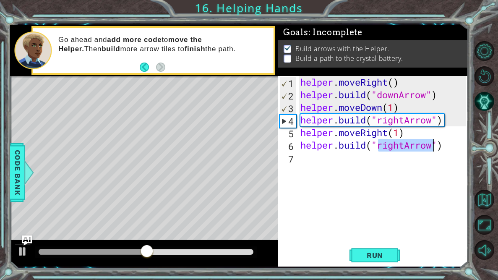
click at [381, 163] on div "helper . moveRight ( ) helper . build ( "downArrow" ) helper . moveDown ( 1 ) h…" at bounding box center [383, 176] width 171 height 201
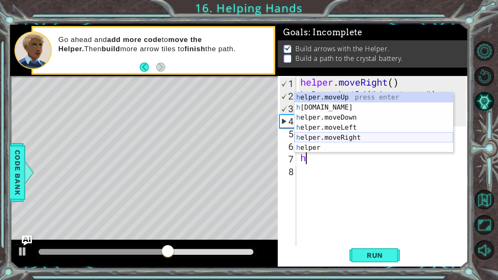
click at [370, 136] on div "h elper.moveUp press enter h elper.build press enter h elper.moveDown press ent…" at bounding box center [373, 132] width 158 height 80
type textarea "helper.moveRight(1)"
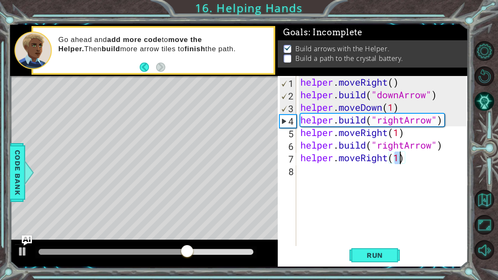
click at [427, 163] on div "helper . moveRight ( ) helper . build ( "downArrow" ) helper . moveDown ( 1 ) h…" at bounding box center [383, 176] width 171 height 201
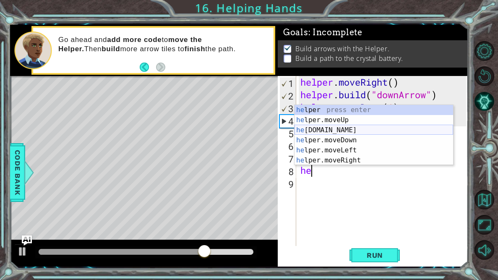
click at [357, 130] on div "he lper press enter he lper.moveUp press enter he lper.build press enter he lpe…" at bounding box center [373, 145] width 158 height 80
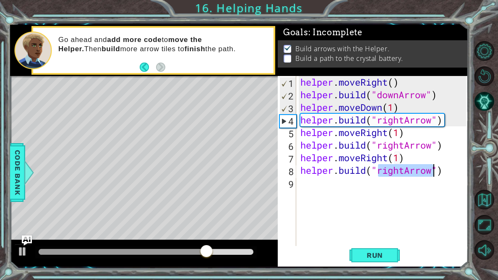
type textarea "helper.build("rightArrow")"
click at [364, 184] on div "helper . moveRight ( ) helper . build ( "downArrow" ) helper . moveDown ( 1 ) h…" at bounding box center [383, 176] width 171 height 201
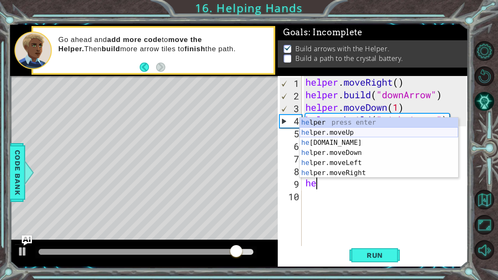
click at [341, 132] on div "he lper press enter he lper.moveUp press enter he lper.build press enter he lpe…" at bounding box center [378, 157] width 158 height 80
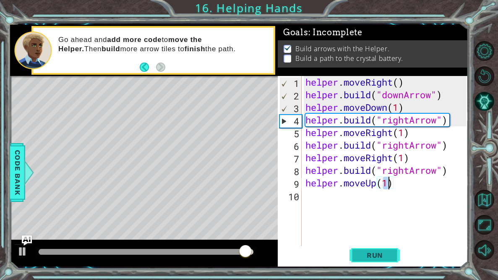
click at [384, 253] on span "Run" at bounding box center [374, 255] width 33 height 8
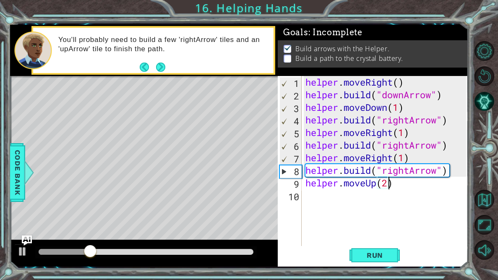
scroll to position [0, 3]
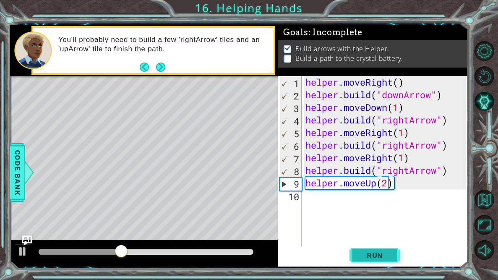
click at [394, 256] on button "Run" at bounding box center [374, 255] width 50 height 19
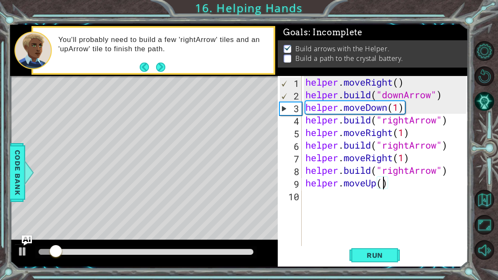
type textarea "helper.moveUp(3)"
click at [406, 241] on div "helper . moveRight ( ) helper . build ( "downArrow" ) helper . moveDown ( 1 ) h…" at bounding box center [386, 176] width 166 height 201
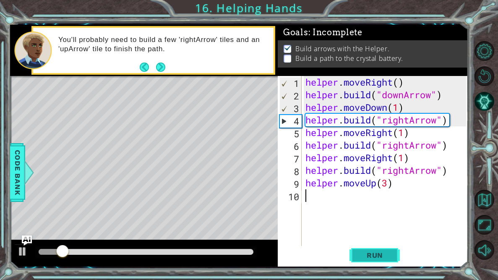
click at [388, 259] on button "Run" at bounding box center [374, 255] width 50 height 19
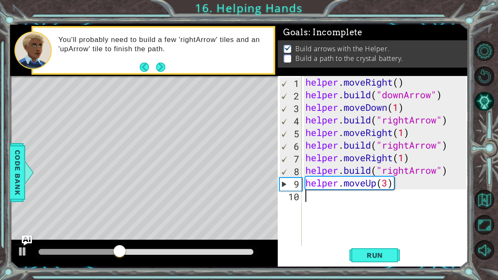
click at [410, 171] on div "helper . moveRight ( ) helper . build ( "downArrow" ) helper . moveDown ( 1 ) h…" at bounding box center [386, 176] width 166 height 201
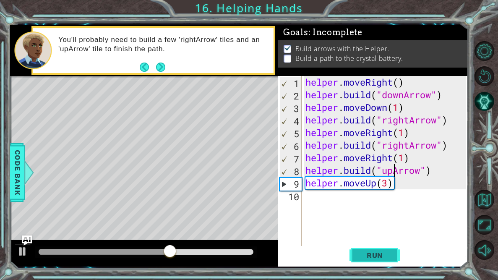
type textarea "helper.build("upArrow")"
click at [370, 252] on span "Run" at bounding box center [374, 255] width 33 height 8
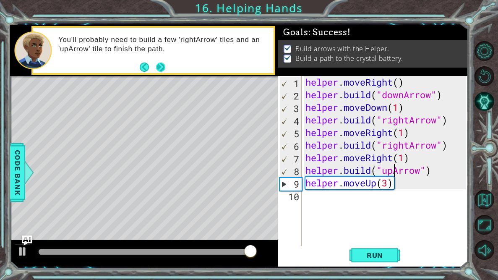
click at [163, 73] on button "Next" at bounding box center [160, 67] width 11 height 11
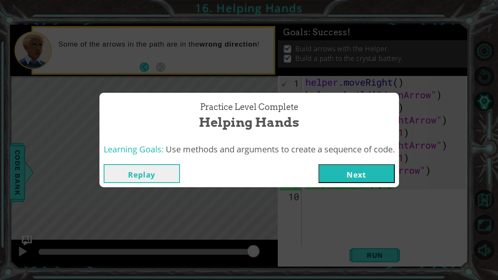
click at [364, 174] on button "Next" at bounding box center [356, 173] width 76 height 19
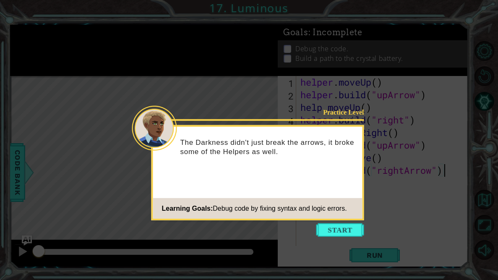
click at [361, 218] on div "Practice Level The Darkness didn't just break the arrows, it broke some of the …" at bounding box center [257, 172] width 213 height 95
click at [350, 227] on button "Start" at bounding box center [340, 229] width 48 height 13
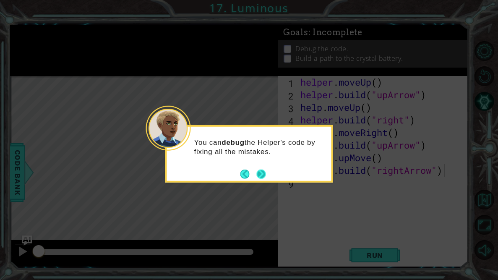
click at [266, 171] on button "Next" at bounding box center [261, 174] width 10 height 10
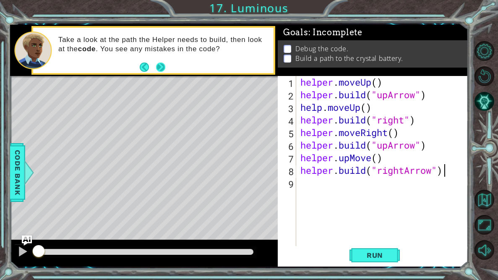
click at [162, 65] on button "Next" at bounding box center [161, 67] width 10 height 10
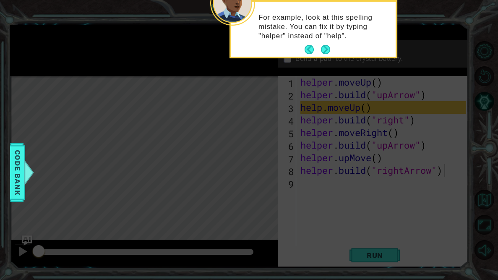
click at [330, 54] on div "For example, look at this spelling mistake. You can fix it by typing "helper" i…" at bounding box center [313, 31] width 164 height 52
click at [327, 51] on button "Next" at bounding box center [325, 49] width 9 height 9
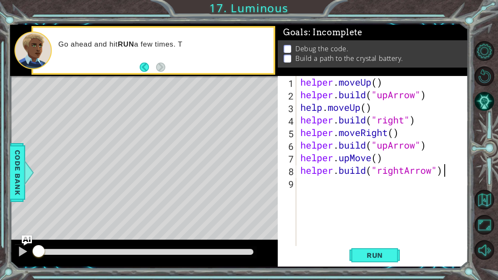
click at [321, 110] on div "helper . moveUp ( ) helper . build ( "upArrow" ) help . moveUp ( ) helper . bui…" at bounding box center [383, 176] width 171 height 201
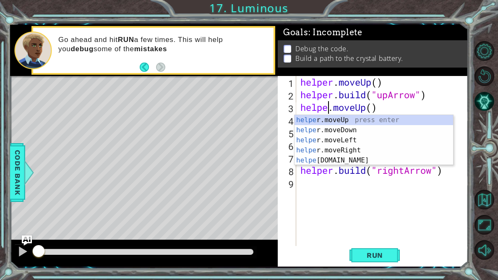
type textarea "helper.moveUp()"
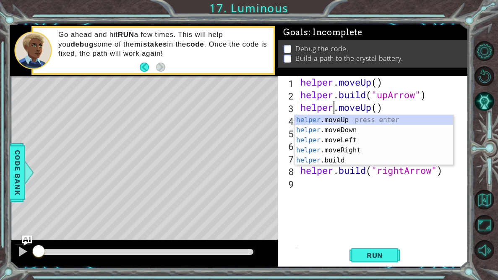
click at [395, 233] on div "helper . moveUp ( ) helper . build ( "upArrow" ) helper . moveUp ( ) helper . b…" at bounding box center [383, 176] width 171 height 201
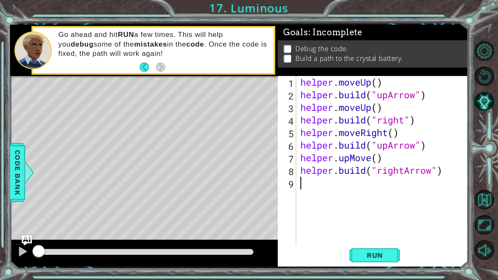
click at [376, 159] on div "helper . moveUp ( ) helper . build ( "upArrow" ) helper . moveUp ( ) helper . b…" at bounding box center [383, 176] width 171 height 201
click at [368, 161] on div "helper . moveUp ( ) helper . build ( "upArrow" ) helper . moveUp ( ) helper . b…" at bounding box center [383, 176] width 171 height 201
click at [369, 161] on div "helper . moveUp ( ) helper . build ( "upArrow" ) helper . moveUp ( ) helper . b…" at bounding box center [383, 176] width 171 height 201
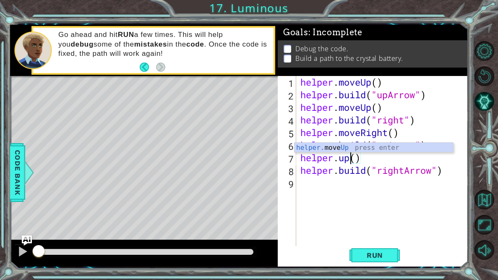
click at [356, 159] on div "helper . moveUp ( ) helper . build ( "upArrow" ) helper . moveUp ( ) helper . b…" at bounding box center [383, 176] width 171 height 201
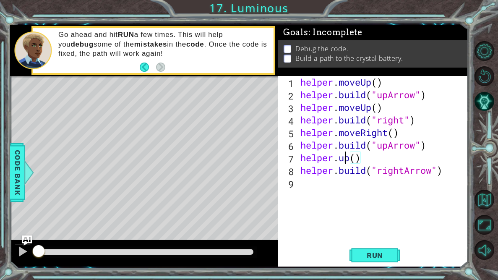
click at [347, 161] on div "helper . moveUp ( ) helper . build ( "upArrow" ) helper . moveUp ( ) helper . b…" at bounding box center [383, 176] width 171 height 201
click at [349, 161] on div "helper . moveUp ( ) helper . build ( "upArrow" ) helper . moveUp ( ) helper . b…" at bounding box center [383, 176] width 171 height 201
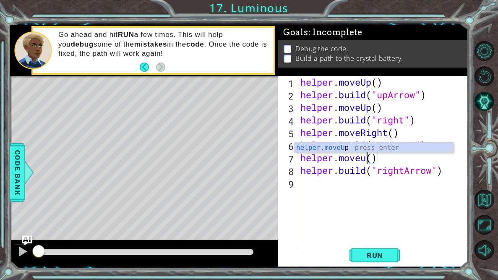
scroll to position [0, 3]
click at [376, 158] on div "helper . moveUp ( ) helper . build ( "upArrow" ) helper . moveUp ( ) helper . b…" at bounding box center [383, 176] width 171 height 201
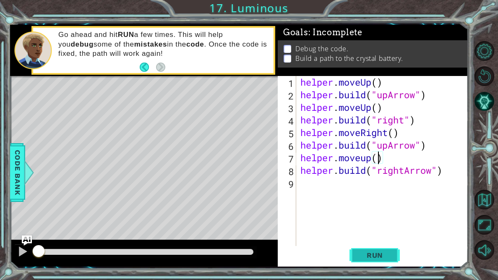
type textarea "helper.moveup()"
click at [379, 252] on span "Run" at bounding box center [374, 255] width 33 height 8
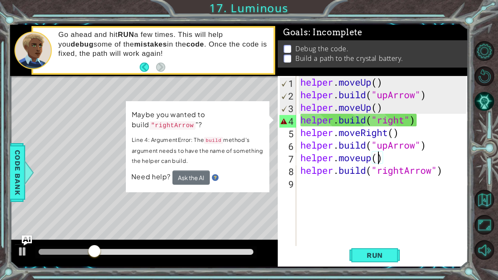
click at [334, 236] on div "helper . moveUp ( ) helper . build ( "upArrow" ) helper . moveUp ( ) helper . b…" at bounding box center [383, 176] width 171 height 201
click at [394, 119] on div "helper . moveUp ( ) helper . build ( "upArrow" ) helper . moveUp ( ) helper . b…" at bounding box center [383, 176] width 171 height 201
click at [410, 122] on div "helper . moveUp ( ) helper . build ( "upArrow" ) helper . moveUp ( ) helper . b…" at bounding box center [383, 176] width 171 height 201
click at [399, 119] on div "helper . moveUp ( ) helper . build ( "upArrow" ) helper . moveUp ( ) helper . b…" at bounding box center [383, 176] width 171 height 201
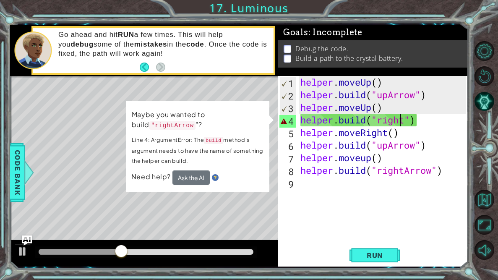
click at [403, 122] on div "helper . moveUp ( ) helper . build ( "upArrow" ) helper . moveUp ( ) helper . b…" at bounding box center [383, 176] width 171 height 201
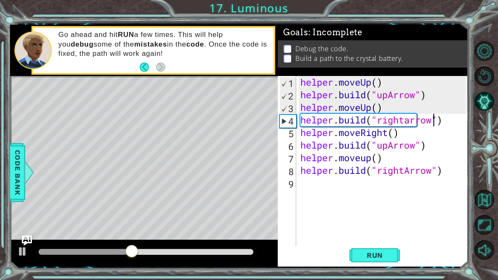
scroll to position [0, 6]
click at [376, 255] on span "Run" at bounding box center [374, 255] width 33 height 8
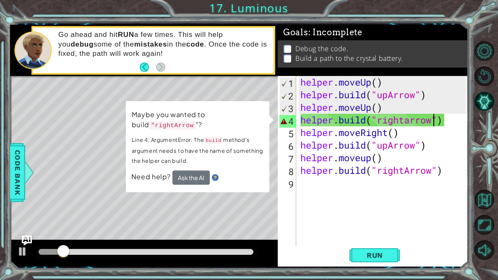
click at [410, 124] on div "helper . moveUp ( ) helper . build ( "upArrow" ) helper . moveUp ( ) helper . b…" at bounding box center [383, 176] width 171 height 201
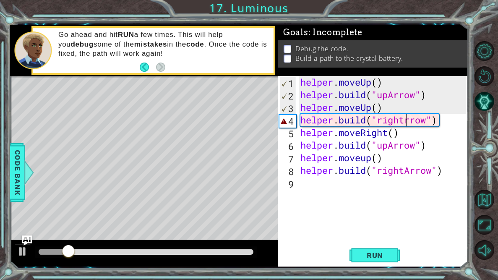
scroll to position [0, 5]
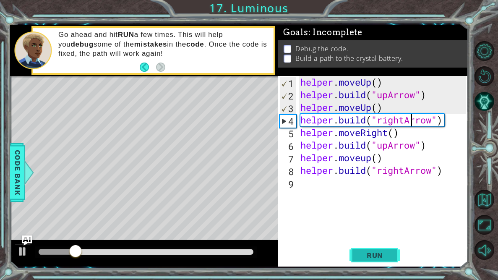
click at [366, 253] on span "Run" at bounding box center [374, 255] width 33 height 8
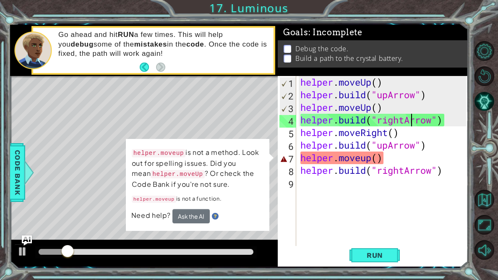
click at [375, 160] on div "helper . moveUp ( ) helper . build ( "upArrow" ) helper . moveUp ( ) helper . b…" at bounding box center [383, 176] width 171 height 201
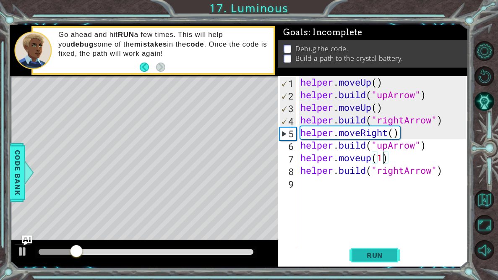
click at [379, 253] on span "Run" at bounding box center [374, 255] width 33 height 8
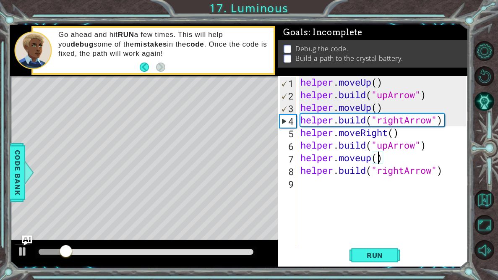
click at [366, 158] on div "helper . moveUp ( ) helper . build ( "upArrow" ) helper . moveUp ( ) helper . b…" at bounding box center [383, 176] width 171 height 201
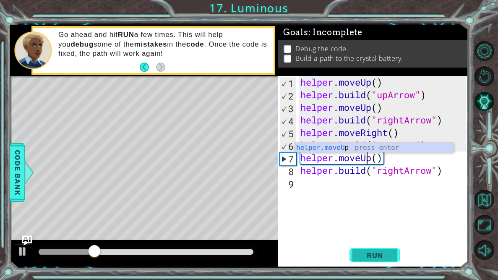
type textarea "helper.moveUp()"
click at [381, 262] on button "Run" at bounding box center [374, 255] width 50 height 19
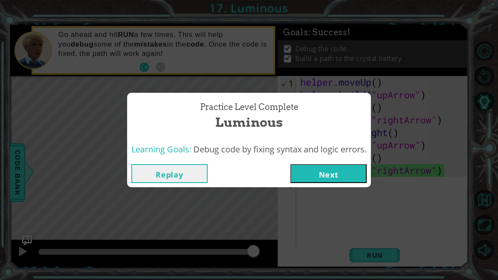
click at [361, 174] on button "Next" at bounding box center [328, 173] width 76 height 19
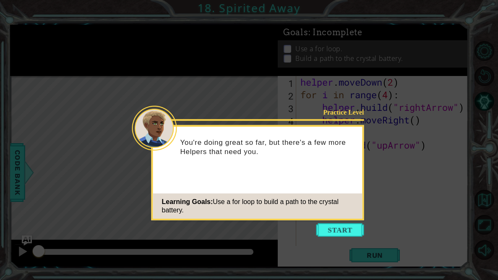
click at [353, 220] on icon at bounding box center [249, 140] width 498 height 280
click at [360, 234] on button "Start" at bounding box center [340, 229] width 48 height 13
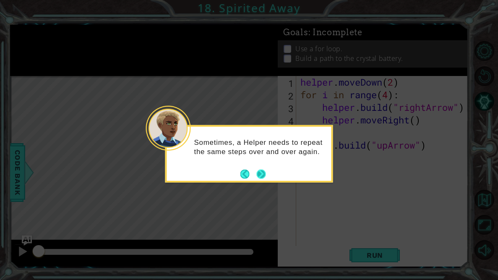
click at [262, 174] on button "Next" at bounding box center [260, 173] width 9 height 9
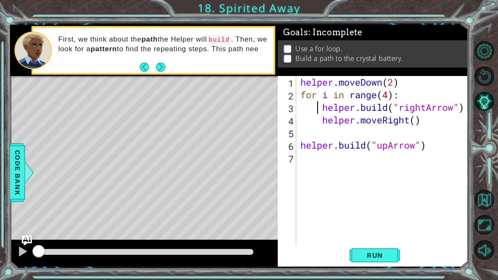
click at [318, 110] on div "helper . moveDown ( 2 ) for i in range ( 4 ) : helper . build ( "rightArrow" ) …" at bounding box center [383, 176] width 171 height 201
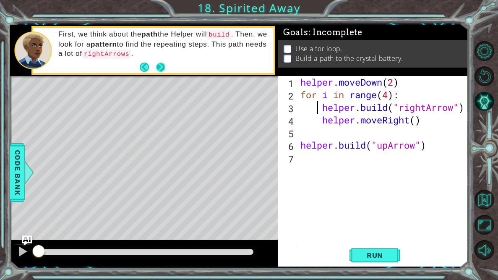
click at [164, 69] on button "Next" at bounding box center [160, 66] width 9 height 9
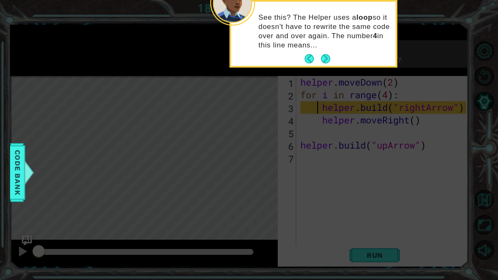
scroll to position [0, 0]
click at [328, 60] on button "Next" at bounding box center [325, 58] width 9 height 9
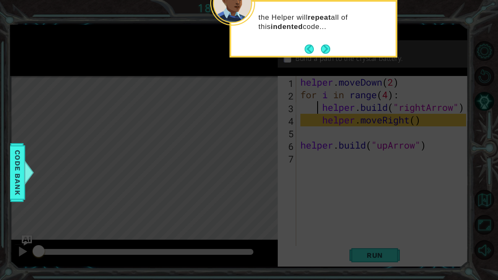
click at [332, 51] on div "the Helper will repeat all of this indented code..." at bounding box center [313, 28] width 168 height 57
click at [331, 50] on button "Next" at bounding box center [325, 49] width 12 height 12
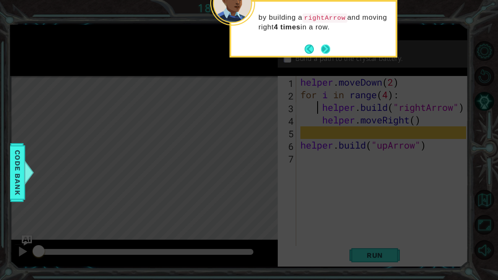
click at [331, 50] on button "Next" at bounding box center [325, 48] width 11 height 11
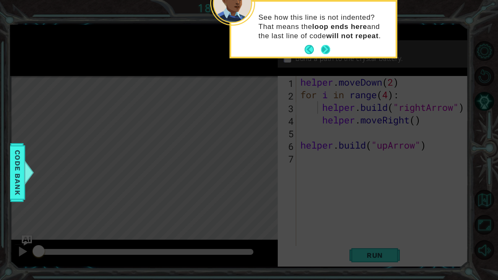
click at [332, 52] on div "See how this line is not indented? That means the loop ends here and the last l…" at bounding box center [313, 29] width 164 height 55
click at [331, 50] on div "See how this line is not indented? That means the loop ends here and the last l…" at bounding box center [313, 31] width 164 height 52
click at [329, 50] on button "Next" at bounding box center [325, 50] width 10 height 10
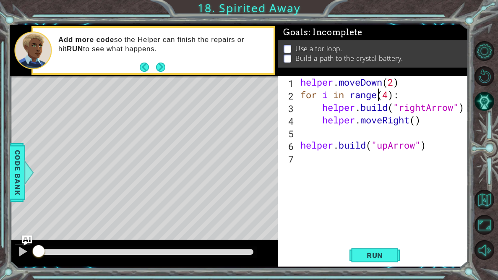
click at [377, 101] on div "helper . moveDown ( 2 ) for i in range ( 4 ) : helper . build ( "rightArrow" ) …" at bounding box center [383, 176] width 171 height 201
click at [383, 253] on span "Run" at bounding box center [374, 255] width 33 height 8
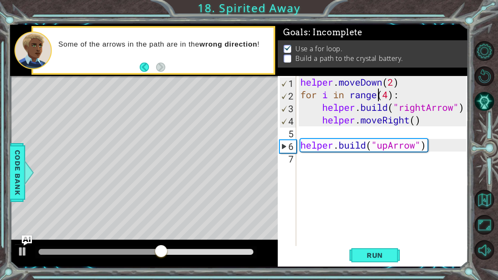
click at [295, 145] on div "6" at bounding box center [288, 146] width 16 height 13
type textarea "helper.build("upArrow")"
click at [302, 145] on div "helper . moveDown ( 2 ) for i in range ( 4 ) : helper . build ( "rightArrow" ) …" at bounding box center [383, 176] width 171 height 201
click at [299, 143] on div "helper . moveDown ( 2 ) for i in range ( 4 ) : helper . build ( "rightArrow" ) …" at bounding box center [383, 176] width 171 height 201
click at [303, 157] on div "helper . moveDown ( 2 ) for i in range ( 4 ) : helper . build ( "rightArrow" ) …" at bounding box center [383, 176] width 171 height 201
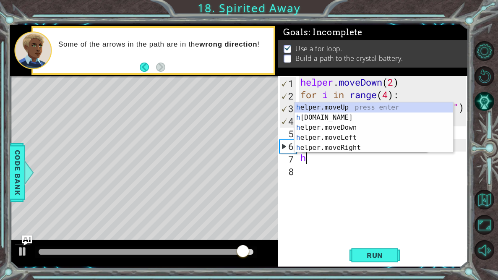
type textarea "h"
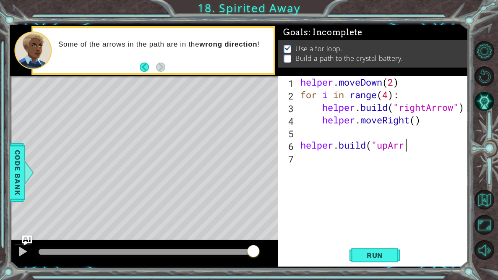
scroll to position [0, 4]
type textarea "helper.build("upArrow") helper"
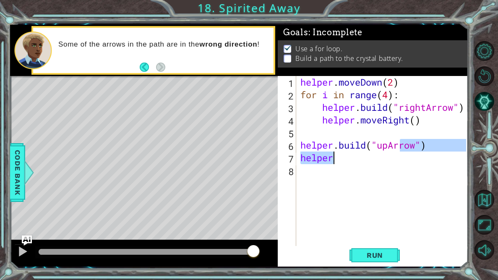
click at [337, 165] on div "helper . moveDown ( 2 ) for i in range ( 4 ) : helper . build ( "rightArrow" ) …" at bounding box center [383, 176] width 171 height 201
click at [335, 161] on div "helper . moveDown ( 2 ) for i in range ( 4 ) : helper . build ( "rightArrow" ) …" at bounding box center [383, 176] width 171 height 201
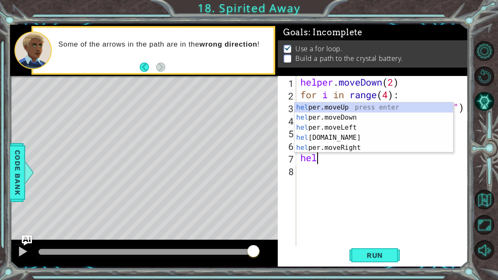
type textarea "h"
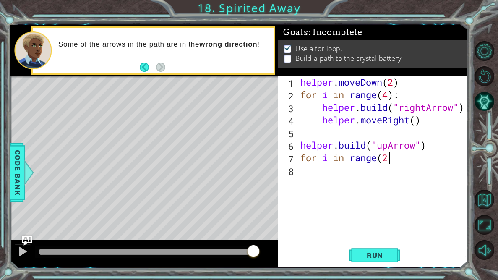
scroll to position [0, 3]
type textarea "for i in range(2)"
click at [342, 170] on div "helper . moveDown ( 2 ) for i in range ( 4 ) : helper . build ( "rightArrow" ) …" at bounding box center [383, 176] width 171 height 201
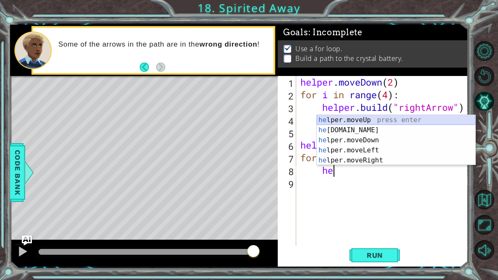
click at [382, 123] on div "he lper.moveUp press enter he lper.build press enter he lper.moveDown press ent…" at bounding box center [395, 150] width 158 height 70
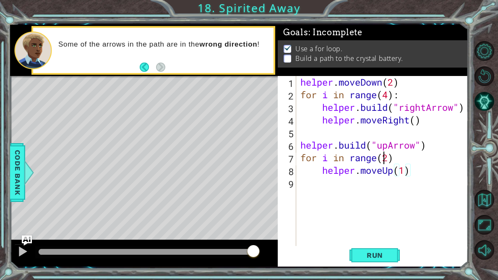
click at [384, 159] on div "helper . moveDown ( 2 ) for i in range ( 4 ) : helper . build ( "rightArrow" ) …" at bounding box center [383, 176] width 171 height 201
click at [387, 161] on div "helper . moveDown ( 2 ) for i in range ( 4 ) : helper . build ( "rightArrow" ) …" at bounding box center [383, 176] width 171 height 201
click at [405, 172] on div "helper . moveDown ( 2 ) for i in range ( 4 ) : helper . build ( "rightArrow" ) …" at bounding box center [383, 176] width 171 height 201
type textarea "helper.moveUp(2)"
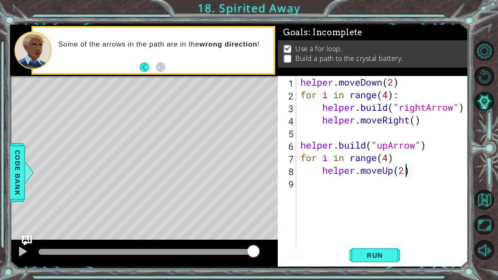
scroll to position [0, 5]
click at [310, 190] on div "helper . moveDown ( 2 ) for i in range ( 4 ) : helper . build ( "rightArrow" ) …" at bounding box center [383, 176] width 171 height 201
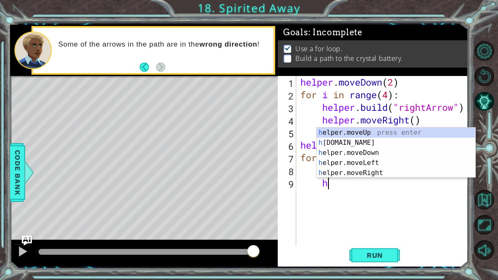
scroll to position [0, 0]
type textarea "he"
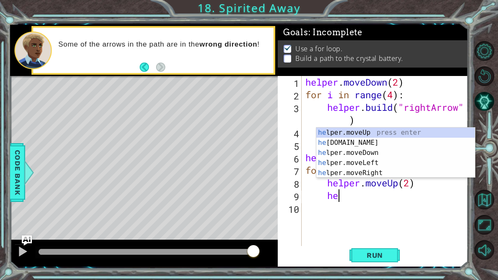
click at [353, 202] on div "helper . moveDown ( 2 ) for i in range ( 4 ) : helper . build ( "rightArrow" ) …" at bounding box center [386, 176] width 166 height 201
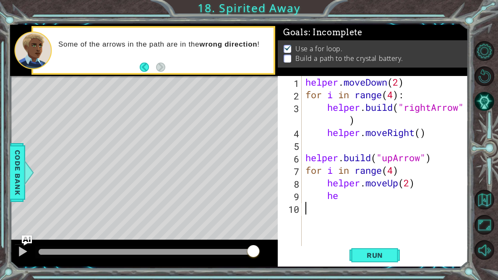
scroll to position [0, 0]
click at [347, 197] on div "helper . moveDown ( 2 ) for i in range ( 4 ) : helper . build ( "rightArrow" ) …" at bounding box center [386, 176] width 166 height 201
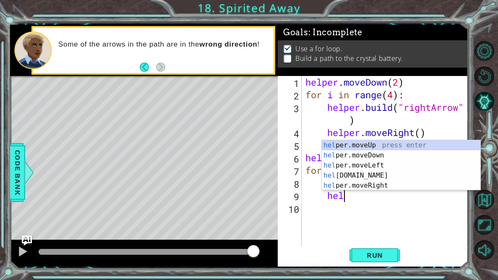
scroll to position [0, 1]
click at [392, 174] on div "hel per.moveUp press enter hel per.moveDown press enter hel per.moveLeft press …" at bounding box center [401, 175] width 158 height 70
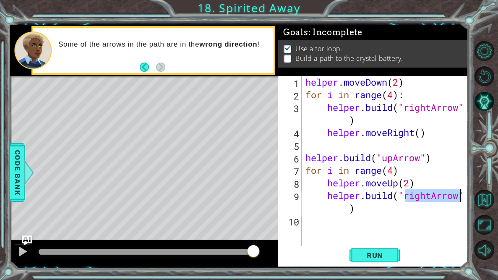
click at [416, 206] on div "helper . moveDown ( 2 ) for i in range ( 4 ) : helper . build ( "rightArrow" ) …" at bounding box center [386, 176] width 166 height 201
click at [409, 187] on div "helper . moveDown ( 2 ) for i in range ( 4 ) : helper . build ( "rightArrow" ) …" at bounding box center [386, 176] width 166 height 201
click at [384, 209] on div "helper . moveDown ( 2 ) for i in range ( 4 ) : helper . build ( "rightArrow" ) …" at bounding box center [386, 176] width 166 height 201
click at [383, 257] on span "Run" at bounding box center [374, 255] width 33 height 8
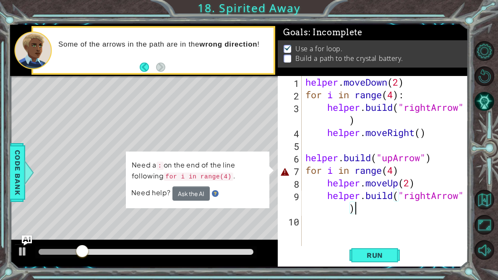
click at [399, 169] on div "helper . moveDown ( 2 ) for i in range ( 4 ) : helper . build ( "rightArrow" ) …" at bounding box center [386, 176] width 166 height 201
type textarea "for i in range(4):"
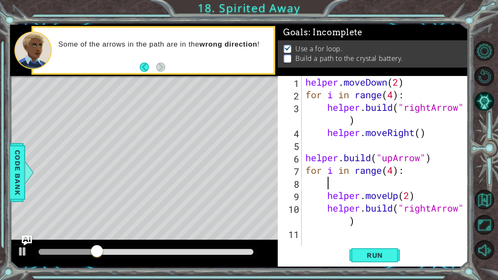
scroll to position [0, 0]
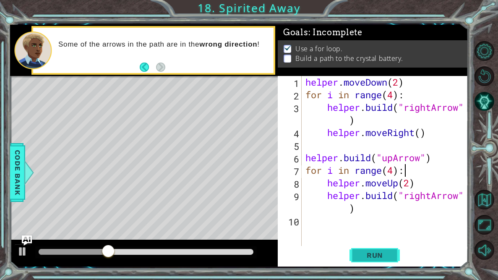
type textarea "for i in range(4):"
click at [383, 249] on button "Run" at bounding box center [374, 255] width 50 height 19
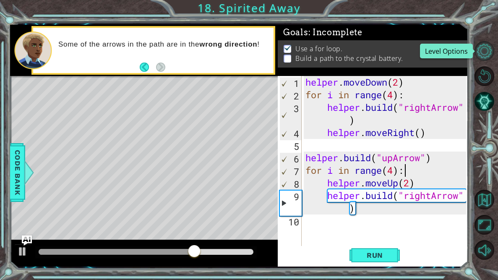
click at [487, 52] on button "Level Options" at bounding box center [484, 51] width 20 height 20
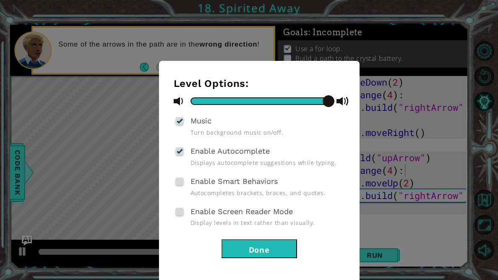
click at [284, 248] on button "Done" at bounding box center [258, 248] width 75 height 19
